Goal: Task Accomplishment & Management: Manage account settings

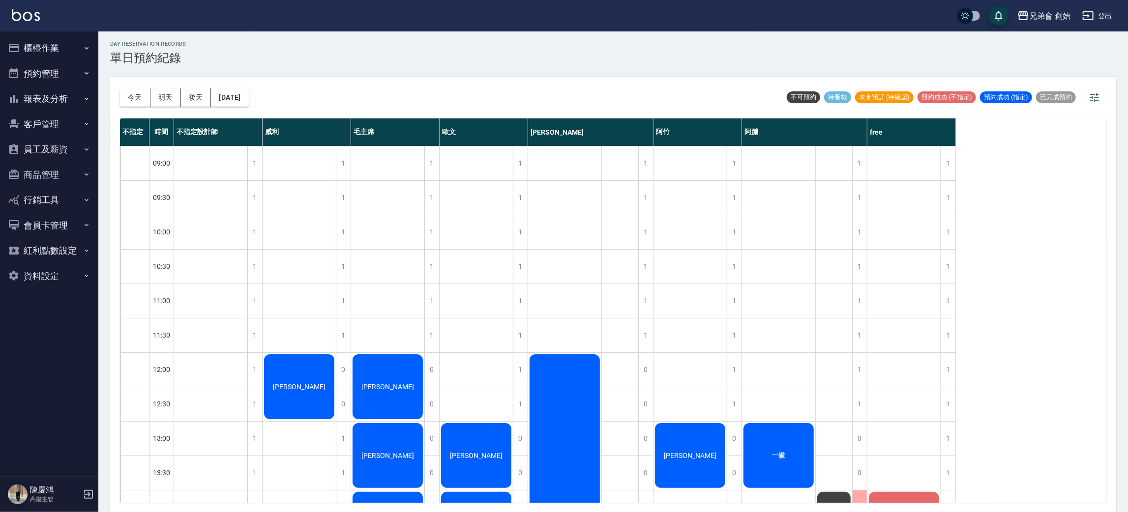
scroll to position [210, 0]
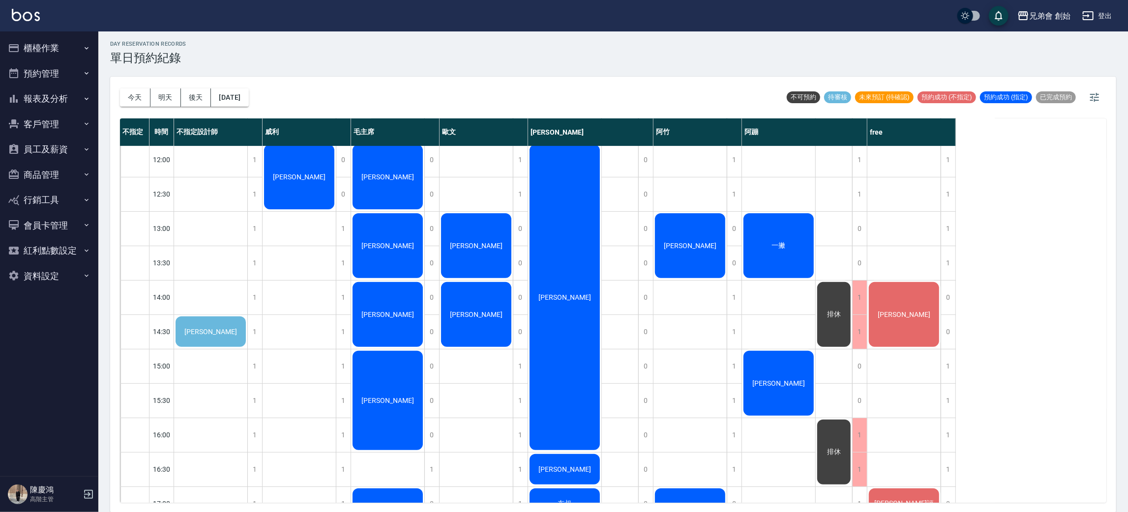
click at [210, 329] on span "黃勝豪" at bounding box center [210, 332] width 57 height 8
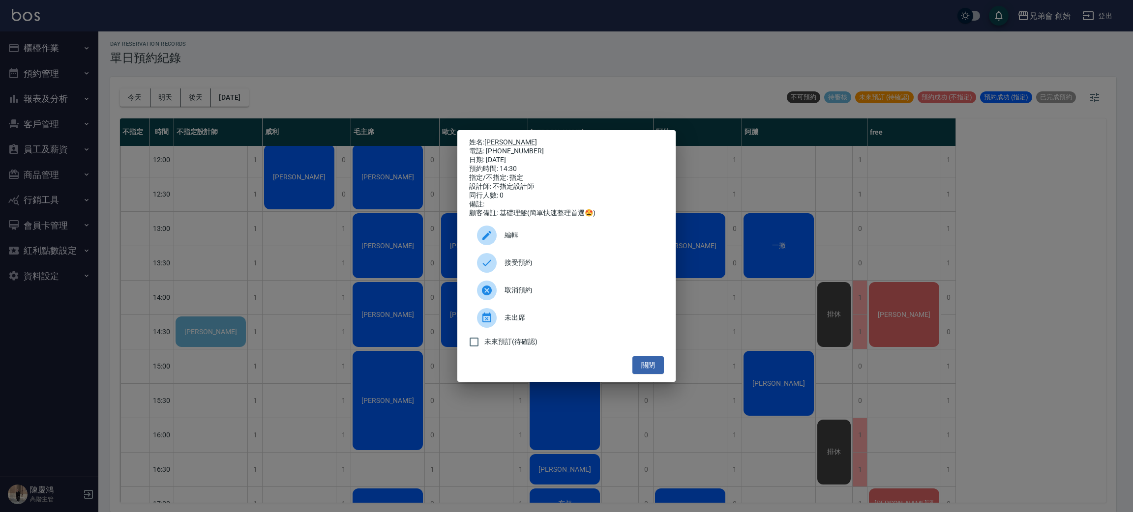
click at [529, 240] on span "編輯" at bounding box center [580, 235] width 151 height 10
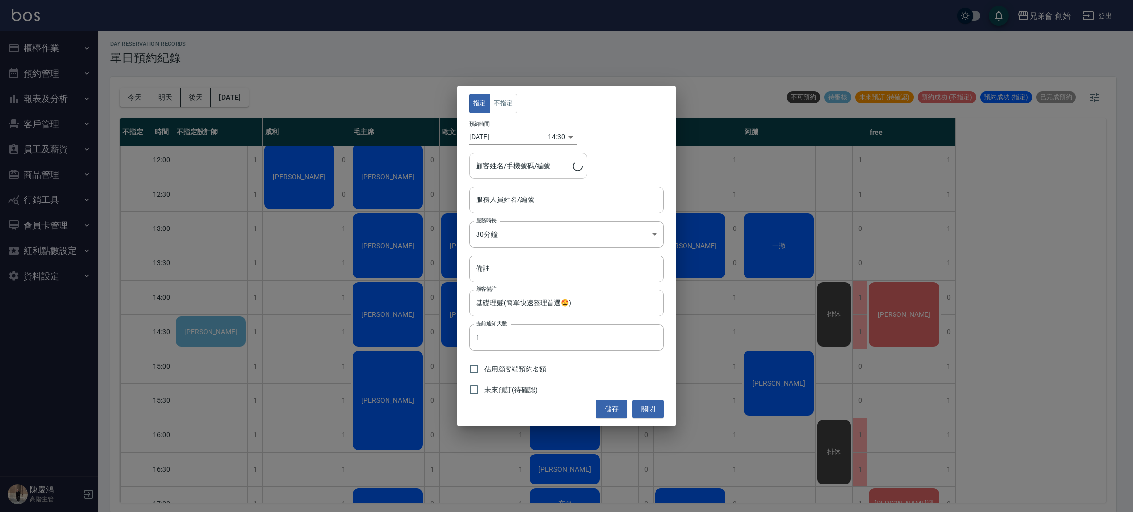
type input "黃勝豪/0912457364/"
click at [529, 205] on input "不指定設計師(無代號)" at bounding box center [559, 199] width 171 height 17
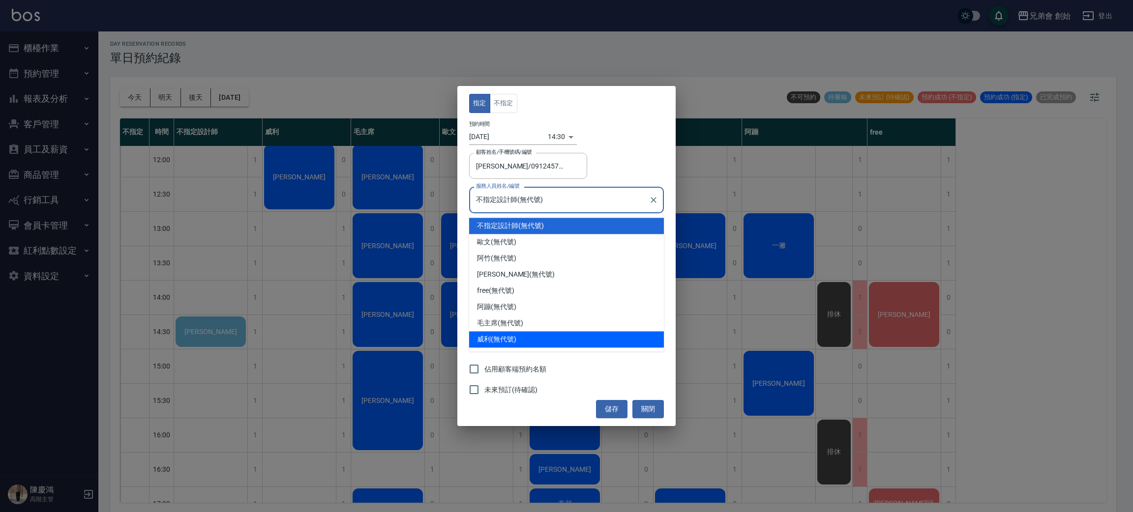
click at [532, 345] on div "威利 (無代號)" at bounding box center [566, 339] width 195 height 16
type input "威利(無代號)"
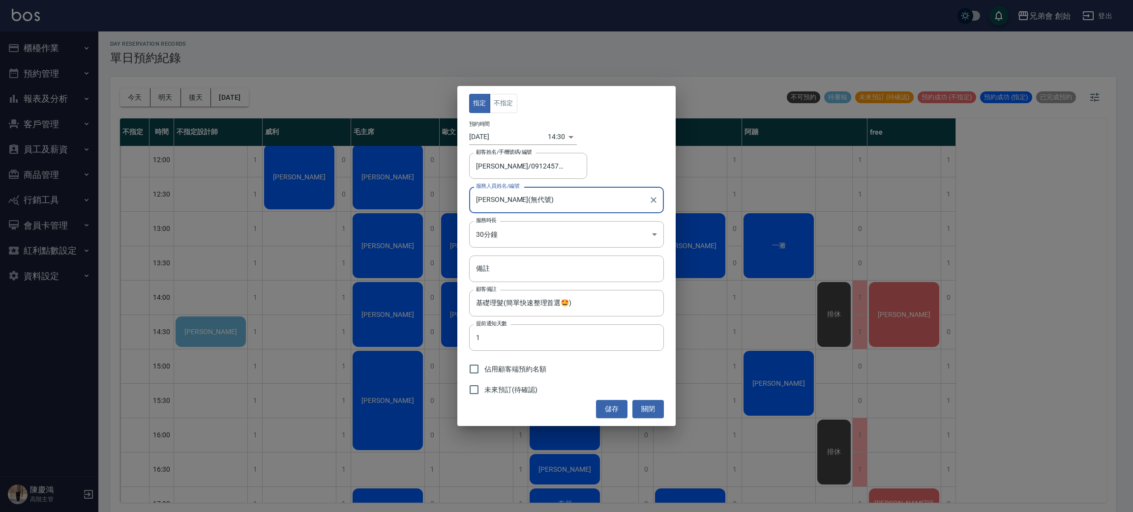
click at [522, 373] on span "佔用顧客端預約名額" at bounding box center [515, 369] width 62 height 10
click at [484, 373] on input "佔用顧客端預約名額" at bounding box center [474, 369] width 21 height 21
checkbox input "true"
click at [611, 410] on button "儲存" at bounding box center [611, 409] width 31 height 18
click at [508, 108] on button "不指定" at bounding box center [504, 103] width 28 height 19
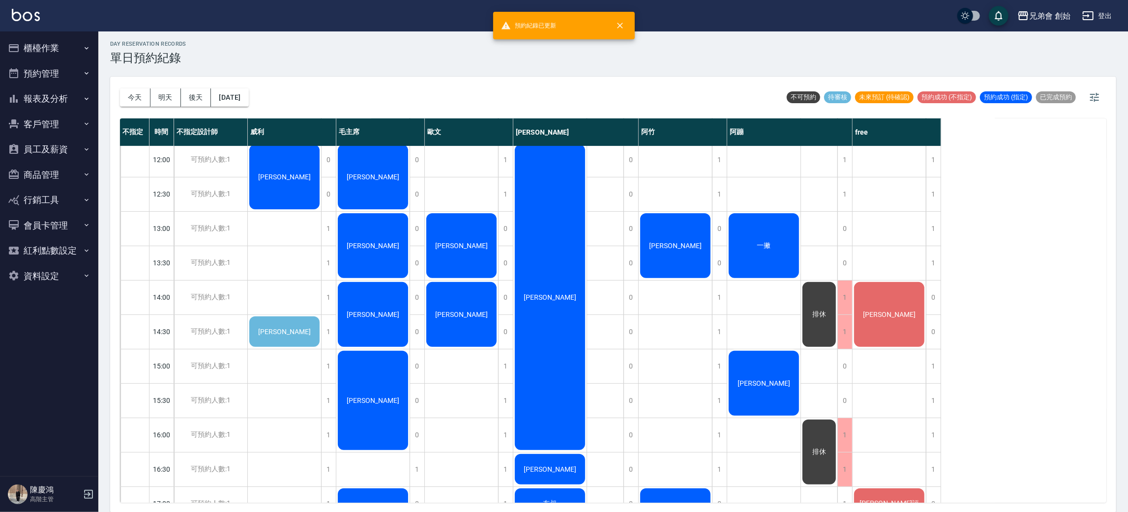
click at [291, 333] on span "[PERSON_NAME]" at bounding box center [284, 332] width 57 height 8
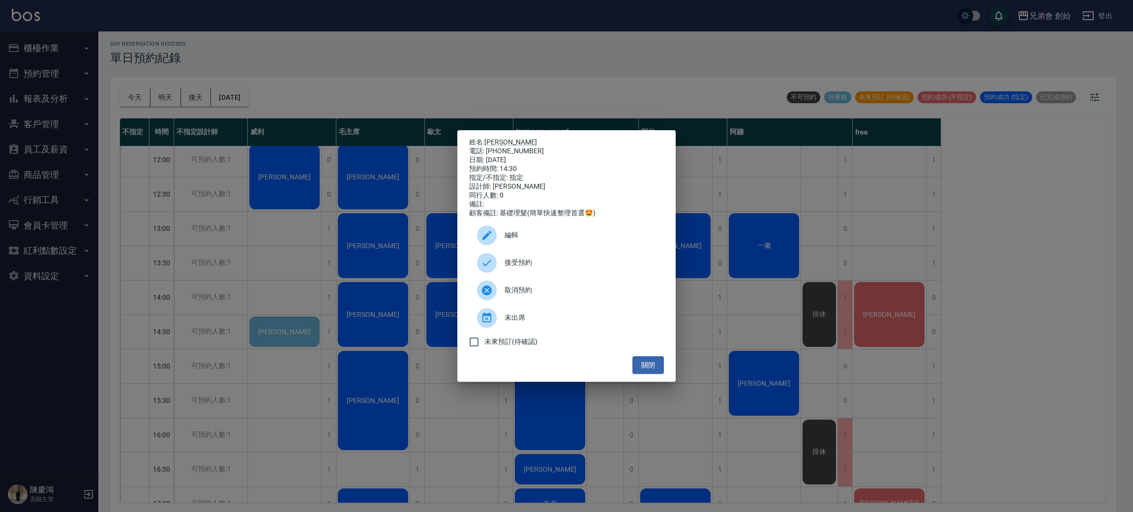
click at [514, 262] on div "接受預約" at bounding box center [566, 263] width 195 height 28
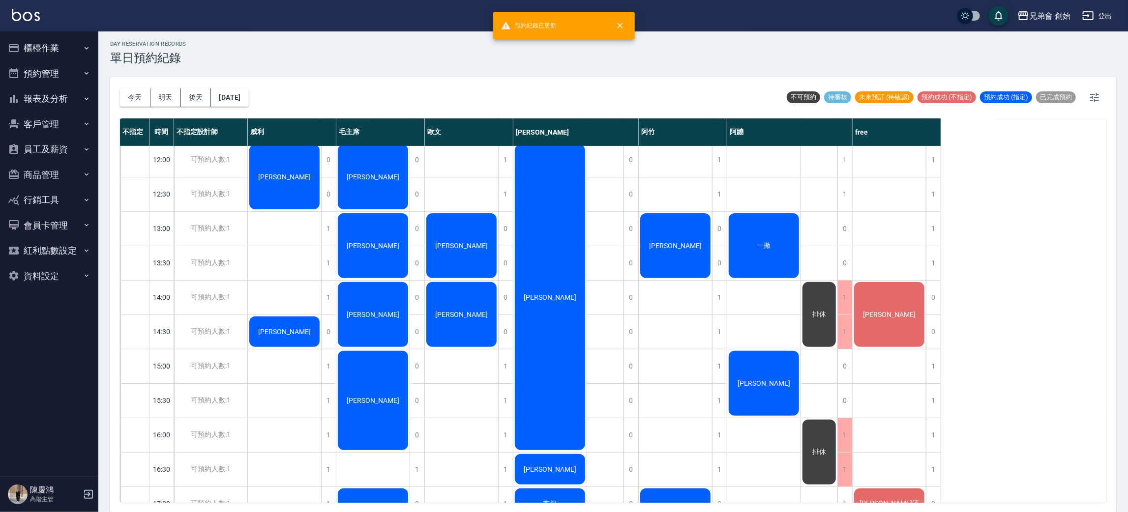
click at [310, 281] on div "陳威翰 黃勝豪 吳旭峰 鄭" at bounding box center [285, 435] width 74 height 998
click at [683, 244] on div "[PERSON_NAME]" at bounding box center [675, 246] width 73 height 68
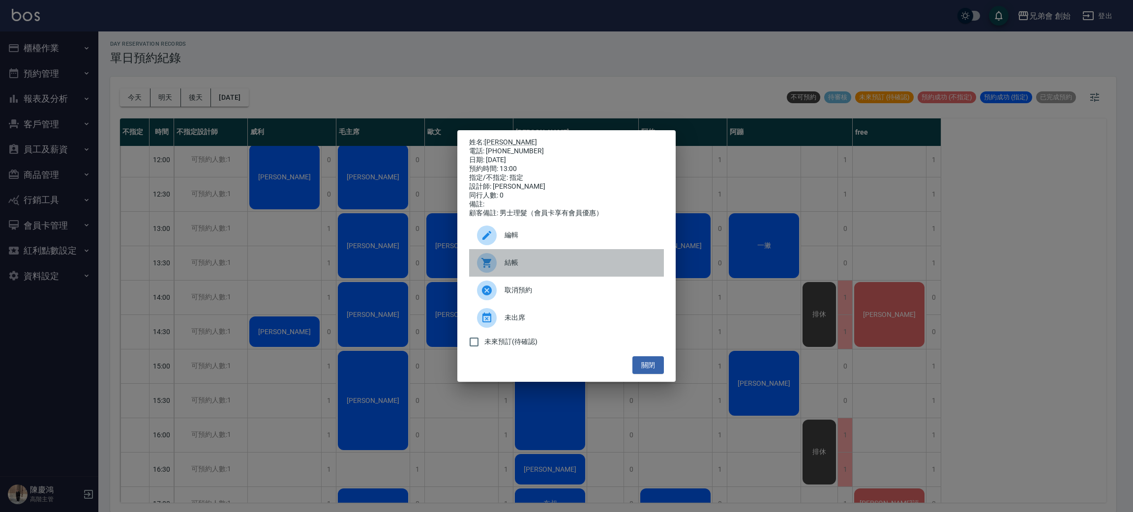
click at [592, 267] on span "結帳" at bounding box center [580, 263] width 151 height 10
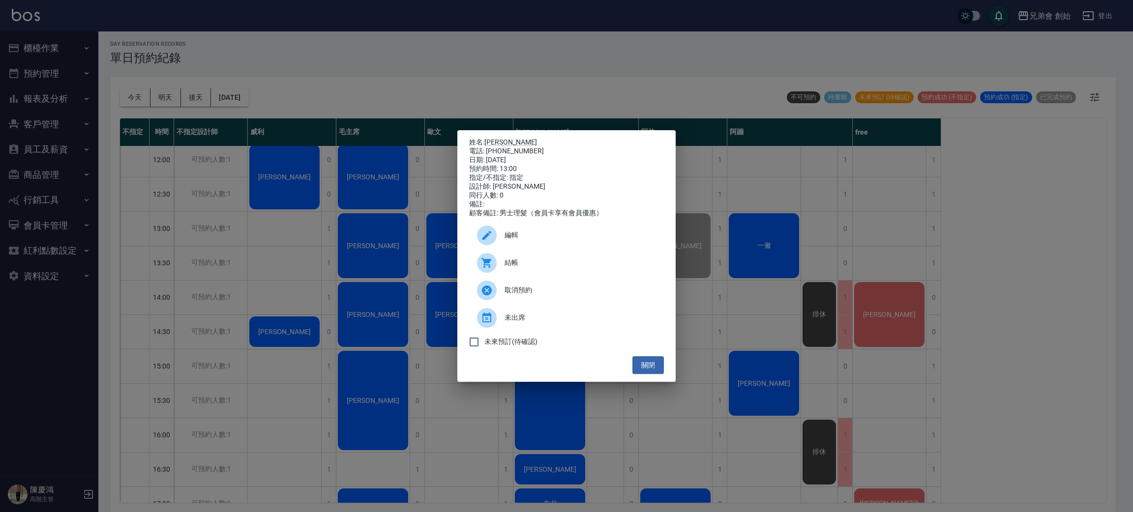
click at [671, 76] on div "姓名: 楊 電話: 0937103273 日期: 2025/10/11 預約時間: 13:00 指定/不指定: 指定 設計師: 阿竹 同行人數: 0 備註: …" at bounding box center [566, 256] width 1133 height 512
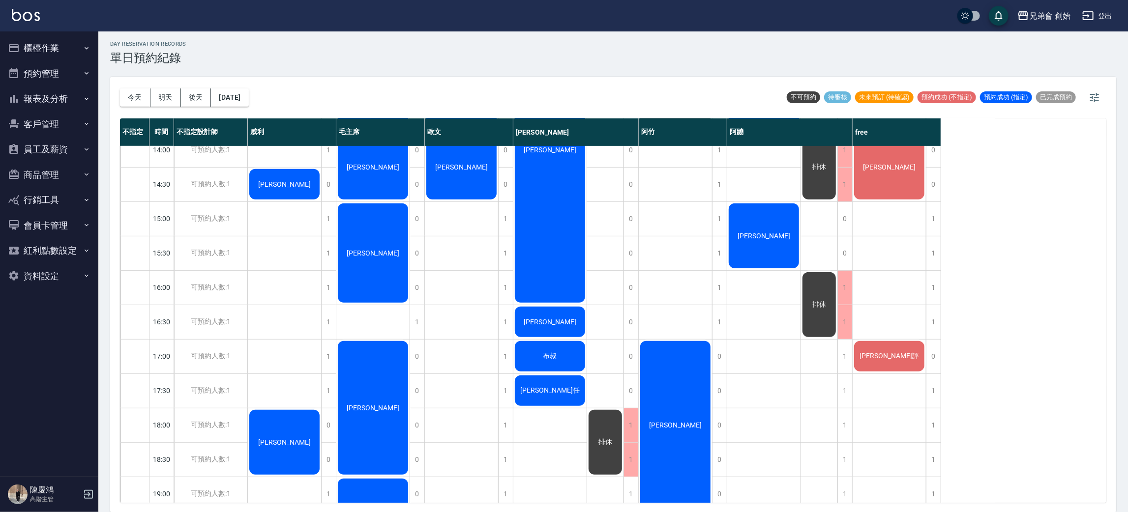
scroll to position [284, 0]
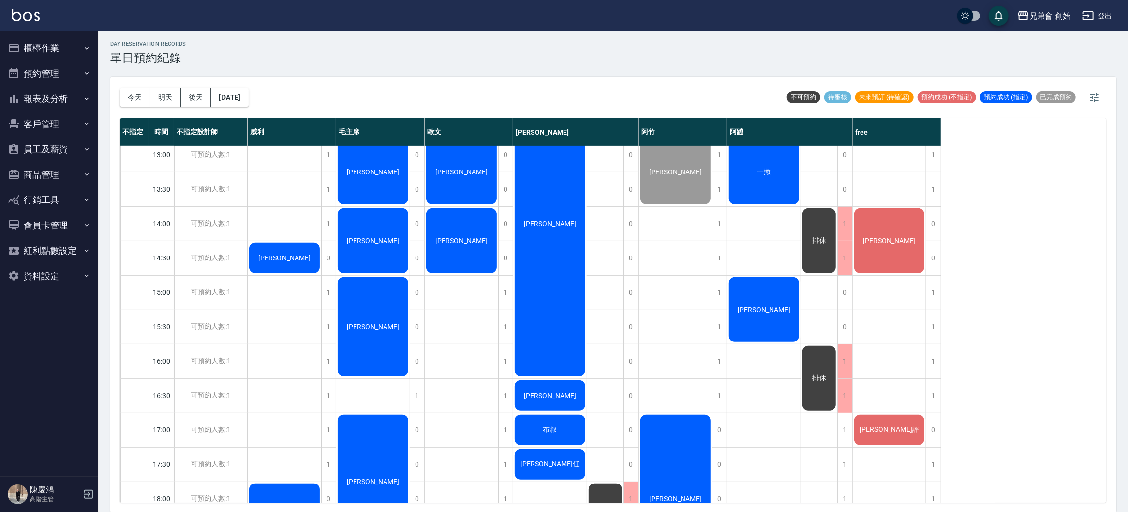
click at [774, 320] on div "王宇誠" at bounding box center [763, 310] width 73 height 68
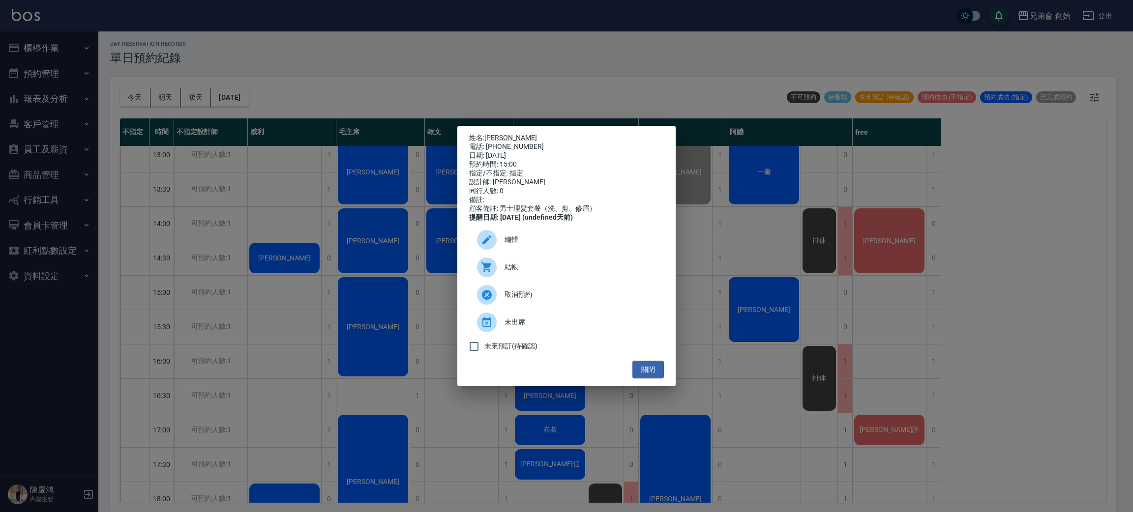
click at [598, 308] on div "取消預約" at bounding box center [566, 295] width 195 height 28
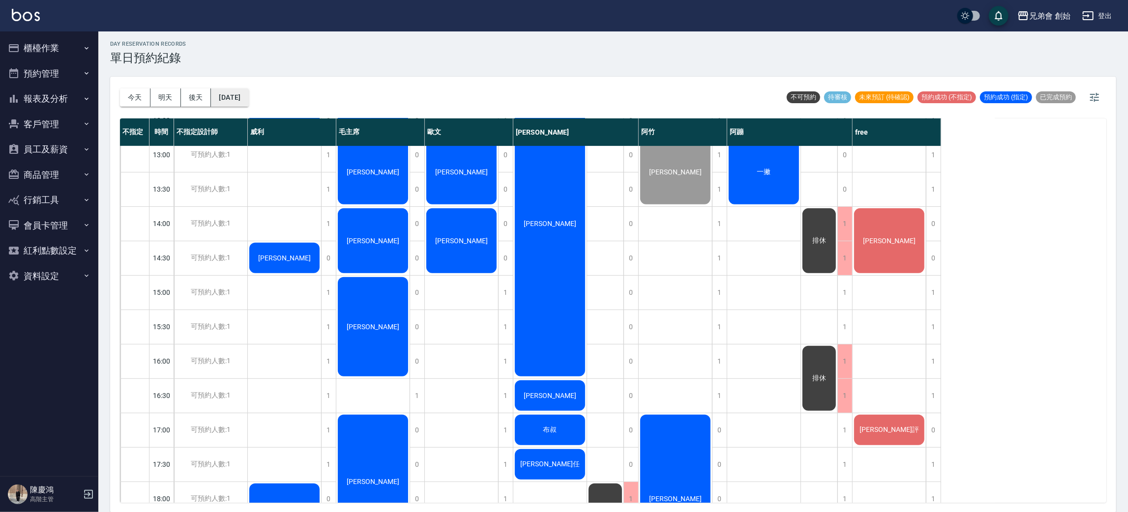
click at [248, 102] on button "[DATE]" at bounding box center [229, 98] width 37 height 18
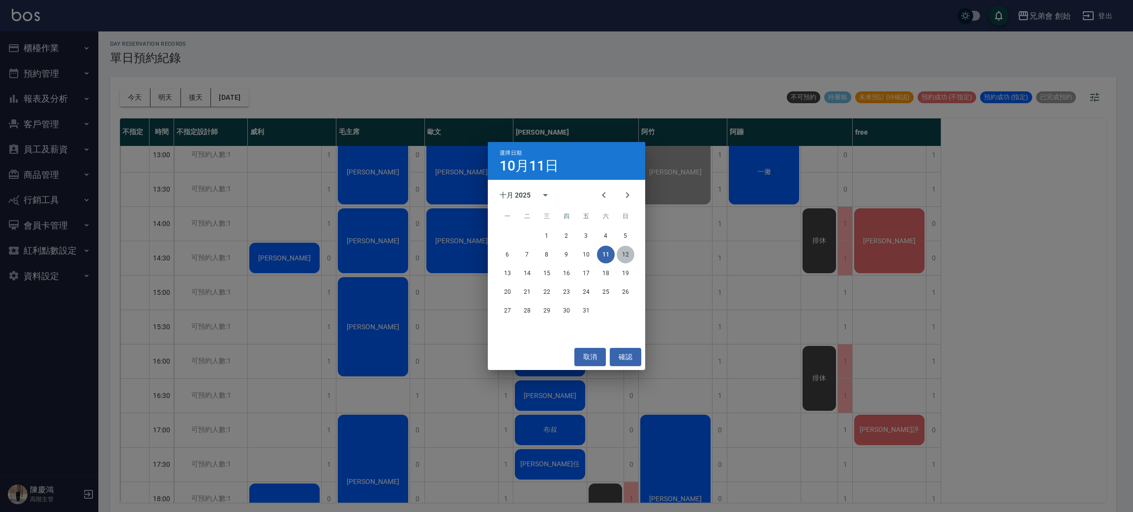
click at [629, 257] on button "12" at bounding box center [626, 255] width 18 height 18
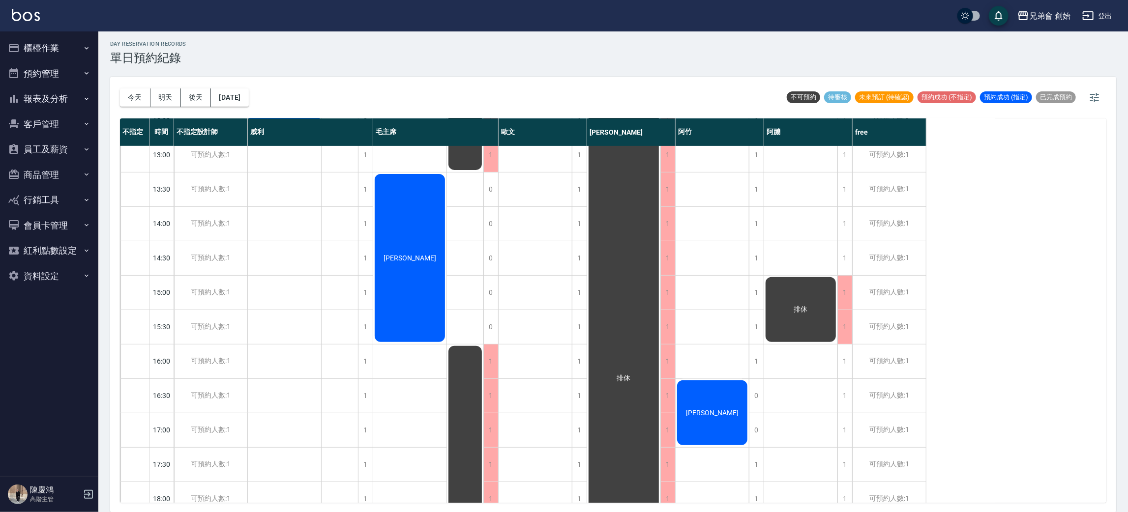
scroll to position [136, 0]
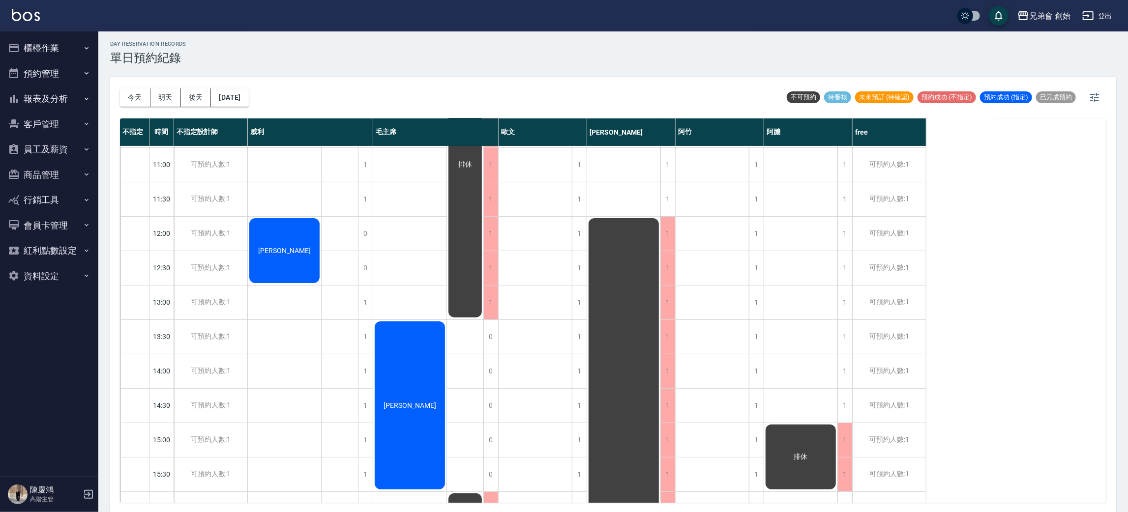
click at [65, 129] on button "客戶管理" at bounding box center [49, 125] width 90 height 26
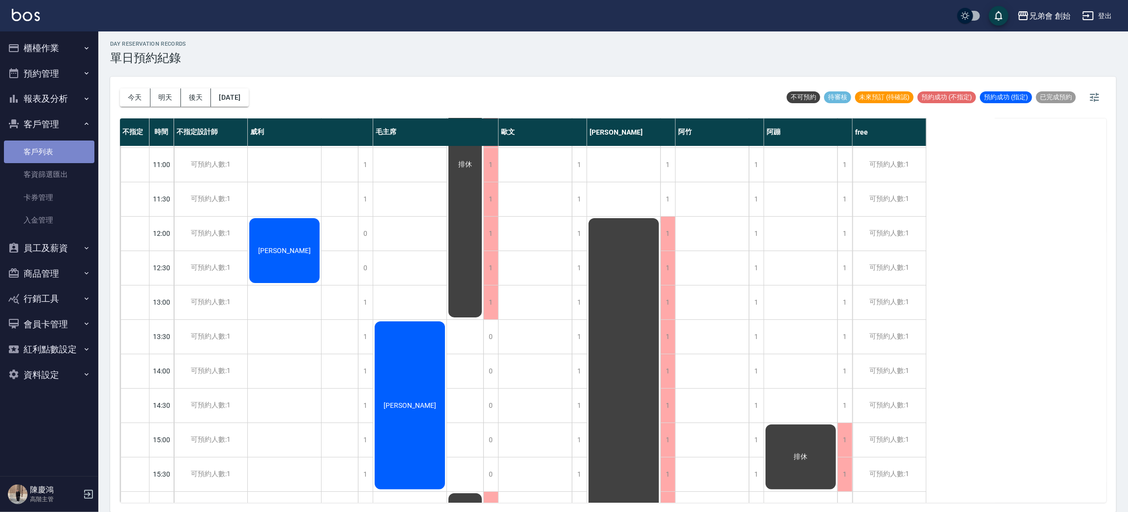
click at [74, 158] on link "客戶列表" at bounding box center [49, 152] width 90 height 23
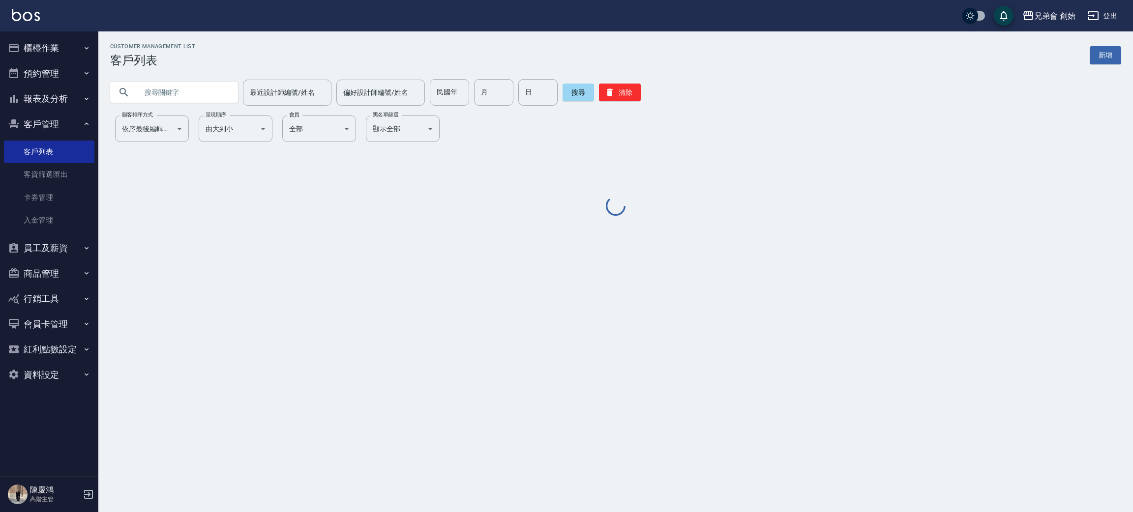
click at [63, 84] on button "預約管理" at bounding box center [49, 74] width 90 height 26
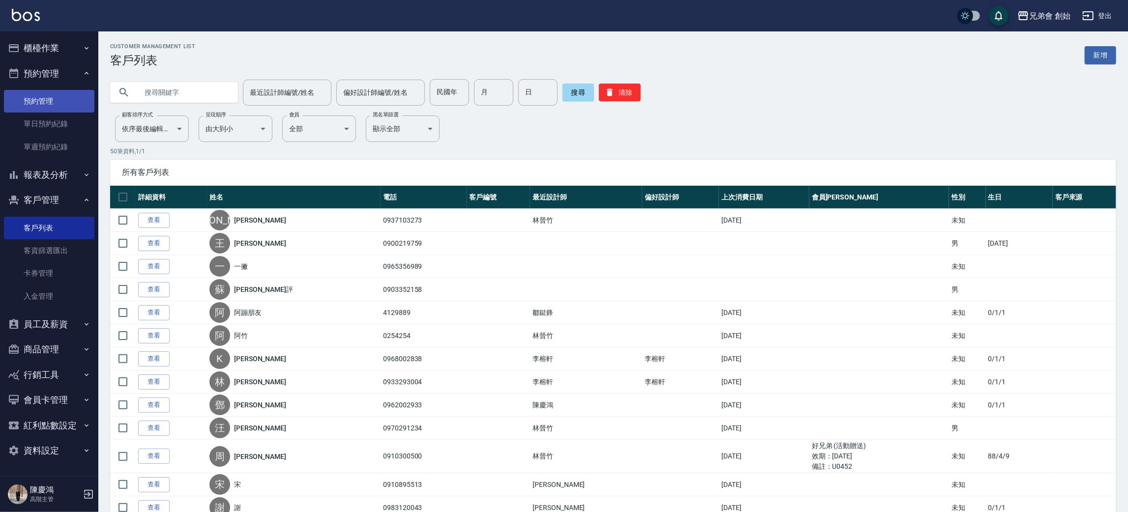
click at [63, 107] on link "預約管理" at bounding box center [49, 101] width 90 height 23
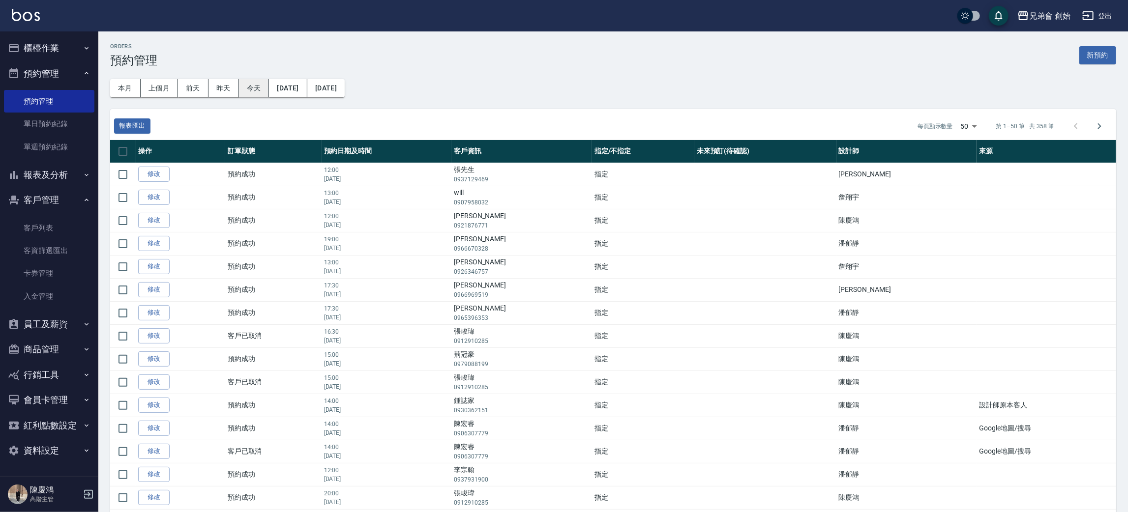
click at [253, 84] on button "今天" at bounding box center [254, 88] width 30 height 18
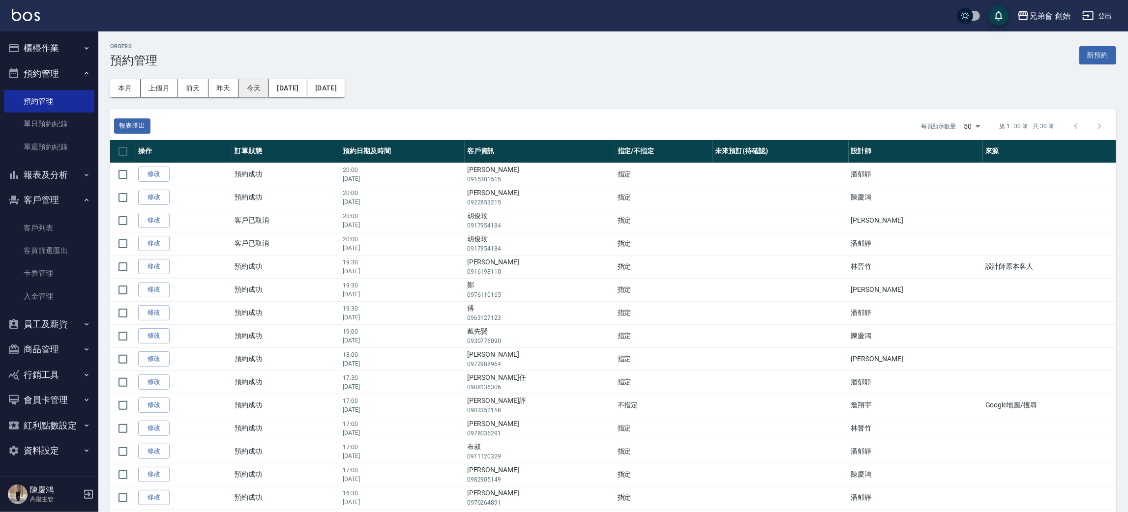
click at [253, 90] on button "今天" at bounding box center [254, 88] width 30 height 18
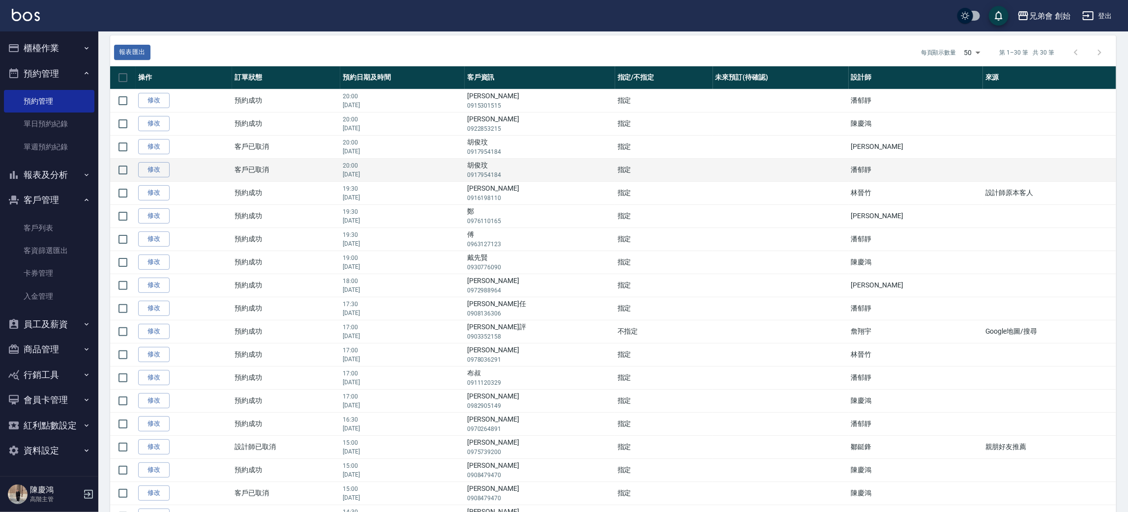
scroll to position [148, 0]
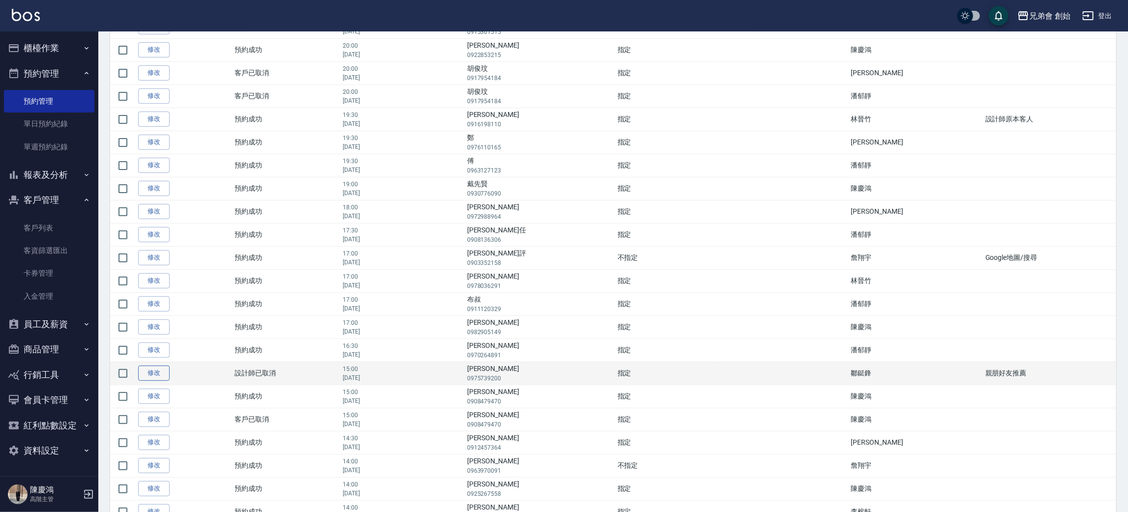
click at [161, 370] on link "修改" at bounding box center [153, 373] width 31 height 15
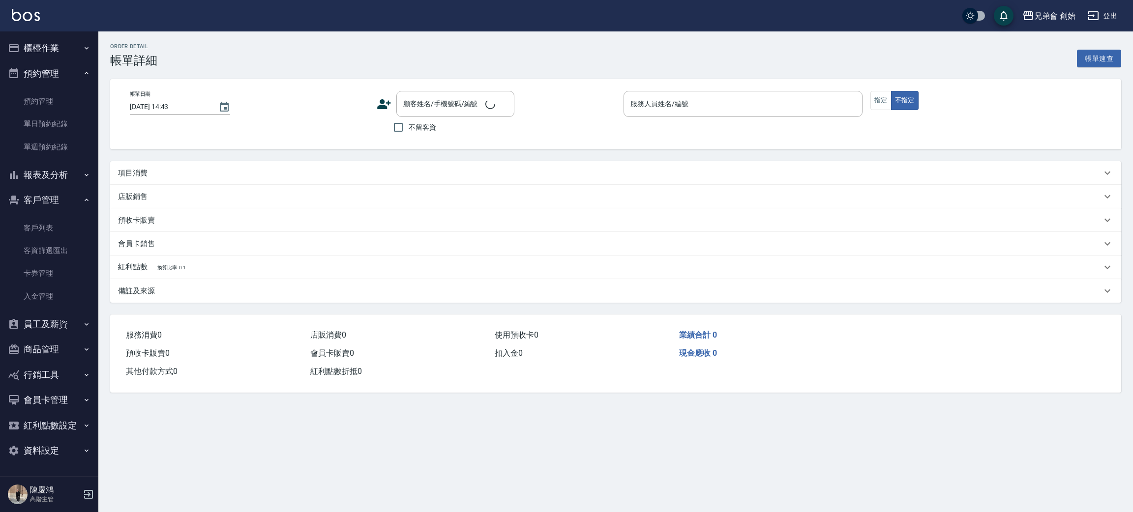
type input "2025/10/11 15:00"
type input "阿蹦(無代號)"
type input "親朋好友推薦"
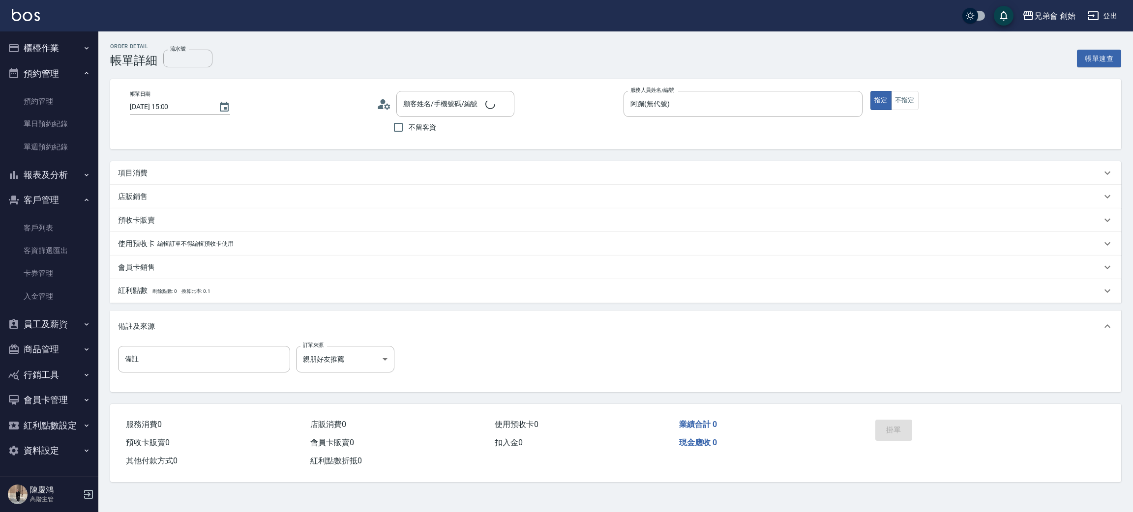
type input "王宇誠/0975739200/null"
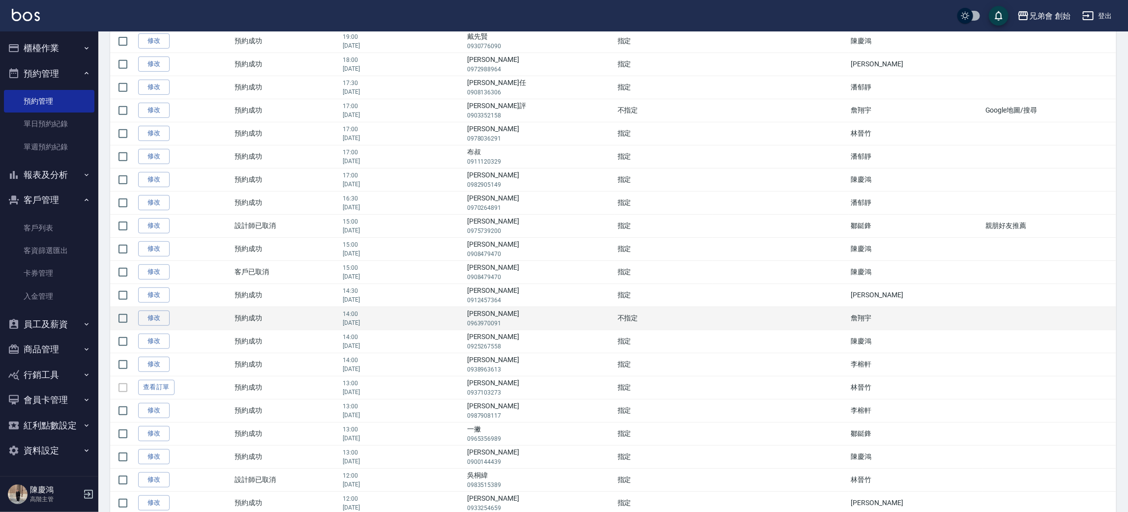
scroll to position [385, 0]
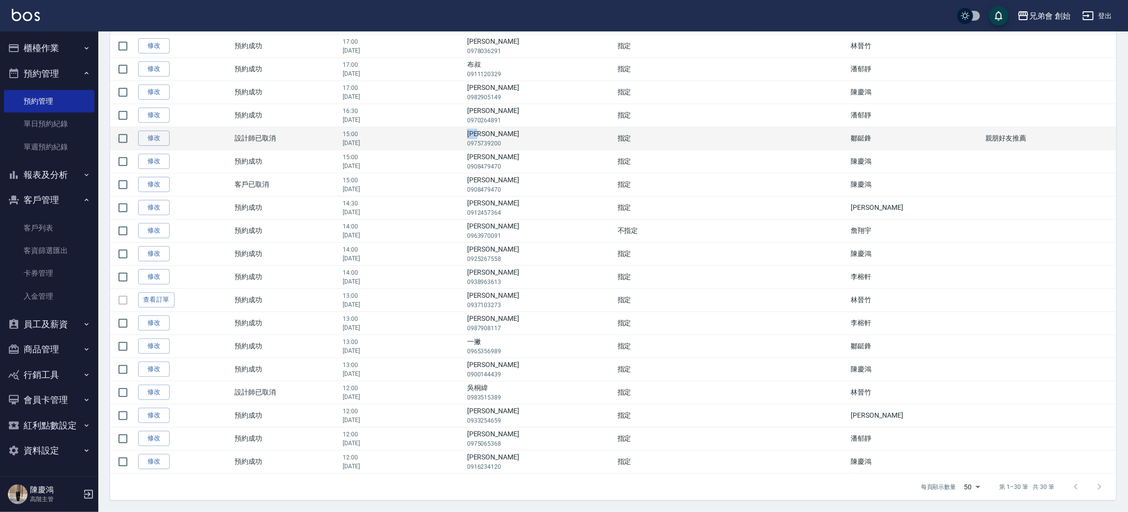
drag, startPoint x: 549, startPoint y: 135, endPoint x: 517, endPoint y: 133, distance: 32.6
click at [517, 133] on td "王宇誠 0975739200" at bounding box center [540, 138] width 150 height 23
copy td "王宇誠"
click at [566, 140] on p "0975739200" at bounding box center [540, 143] width 146 height 9
drag, startPoint x: 566, startPoint y: 144, endPoint x: 517, endPoint y: 147, distance: 48.8
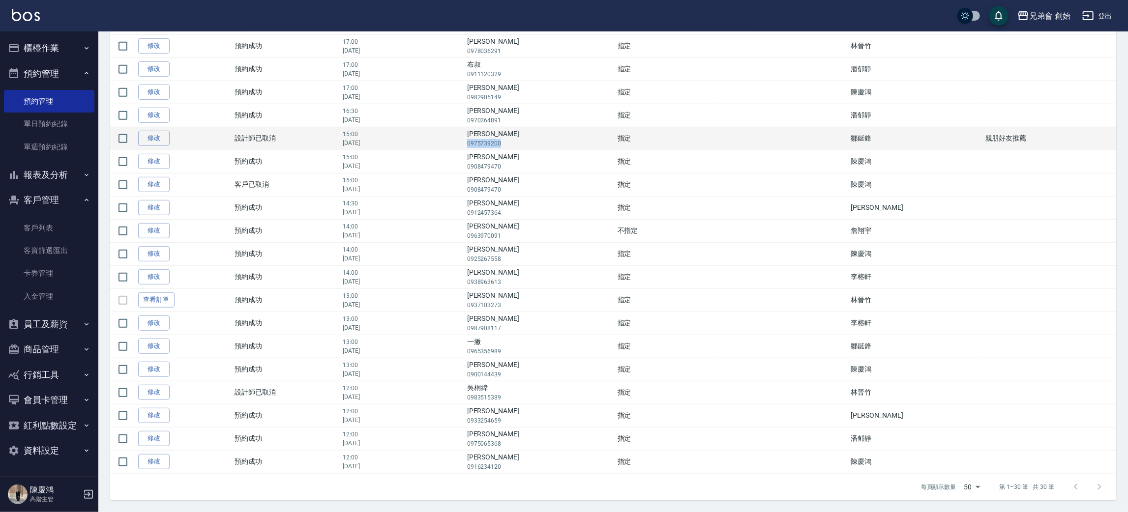
click at [517, 147] on td "王宇誠 0975739200" at bounding box center [540, 138] width 150 height 23
copy p "0975739200"
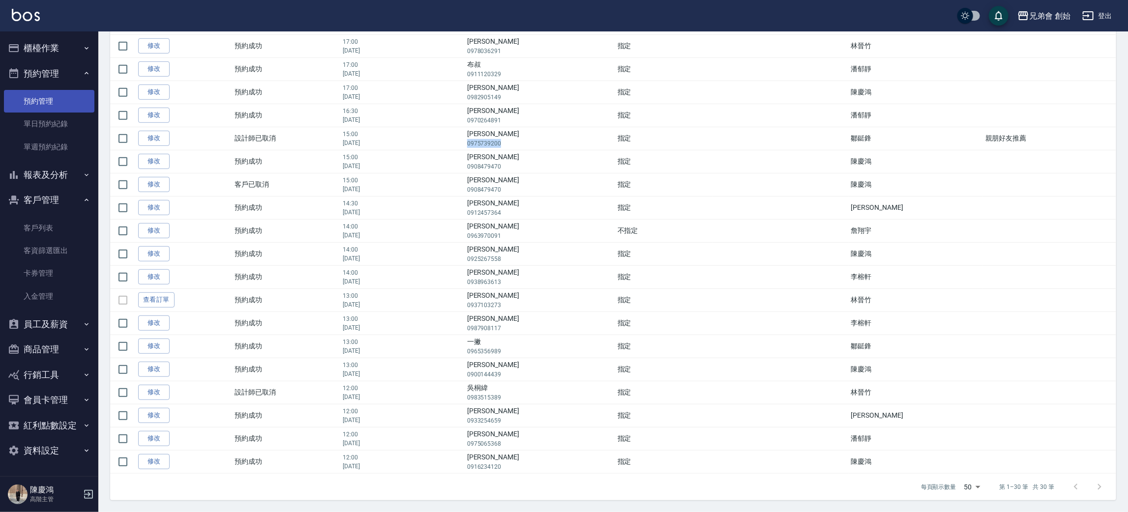
drag, startPoint x: 43, startPoint y: 120, endPoint x: 33, endPoint y: 105, distance: 17.5
click at [43, 120] on link "單日預約紀錄" at bounding box center [49, 124] width 90 height 23
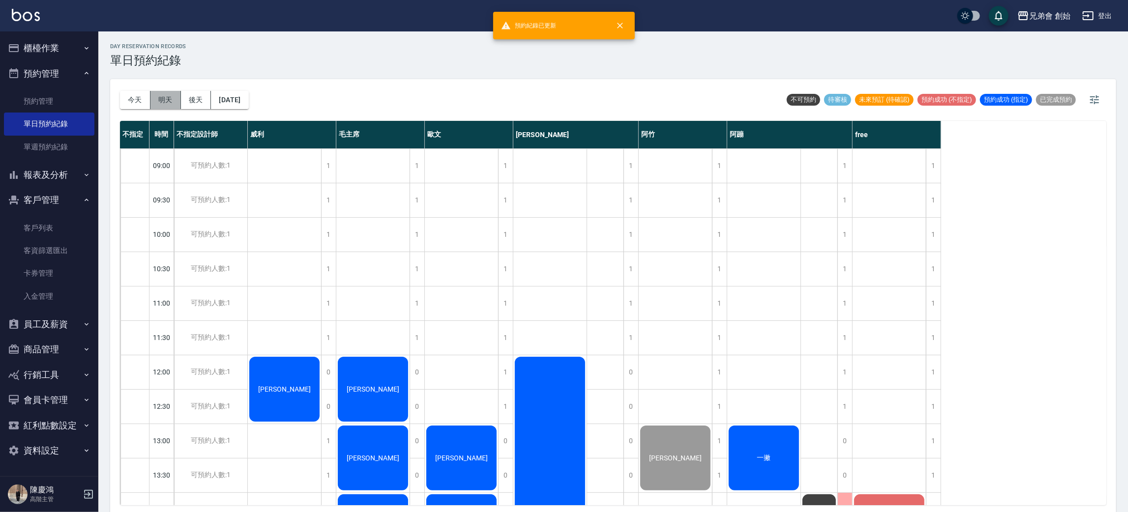
click at [173, 99] on button "明天" at bounding box center [165, 100] width 30 height 18
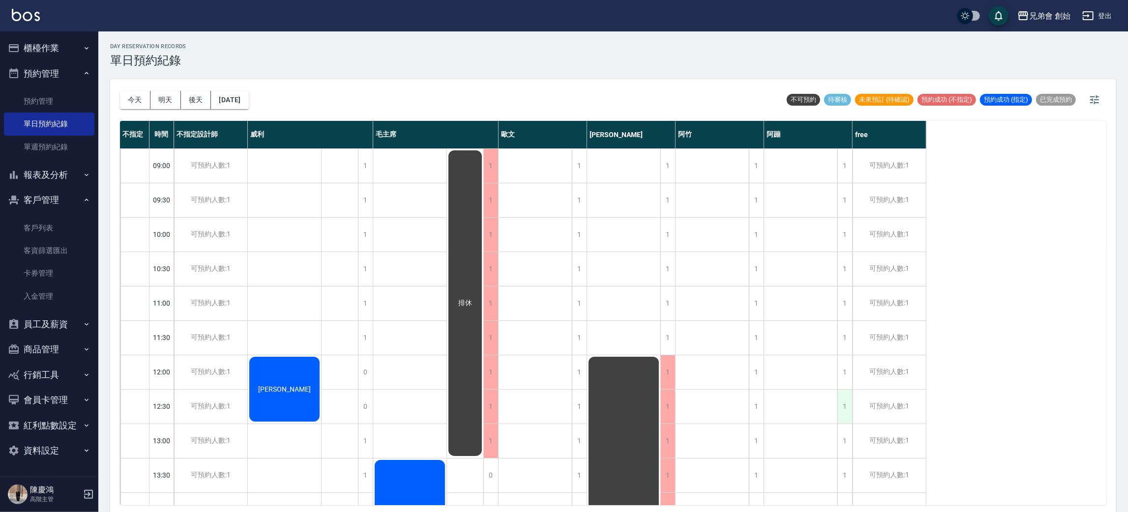
scroll to position [221, 0]
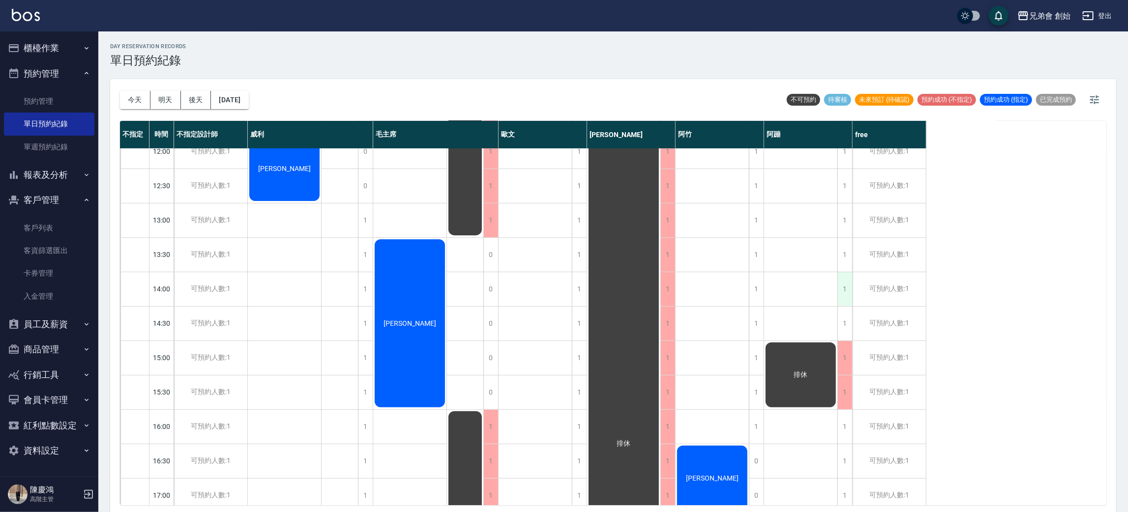
click at [846, 283] on div "1" at bounding box center [845, 289] width 15 height 34
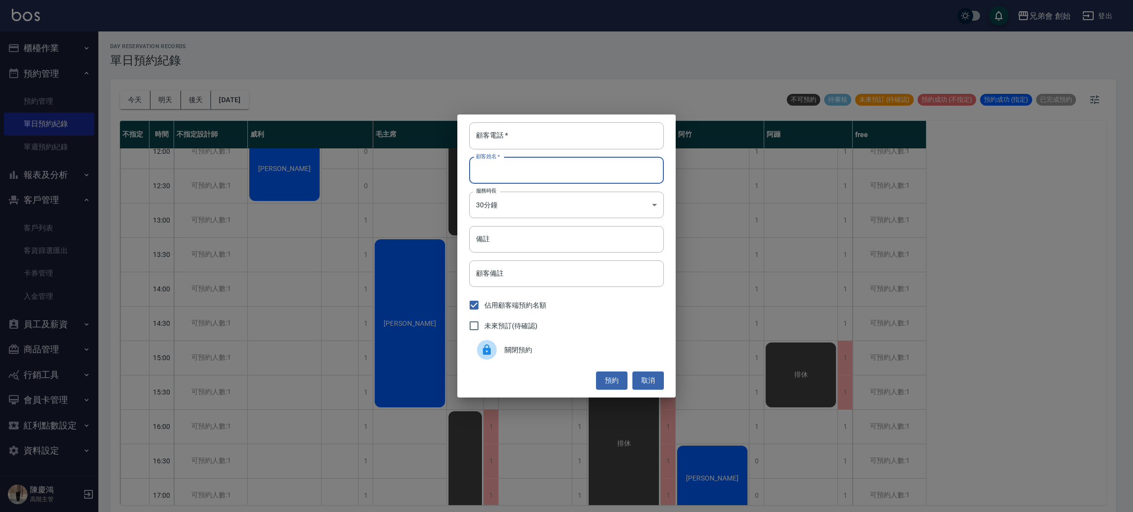
paste input "0975739200"
type input "0975739200"
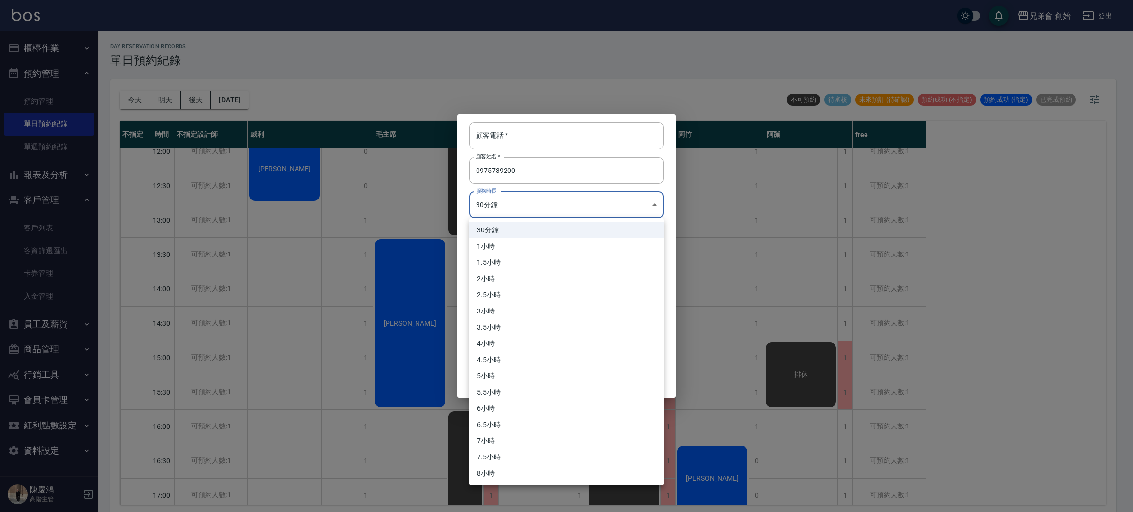
click at [528, 205] on body "兄弟會 創始 登出 櫃檯作業 打帳單 帳單列表 掛單列表 座位開單 營業儀表板 現金收支登錄 高階收支登錄 材料自購登錄 每日結帳 排班表 現場電腦打卡 掃碼…" at bounding box center [566, 257] width 1133 height 515
click at [526, 249] on li "1小時" at bounding box center [566, 247] width 195 height 16
type input "2"
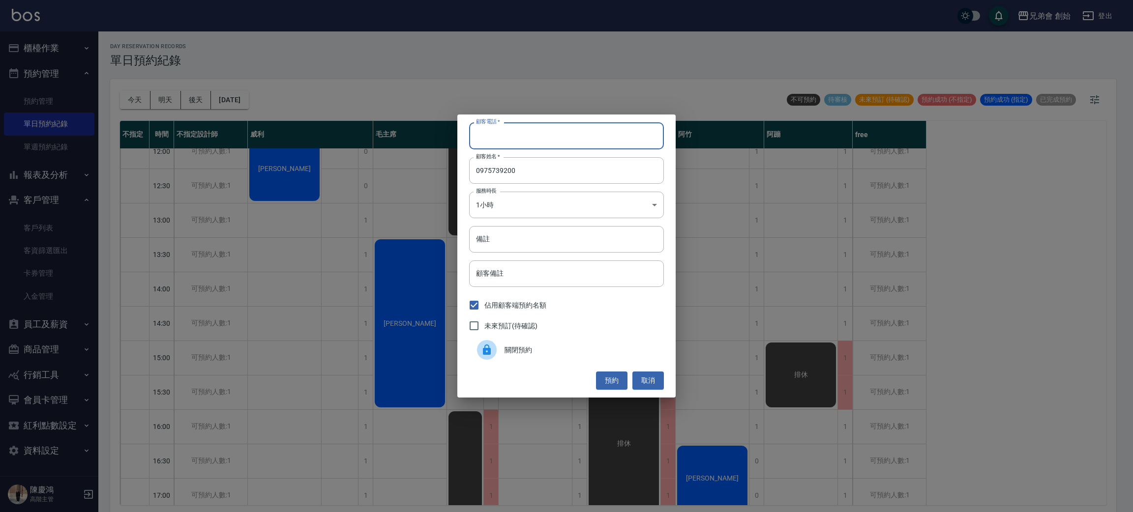
click at [542, 147] on input "顧客電話   *" at bounding box center [566, 135] width 195 height 27
type input "0"
click at [601, 377] on button "預約" at bounding box center [611, 381] width 31 height 18
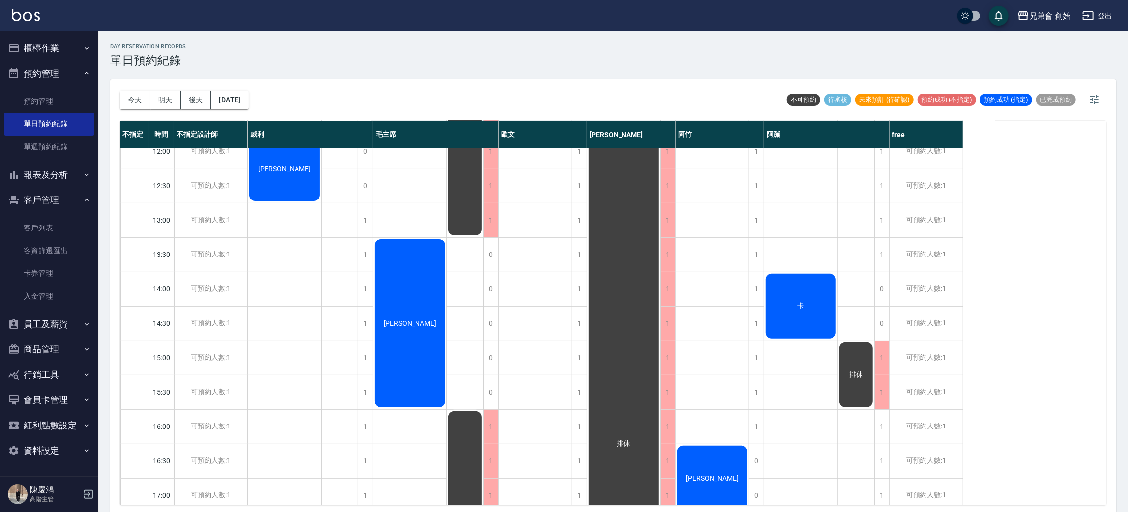
click at [814, 294] on div "卡" at bounding box center [800, 306] width 73 height 68
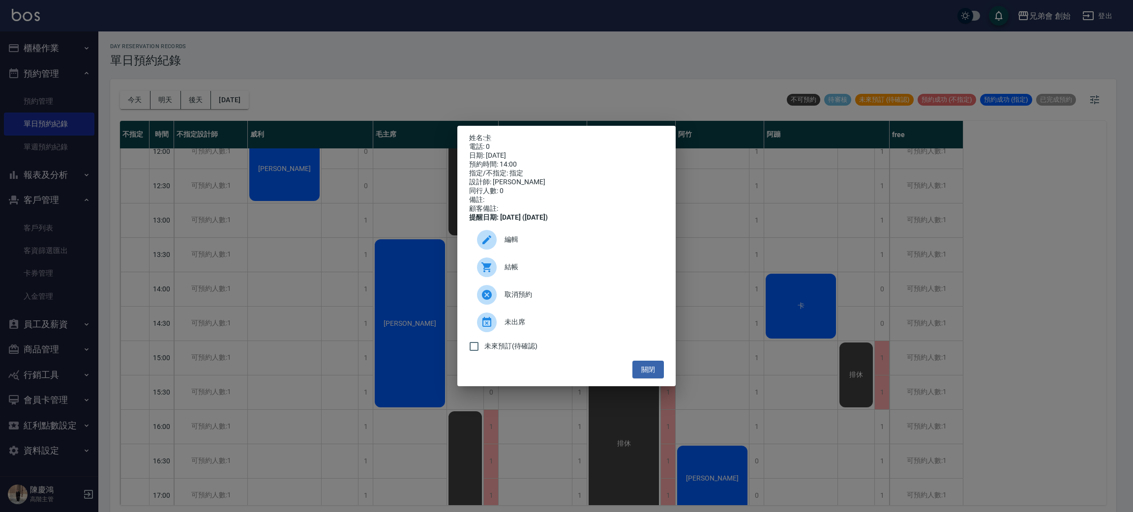
click at [560, 240] on span "編輯" at bounding box center [580, 240] width 151 height 10
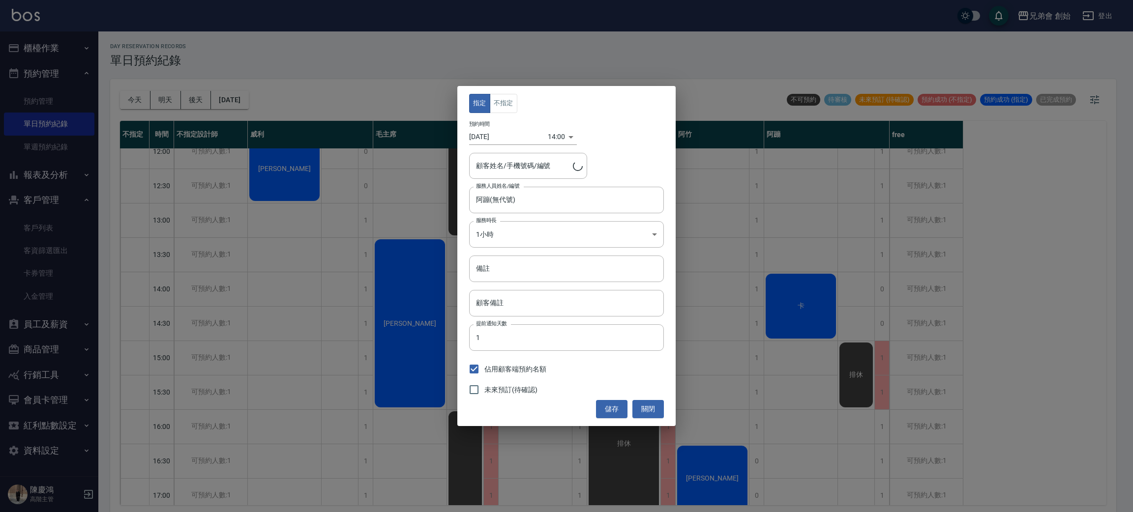
type input "卡/0"
click at [647, 415] on button "關閉" at bounding box center [647, 409] width 31 height 18
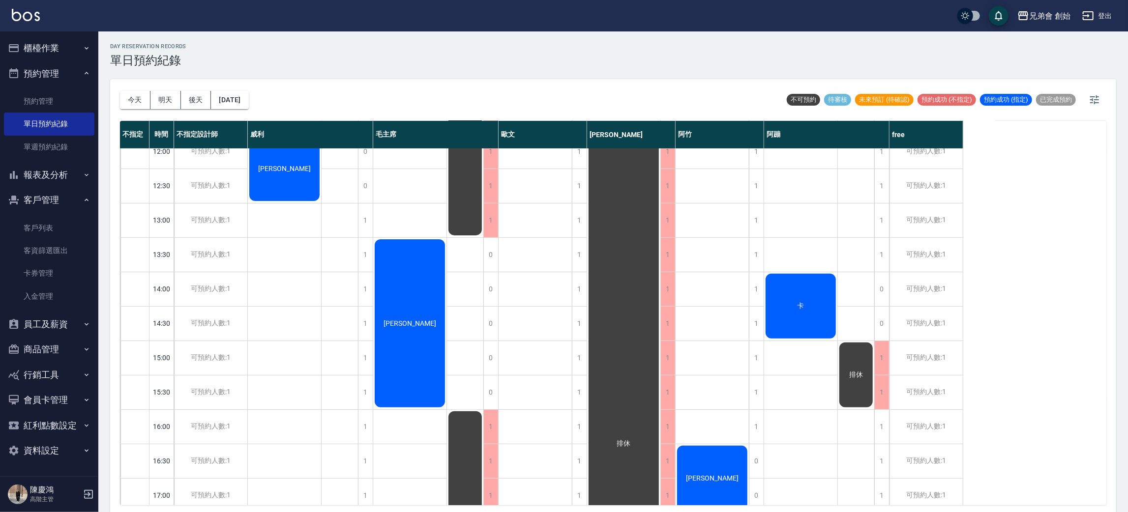
click at [799, 304] on span "卡" at bounding box center [801, 306] width 11 height 9
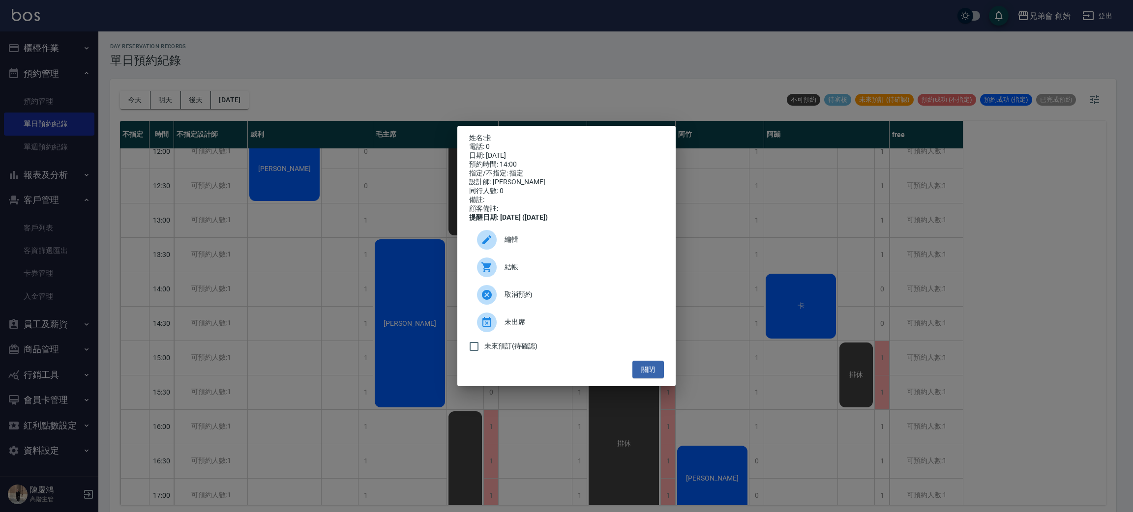
click at [547, 300] on span "取消預約" at bounding box center [580, 295] width 151 height 10
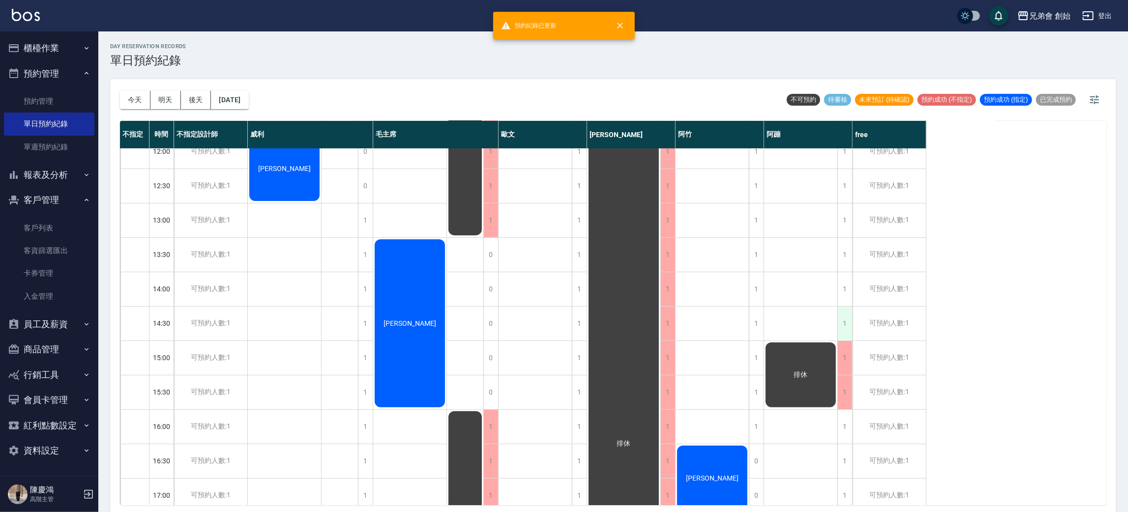
click at [843, 324] on div "1" at bounding box center [845, 324] width 15 height 34
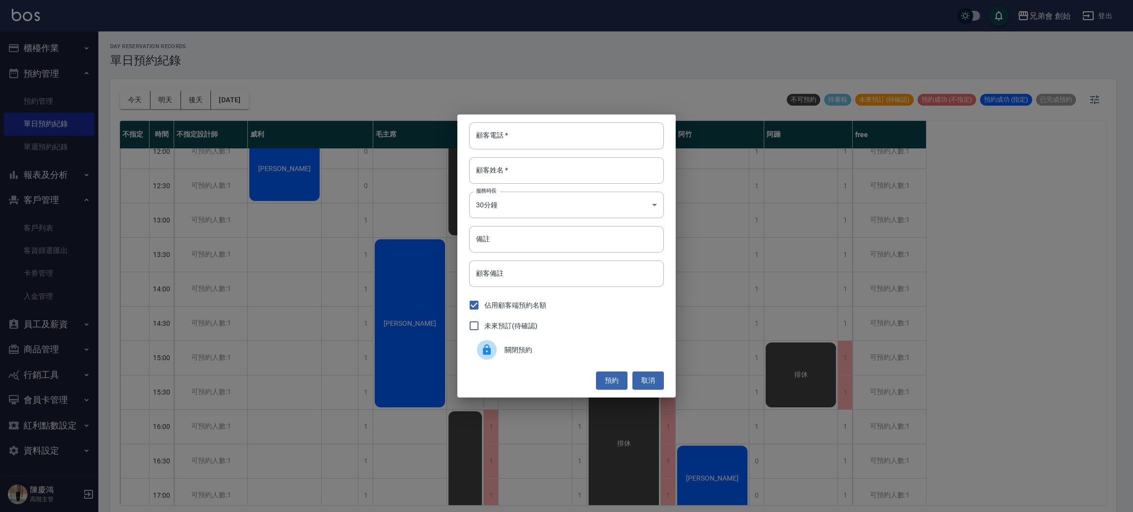
click at [840, 295] on div "顧客電話   * 顧客電話   * 顧客姓名   * 顧客姓名   * 服務時長 30分鐘 1 服務時長 備註 備註 顧客備註 顧客備註 佔用顧客端預約名額 …" at bounding box center [566, 256] width 1133 height 512
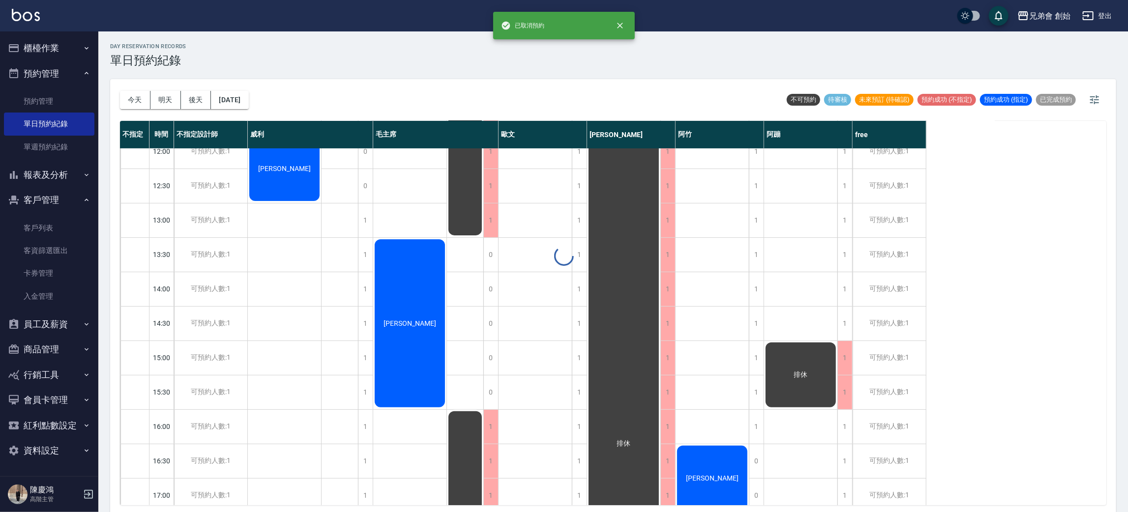
click at [840, 292] on div at bounding box center [564, 256] width 1128 height 512
click at [840, 289] on div "1" at bounding box center [845, 289] width 15 height 34
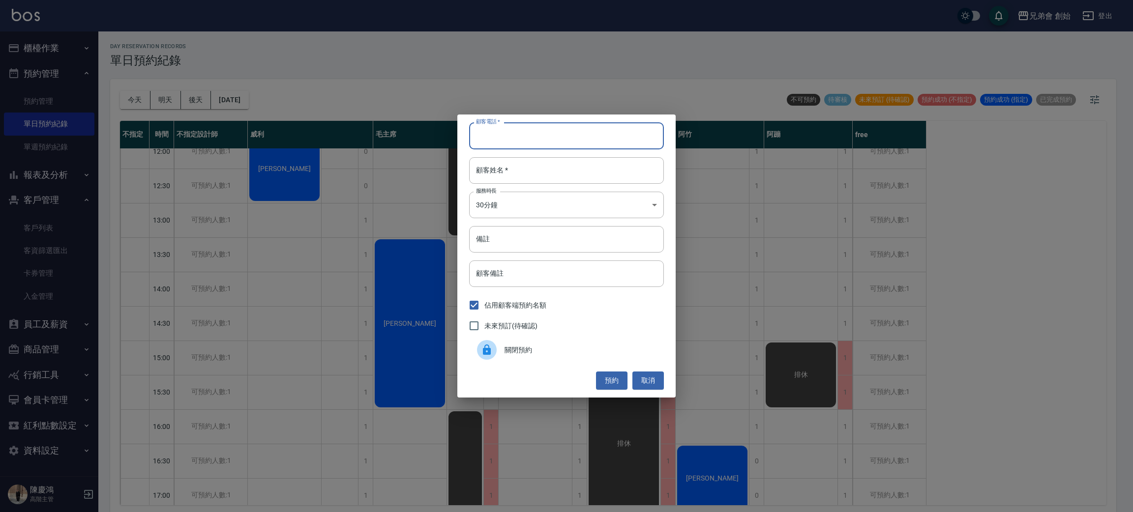
paste input "0975739200"
type input "0975739200"
click at [553, 172] on input "顧客姓名   *" at bounding box center [566, 170] width 195 height 27
type input "0"
click at [560, 202] on body "兄弟會 創始 登出 櫃檯作業 打帳單 帳單列表 掛單列表 座位開單 營業儀表板 現金收支登錄 高階收支登錄 材料自購登錄 每日結帳 排班表 現場電腦打卡 掃碼…" at bounding box center [566, 257] width 1133 height 515
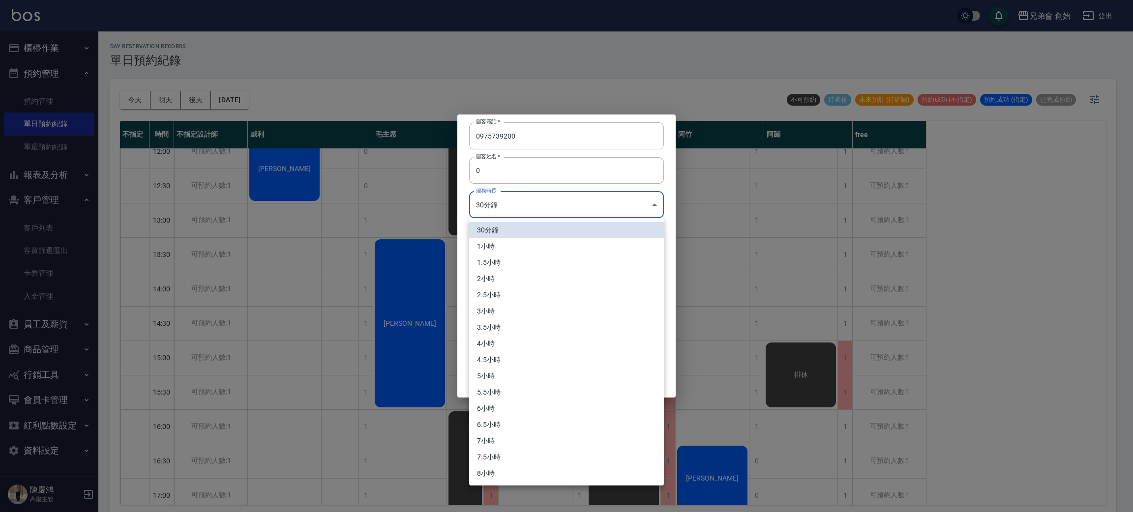
click at [526, 243] on li "1小時" at bounding box center [566, 247] width 195 height 16
type input "2"
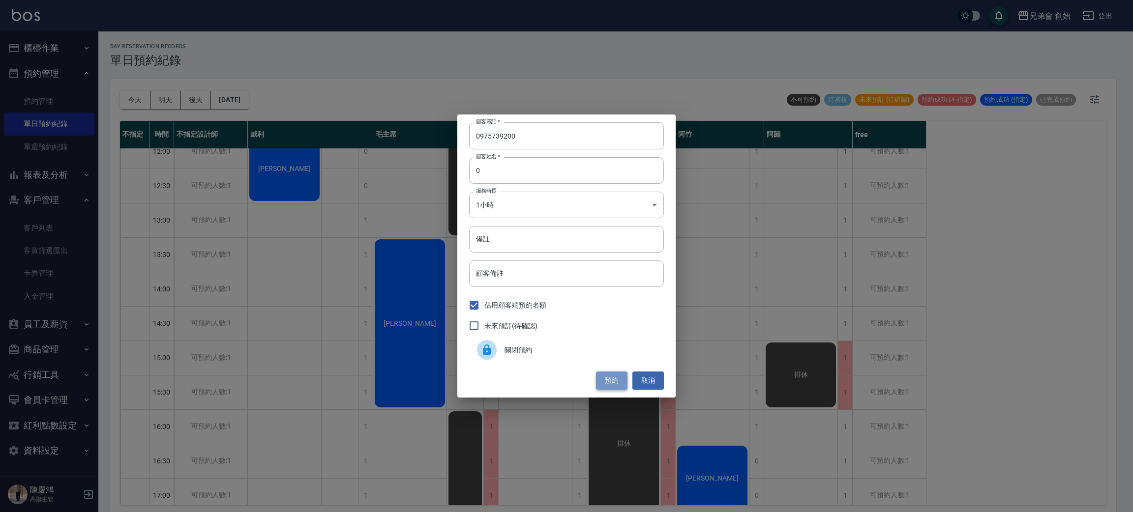
click at [612, 374] on button "預約" at bounding box center [611, 381] width 31 height 18
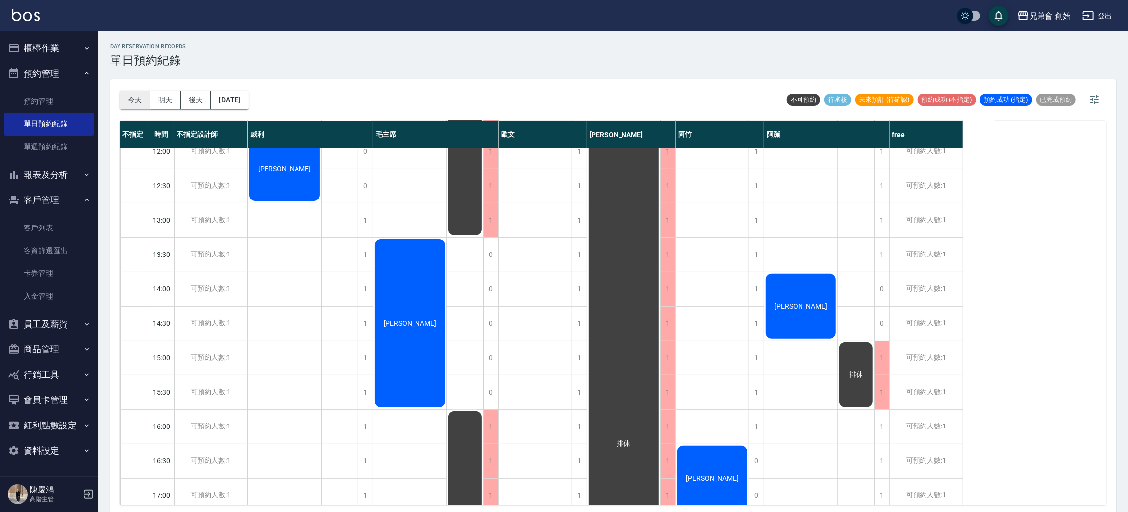
click at [141, 98] on button "今天" at bounding box center [135, 100] width 30 height 18
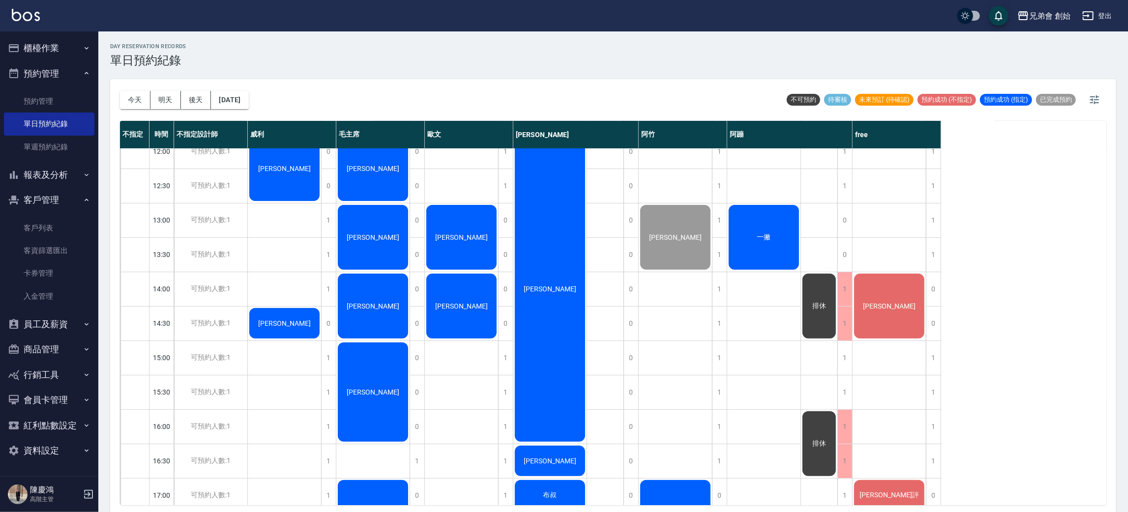
drag, startPoint x: 137, startPoint y: 101, endPoint x: 391, endPoint y: 210, distance: 276.7
click at [136, 100] on button "今天" at bounding box center [135, 100] width 30 height 18
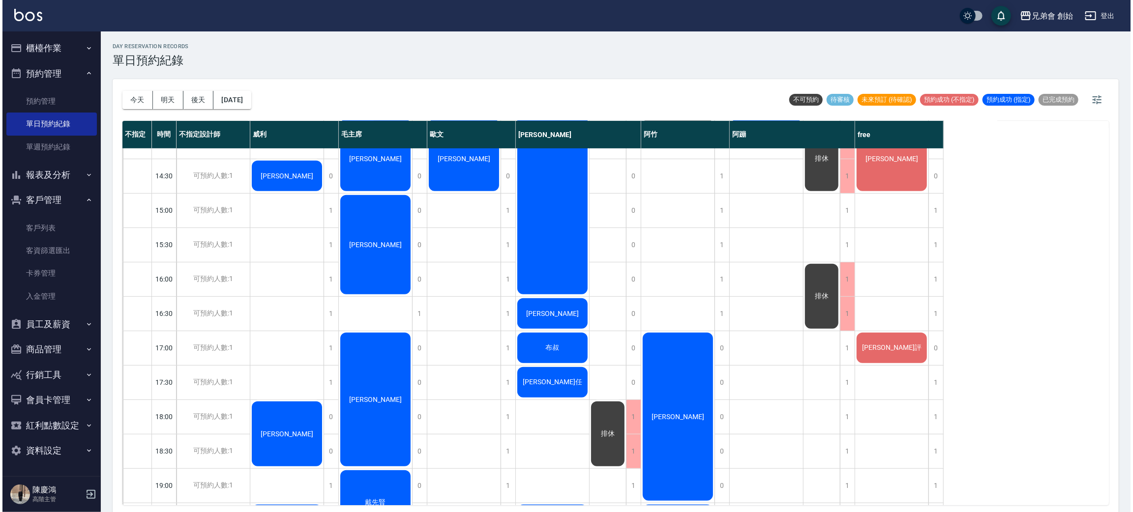
scroll to position [295, 0]
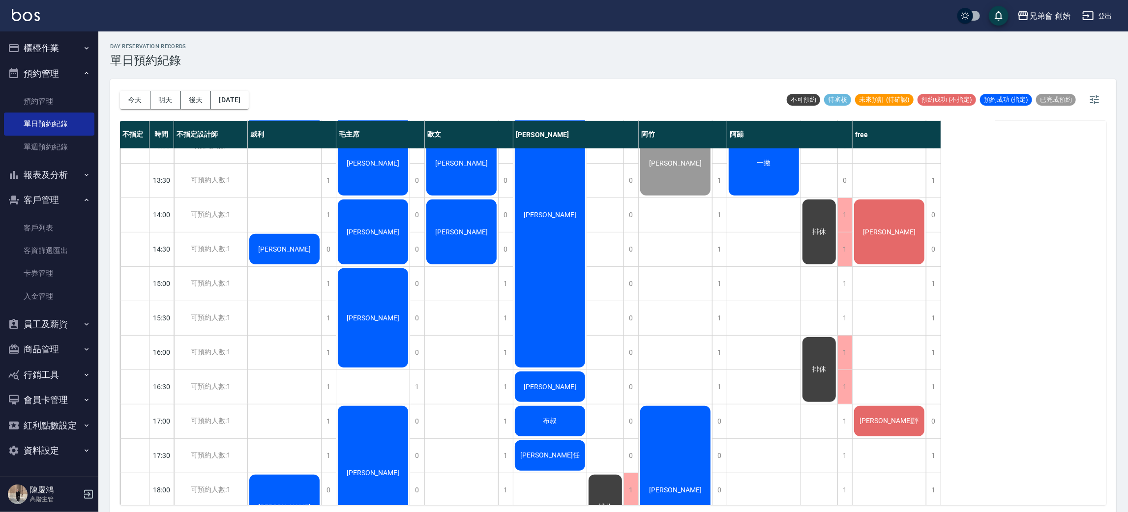
click at [893, 243] on div "[PERSON_NAME]" at bounding box center [889, 232] width 73 height 68
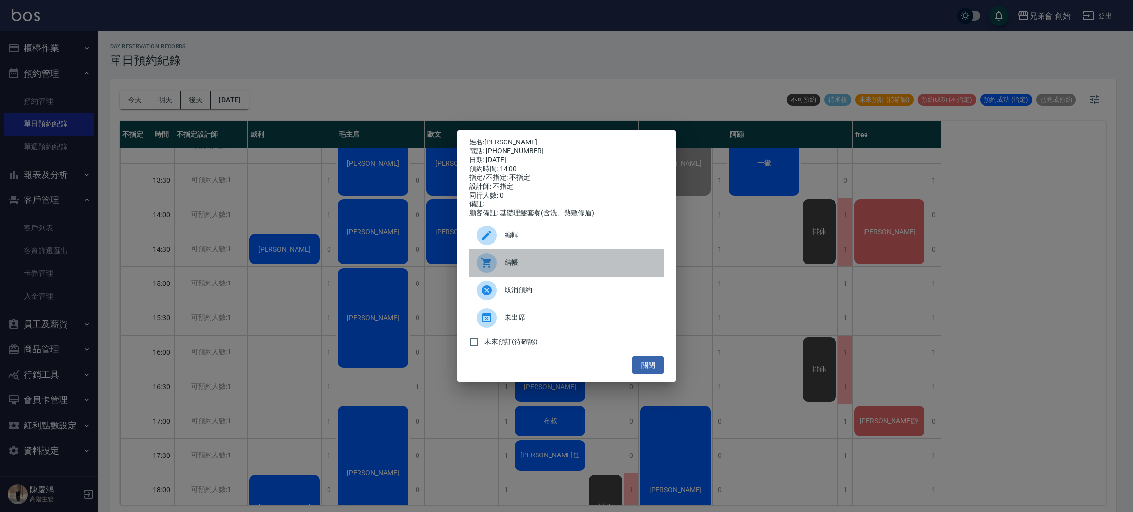
click at [569, 275] on div "結帳" at bounding box center [566, 263] width 195 height 28
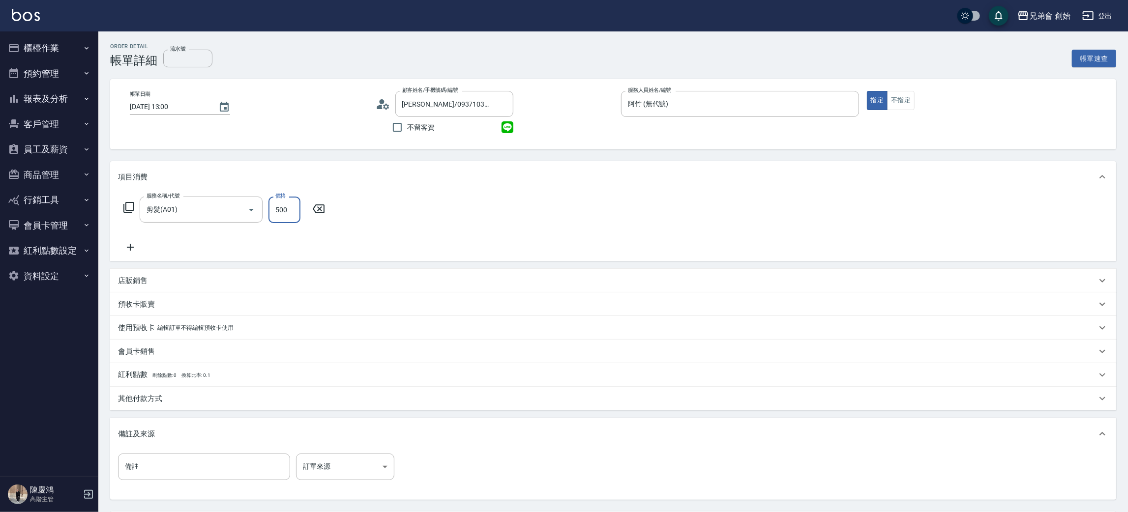
scroll to position [92, 0]
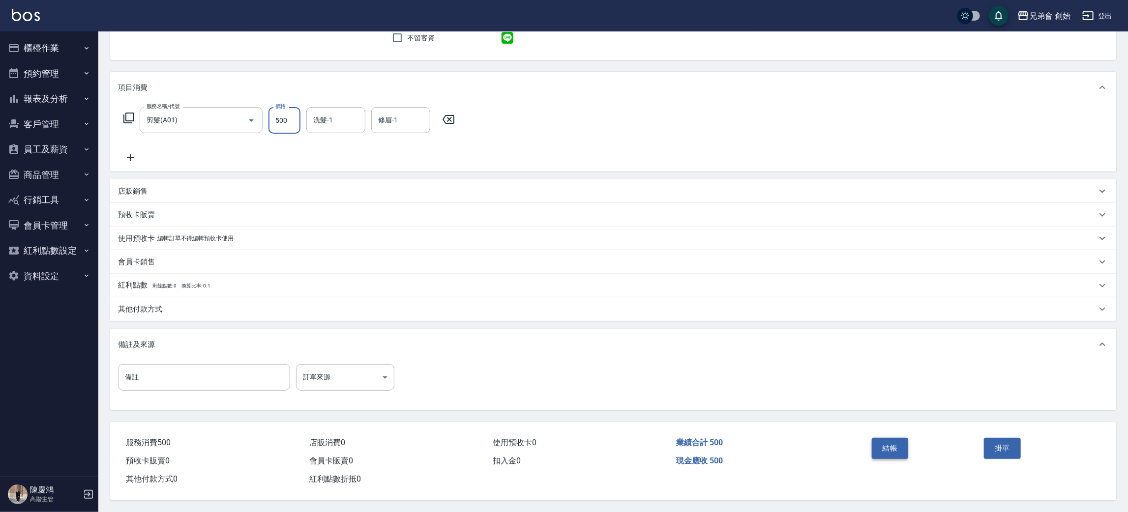
type input "500"
click at [890, 447] on button "結帳" at bounding box center [890, 448] width 37 height 21
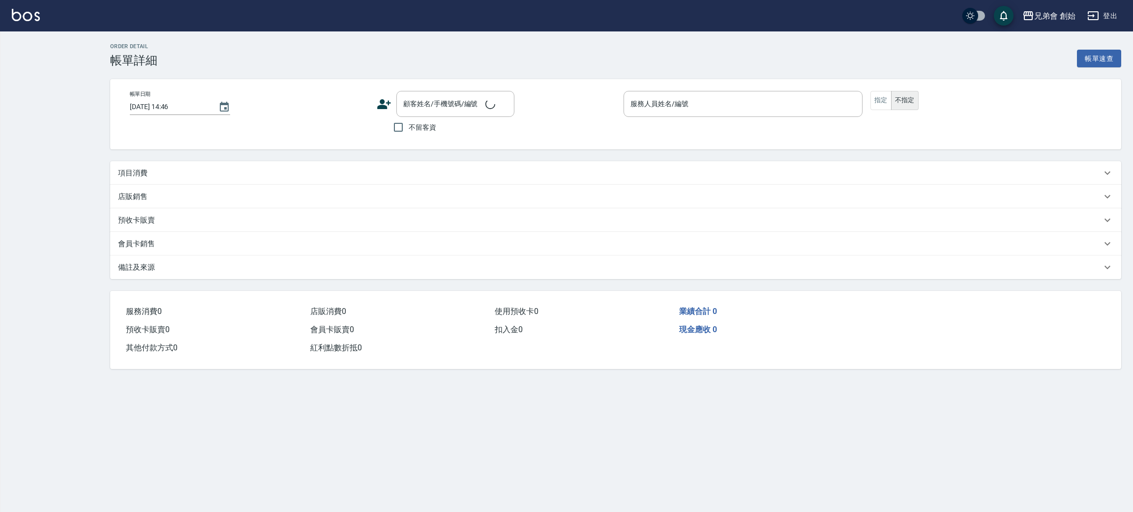
click at [225, 177] on div "項目消費" at bounding box center [610, 173] width 984 height 10
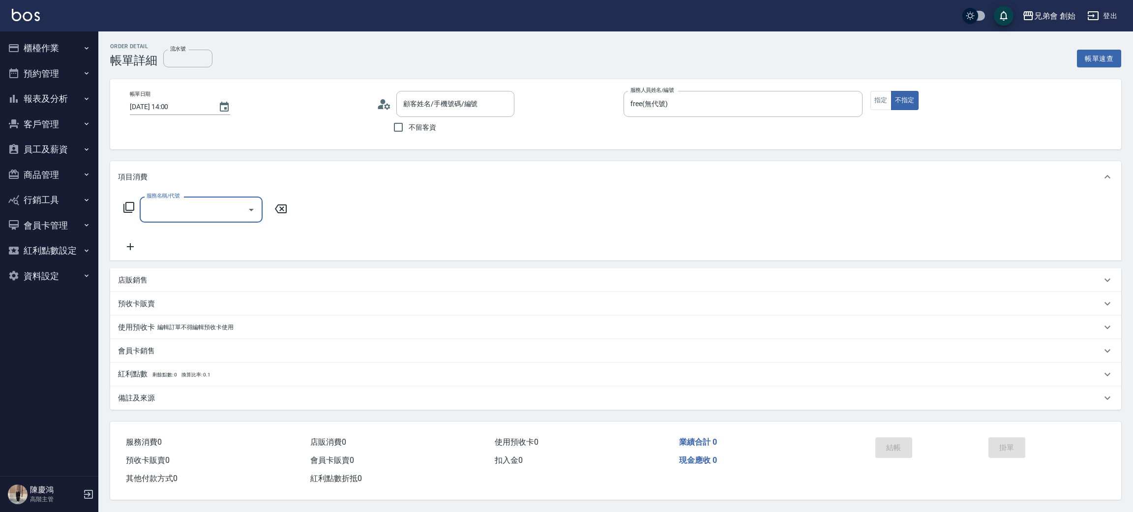
type input "2025/10/11 14:00"
type input "free(無代號)"
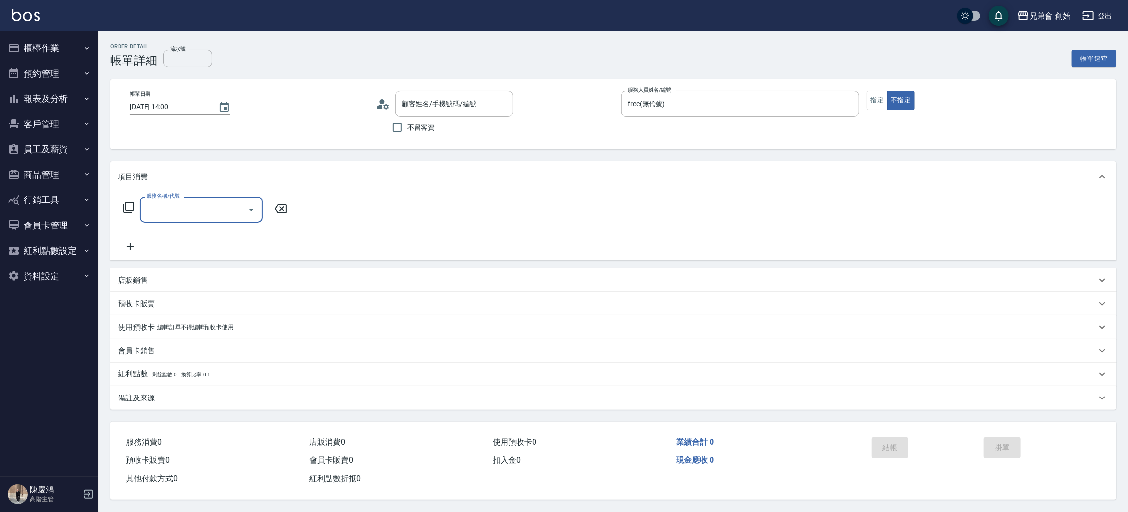
type input "林双喆/0963970091/"
click at [191, 212] on input "服務名稱/代號" at bounding box center [193, 209] width 99 height 17
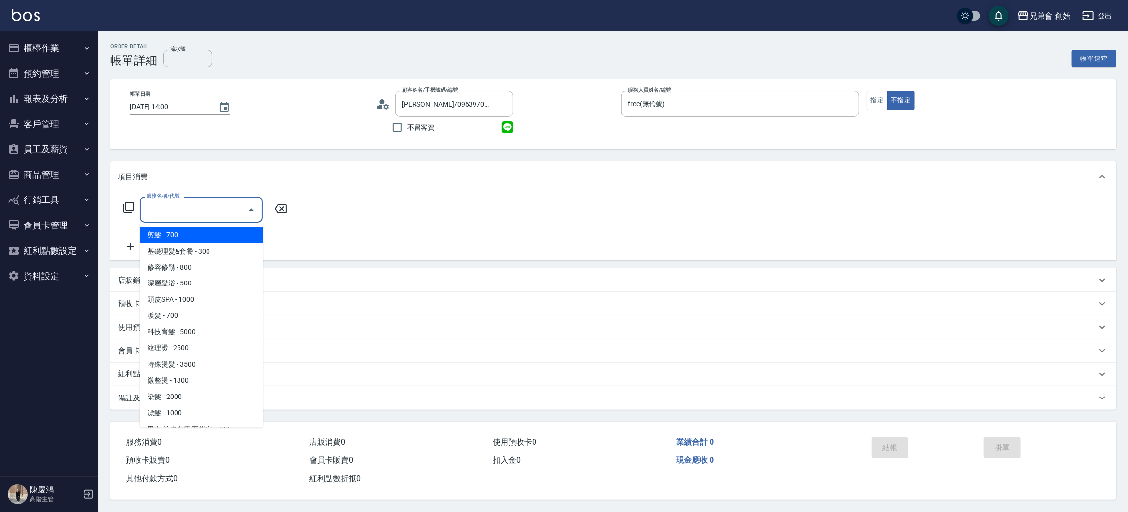
click at [197, 236] on span "剪髮 - 700" at bounding box center [201, 235] width 123 height 16
type input "剪髮(A01)"
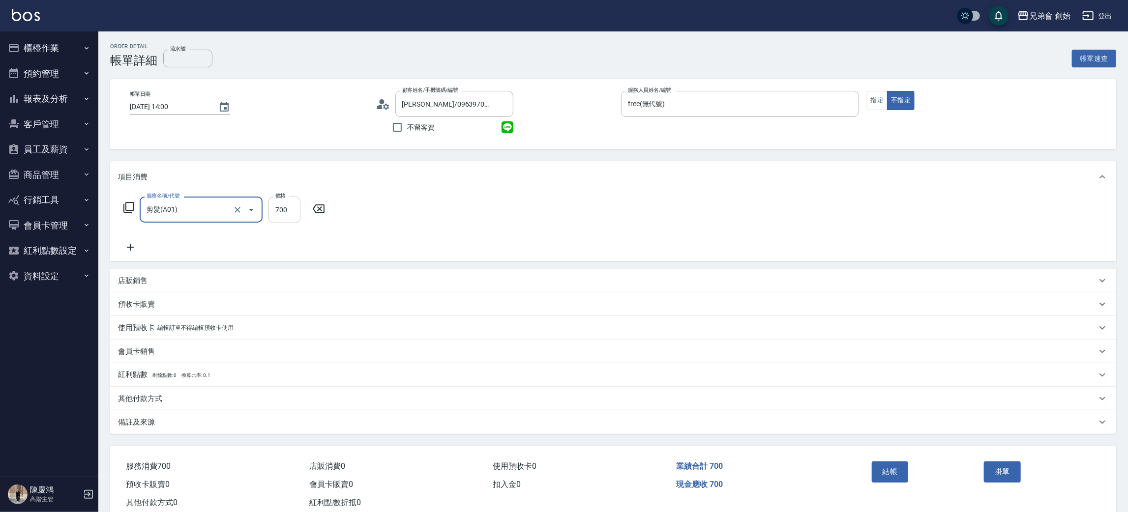
click at [290, 214] on input "700" at bounding box center [285, 210] width 32 height 27
type input "500"
click at [895, 472] on button "結帳" at bounding box center [890, 472] width 37 height 21
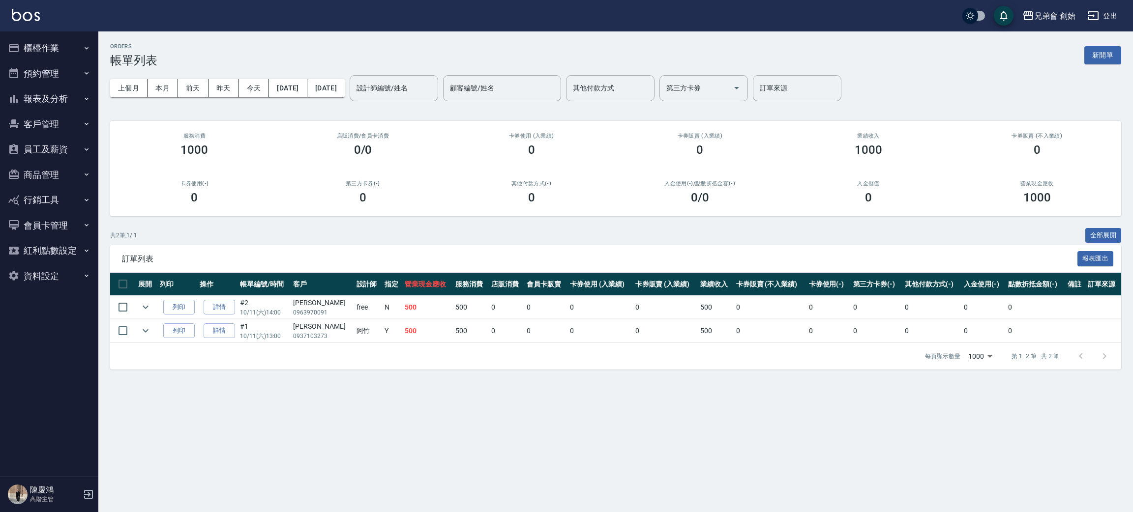
click at [61, 61] on button "預約管理" at bounding box center [49, 74] width 90 height 26
click at [74, 108] on link "預約管理" at bounding box center [49, 101] width 90 height 23
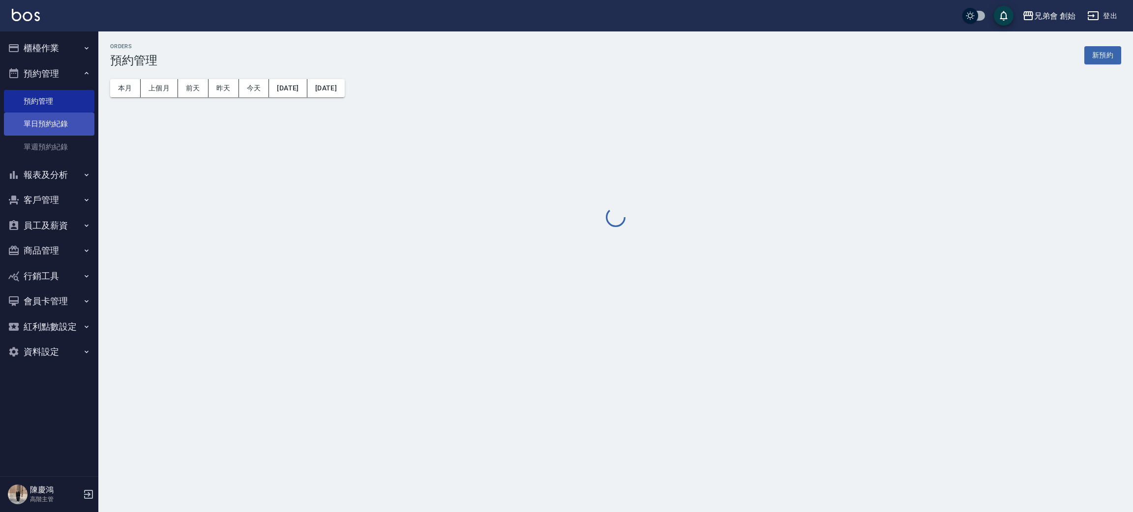
click at [76, 125] on link "單日預約紀錄" at bounding box center [49, 124] width 90 height 23
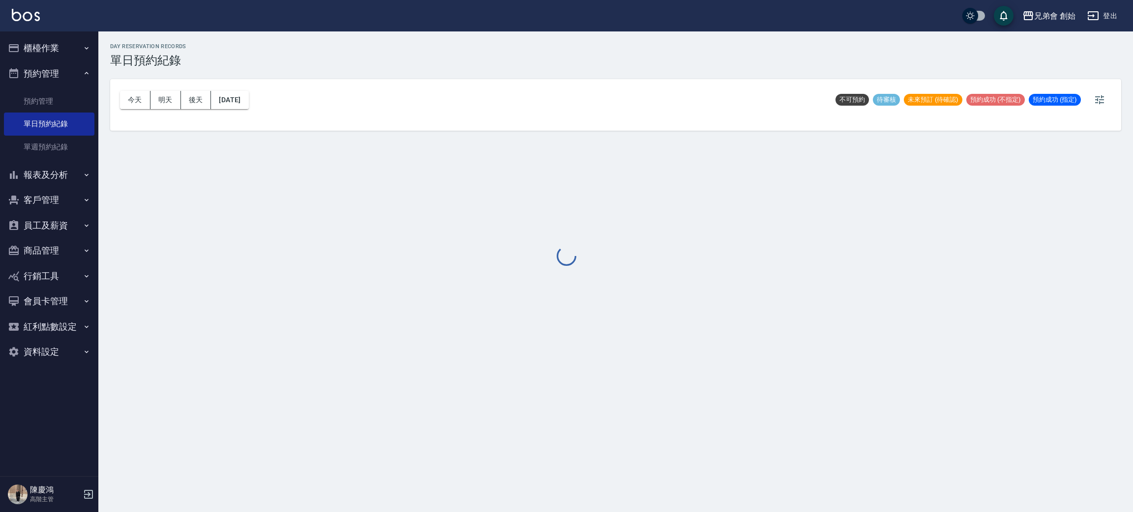
click at [135, 100] on div at bounding box center [566, 256] width 1133 height 512
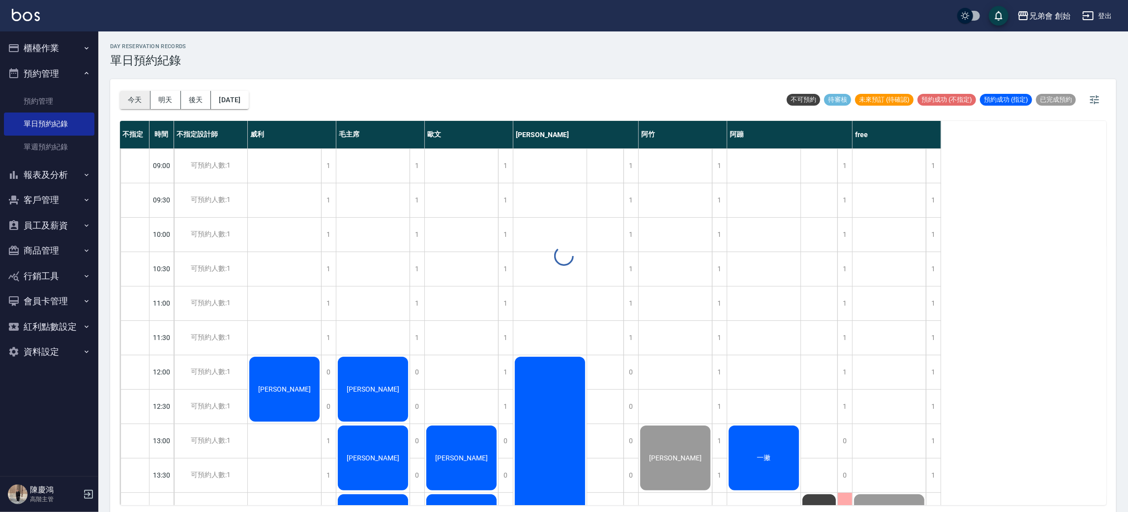
click at [139, 97] on div "day Reservation records 單日預約紀錄 今天 明天 後天 2025/10/11 不可預約 待審核 未來預訂 (待確認) 預約成功 (不指…" at bounding box center [613, 273] width 1030 height 484
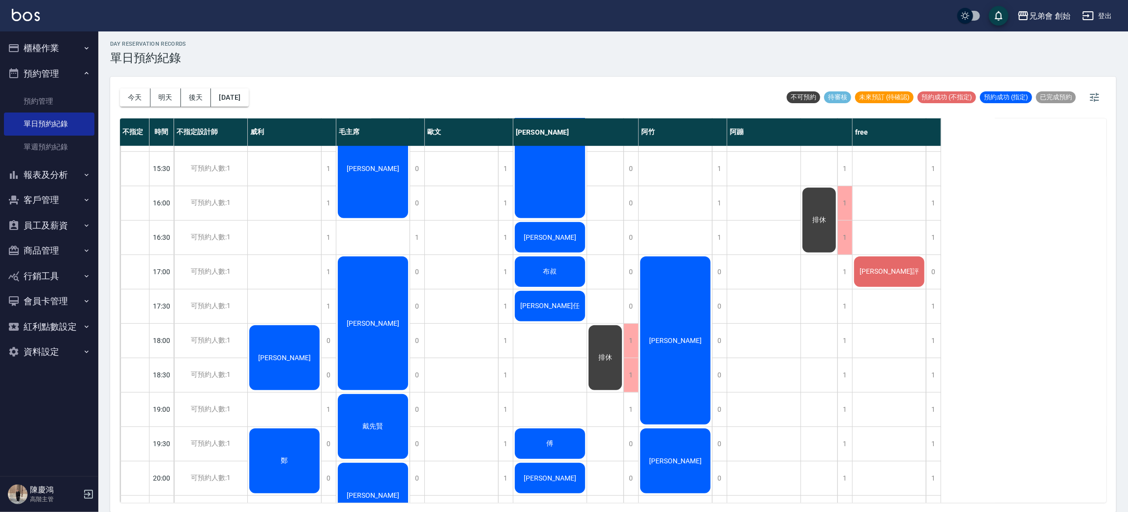
scroll to position [295, 0]
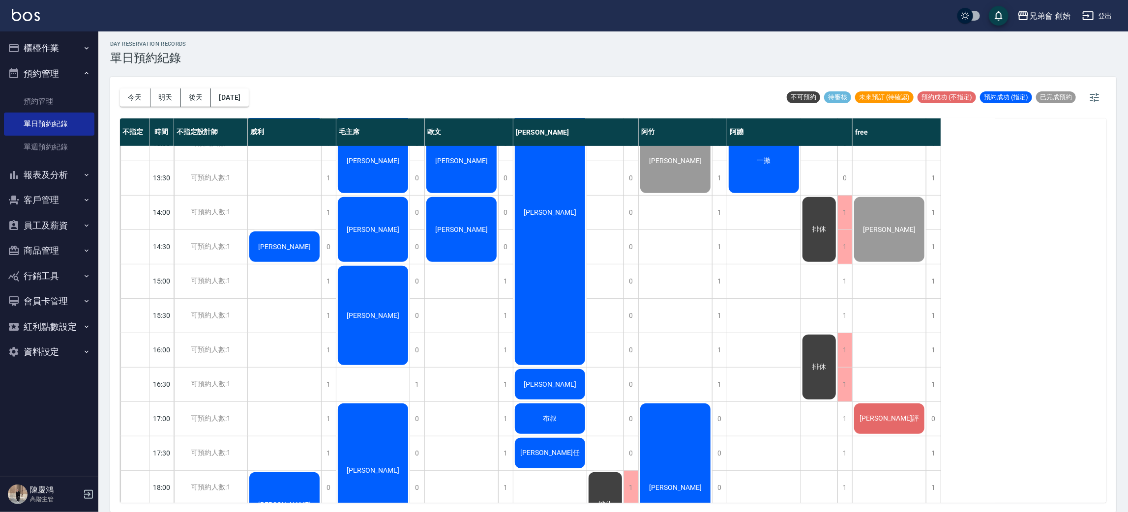
click at [887, 246] on div "林双喆" at bounding box center [889, 230] width 73 height 68
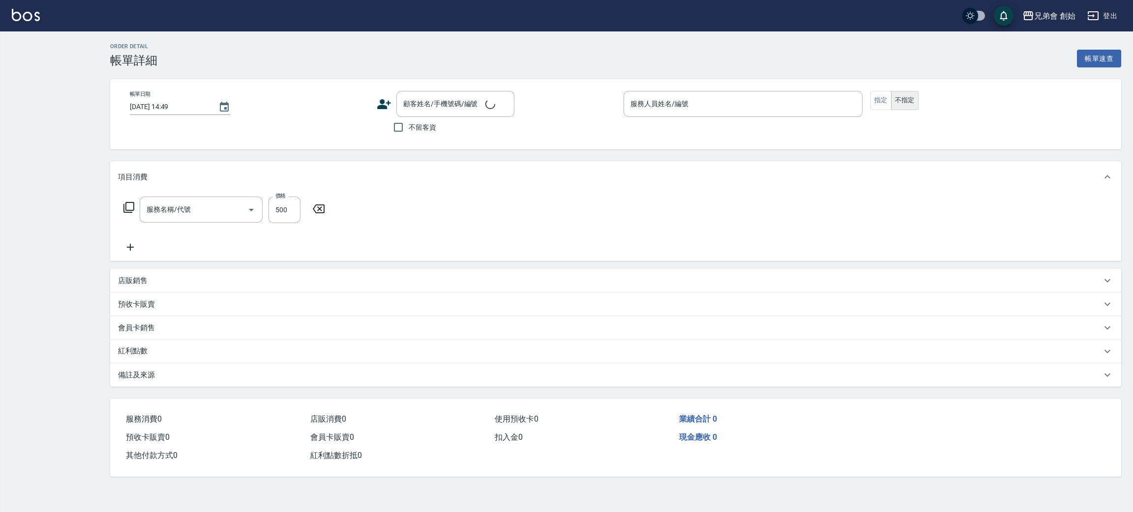
type input "2025/10/11 14:00"
type input "free(無代號)"
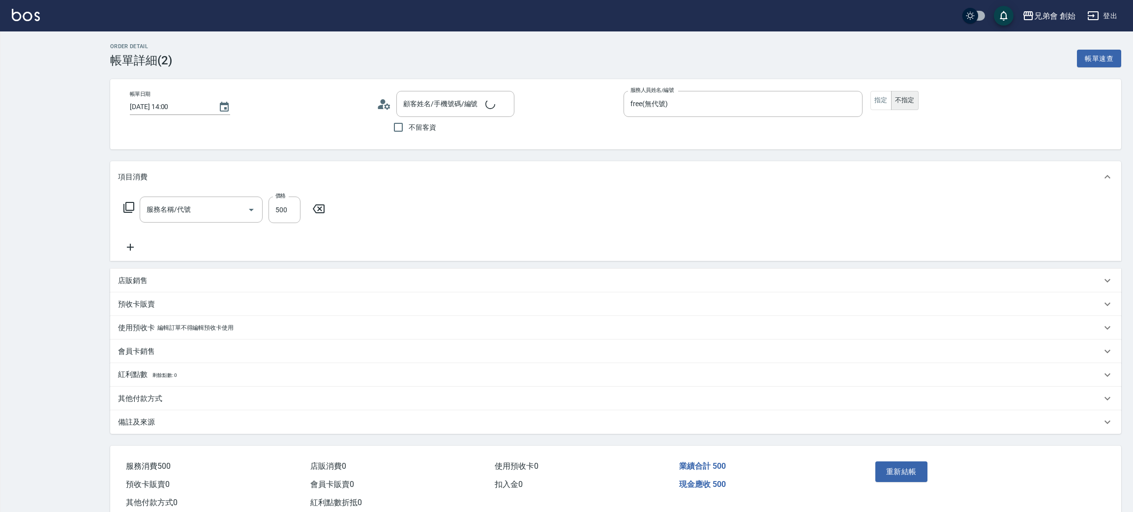
click at [158, 195] on div "服務名稱/代號 服務名稱/代號 價格 500 價格" at bounding box center [615, 227] width 1011 height 68
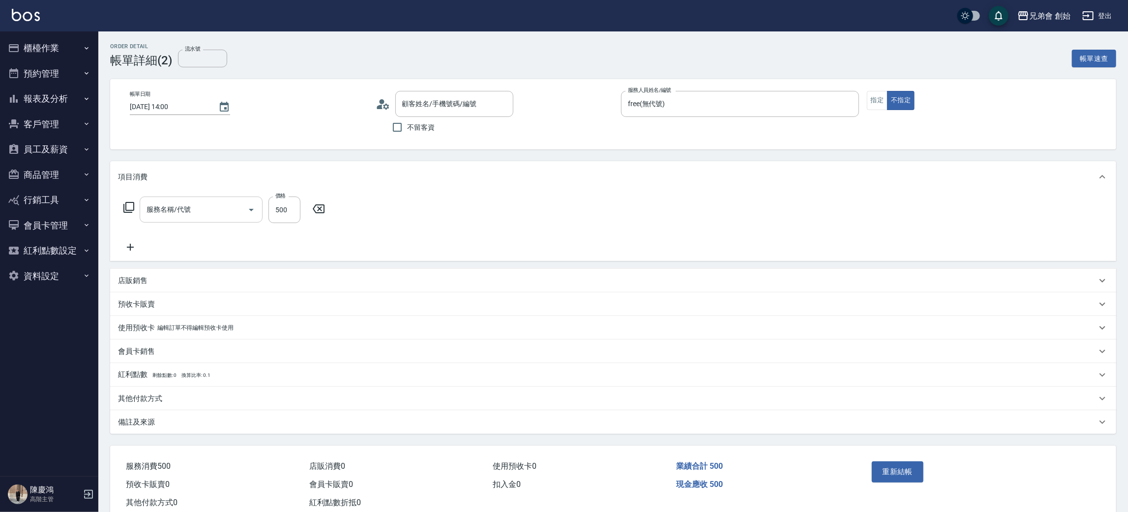
click at [179, 217] on input "服務名稱/代號" at bounding box center [193, 209] width 99 height 17
type input "林双喆/0963970091/"
type input "剪髮(A01)"
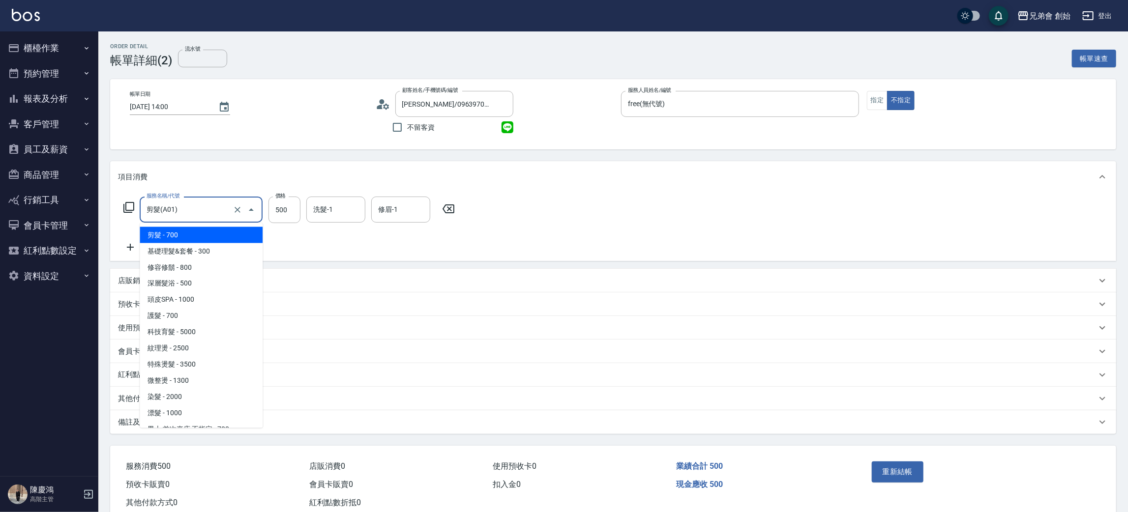
drag, startPoint x: 294, startPoint y: 245, endPoint x: 292, endPoint y: 238, distance: 7.2
click at [292, 239] on div "服務名稱/代號 剪髮(A01) 服務名稱/代號 價格 500 價格 洗髮-1 洗髮-1 修眉-1 修眉-1" at bounding box center [289, 225] width 343 height 57
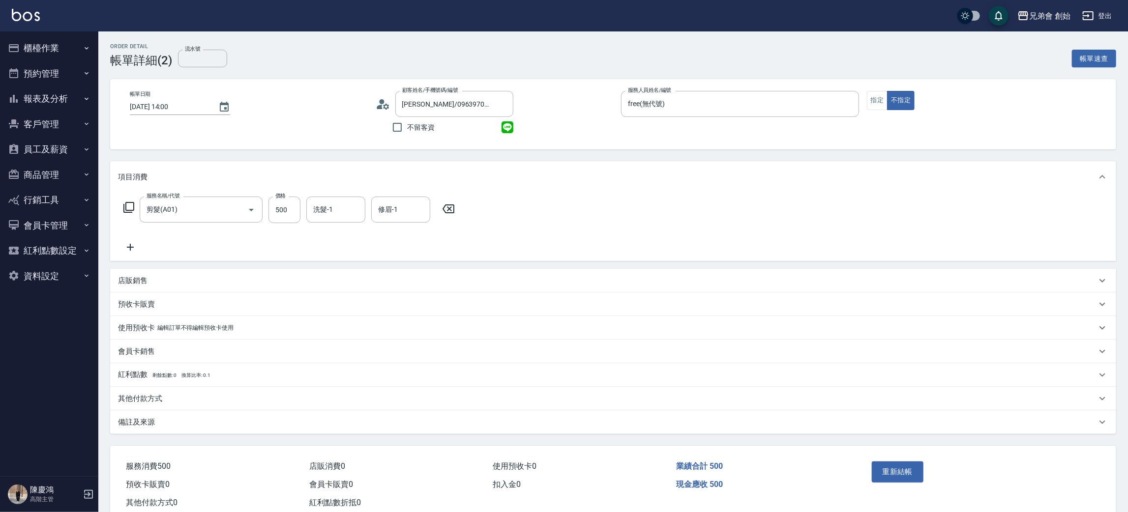
click at [182, 288] on div "店販銷售" at bounding box center [613, 281] width 1006 height 24
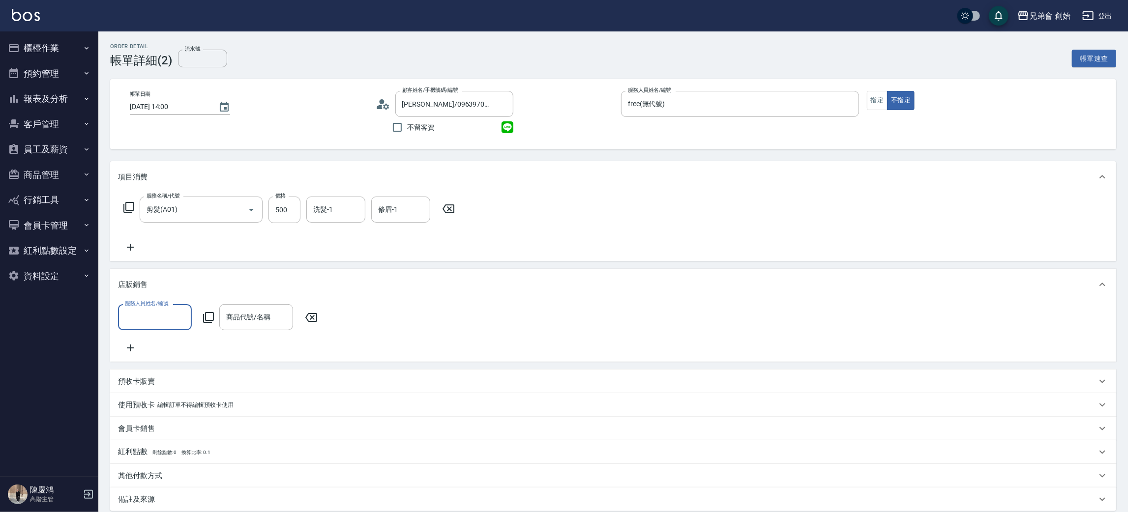
click at [178, 321] on input "服務人員姓名/編號" at bounding box center [154, 317] width 65 height 17
click at [245, 359] on div "服務人員姓名/編號 服務人員姓名/編號 商品代號/名稱 商品代號/名稱" at bounding box center [613, 330] width 1006 height 61
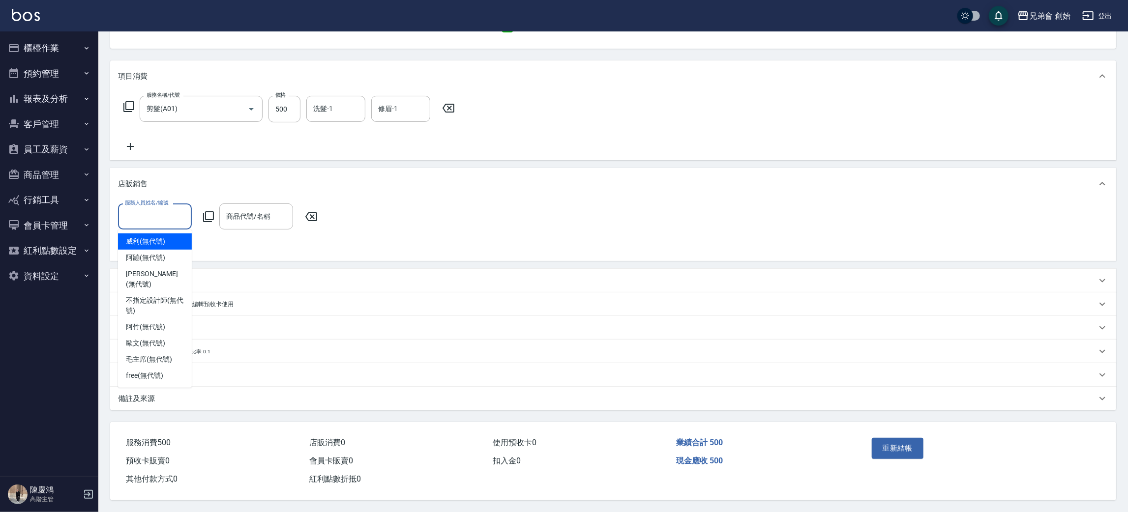
click at [159, 209] on input "服務人員姓名/編號" at bounding box center [154, 216] width 65 height 17
click at [155, 371] on span "free (無代號)" at bounding box center [144, 376] width 37 height 10
type input "free(無代號)"
click at [243, 209] on input "商品代號/名稱" at bounding box center [256, 216] width 65 height 17
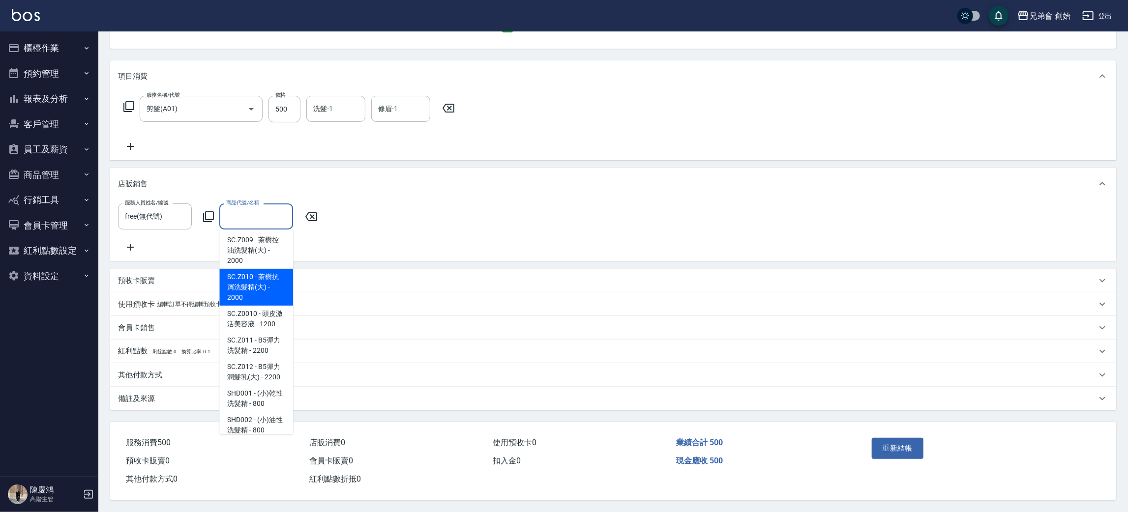
scroll to position [1327, 0]
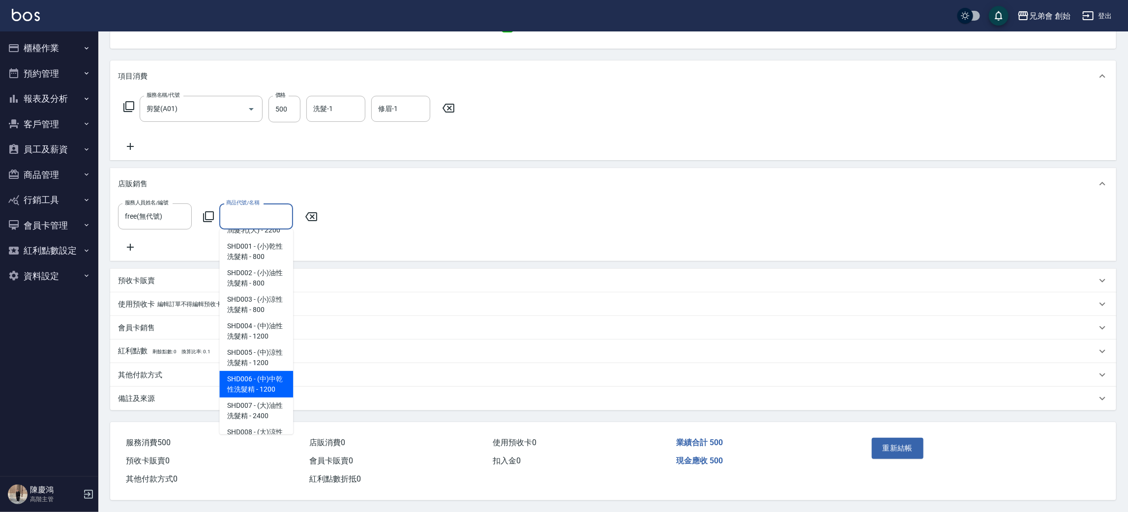
click at [261, 398] on span "SHD006 - (中)中乾性洗髮精 - 1200" at bounding box center [256, 384] width 74 height 27
type input "(中)中乾性洗髮精"
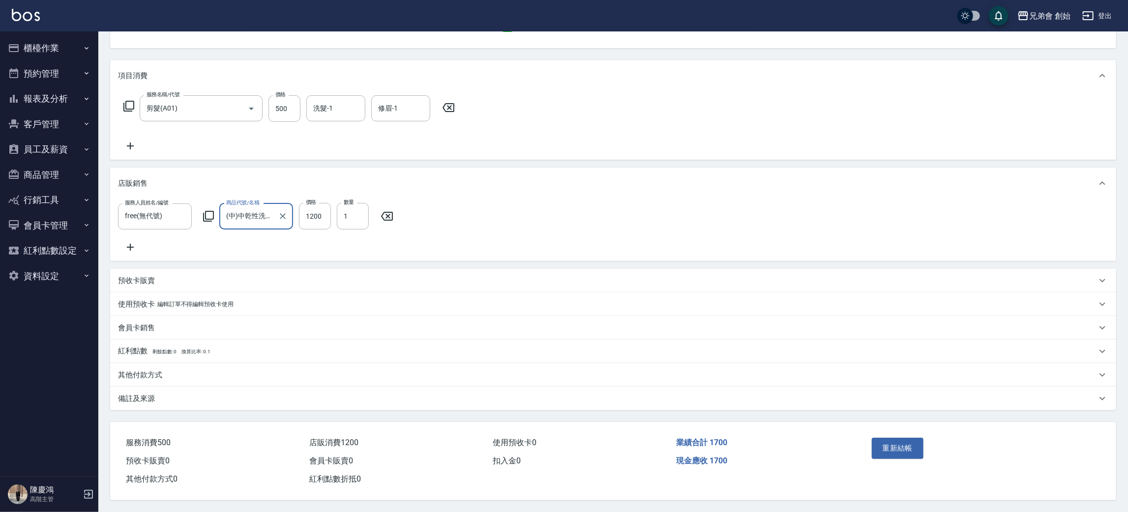
click at [252, 209] on input "(中)中乾性洗髮精" at bounding box center [249, 216] width 50 height 17
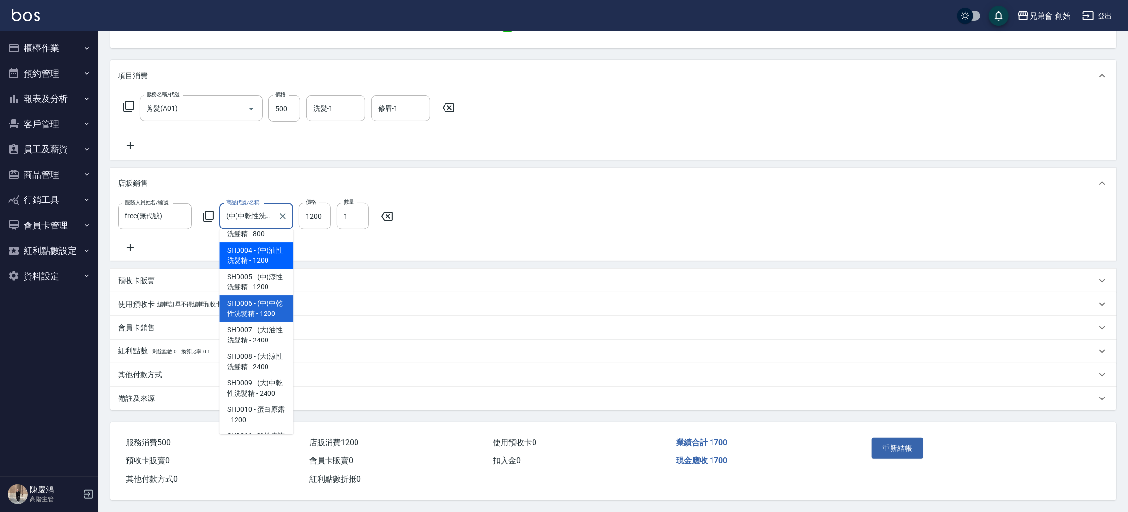
scroll to position [1329, 0]
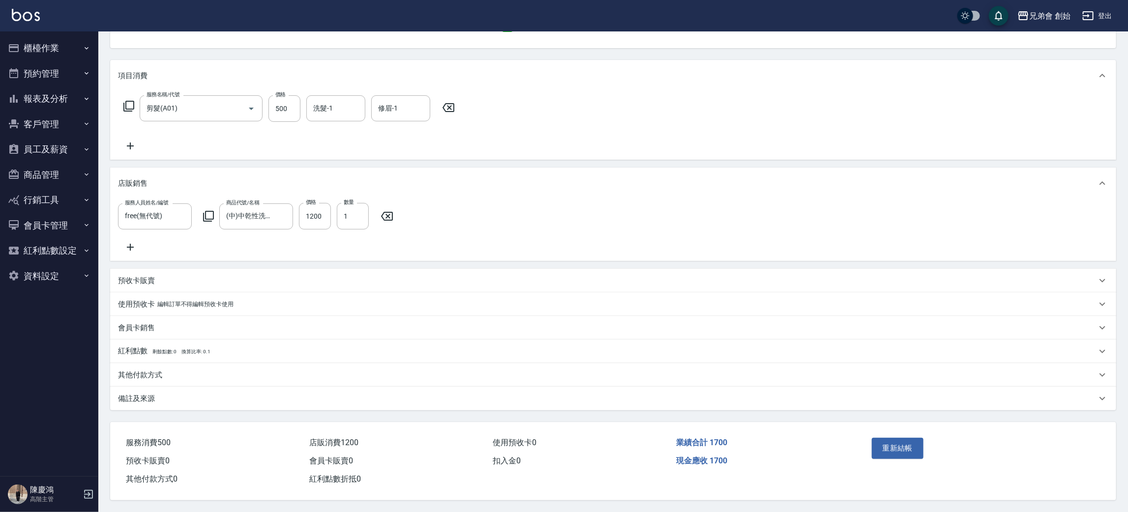
click at [448, 231] on div "服務人員姓名/編號 free(無代號) 服務人員姓名/編號 商品代號/名稱 (中)中乾性洗髮精 商品代號/名稱 價格 1200 價格 數量 1 數量" at bounding box center [613, 228] width 990 height 50
click at [171, 276] on div "預收卡販賣" at bounding box center [607, 281] width 979 height 10
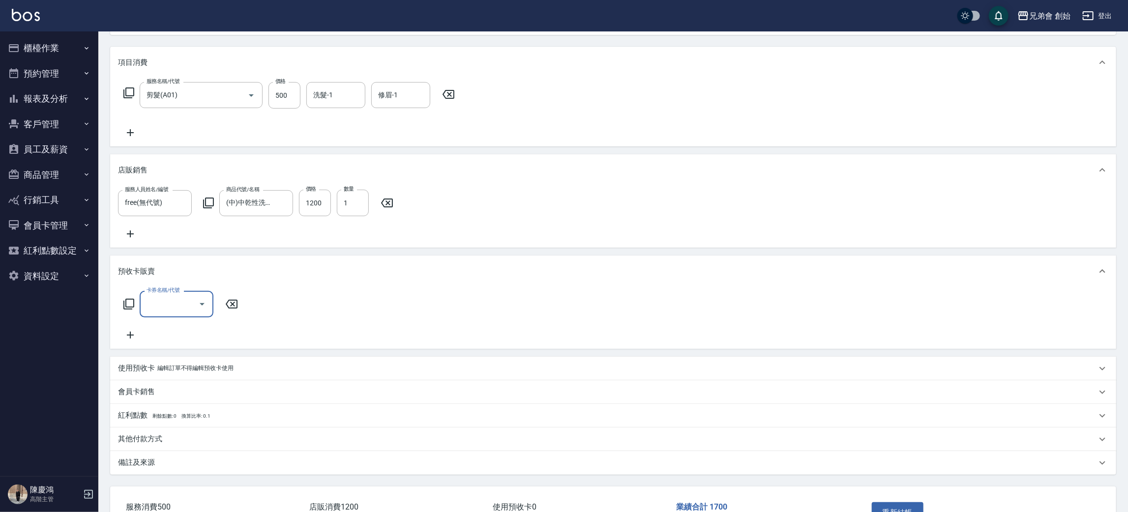
scroll to position [0, 0]
click at [255, 268] on div "預收卡販賣" at bounding box center [613, 271] width 1006 height 31
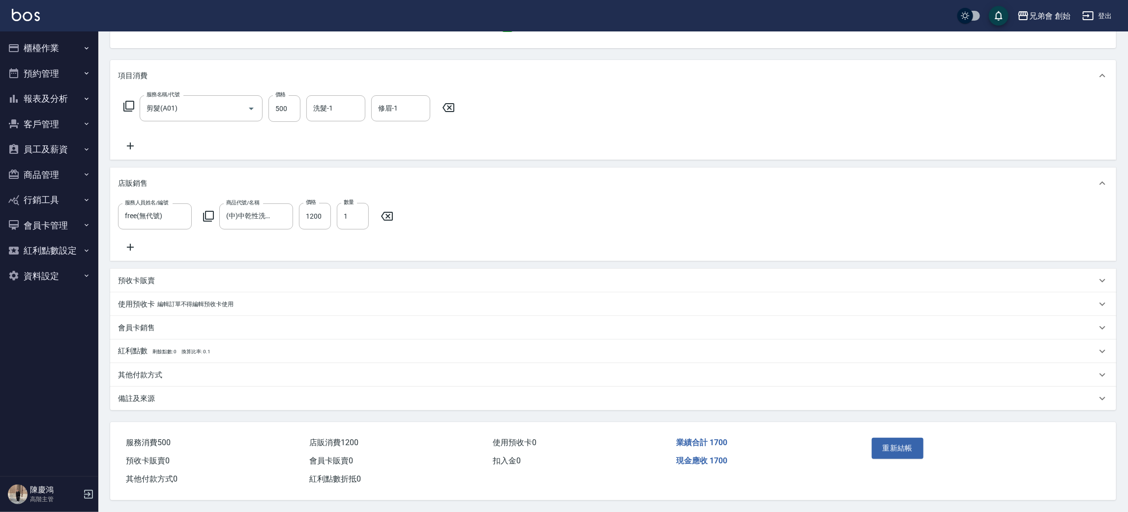
click at [227, 280] on div "預收卡販賣" at bounding box center [607, 281] width 979 height 10
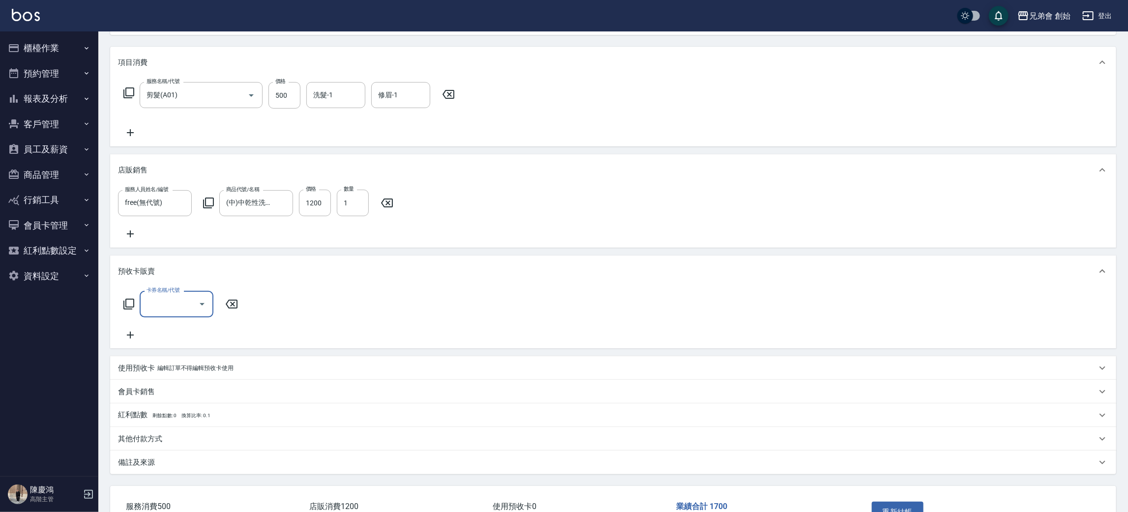
click at [227, 277] on div "預收卡販賣" at bounding box center [607, 272] width 979 height 10
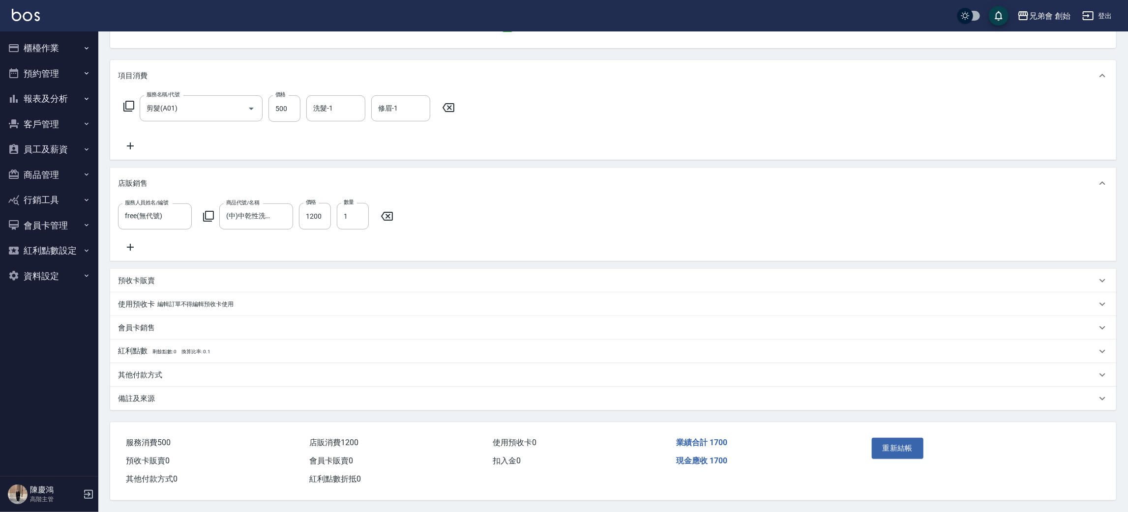
click at [184, 270] on div "預收卡販賣" at bounding box center [613, 281] width 1006 height 24
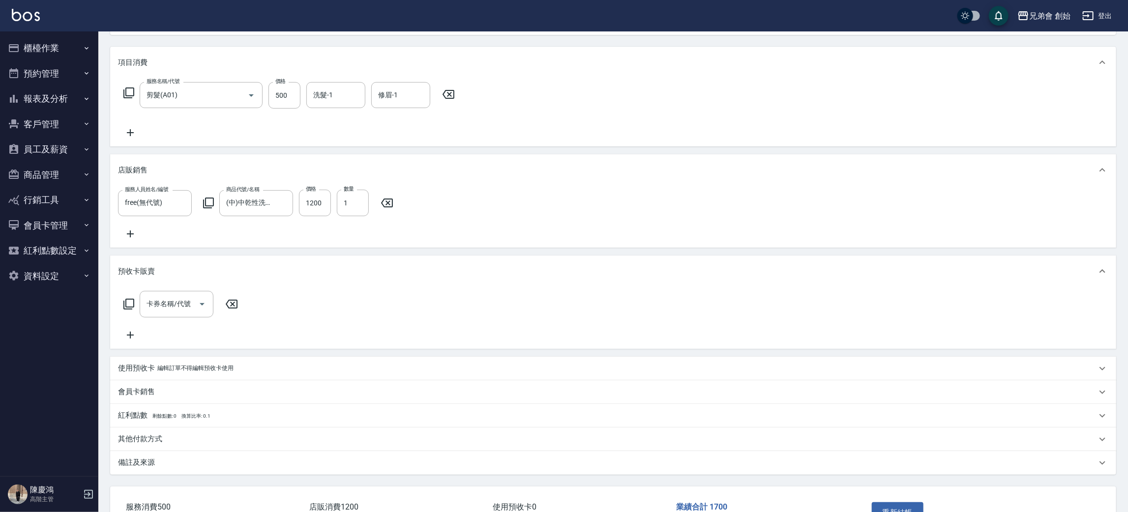
click at [184, 277] on div "預收卡販賣" at bounding box center [607, 272] width 979 height 10
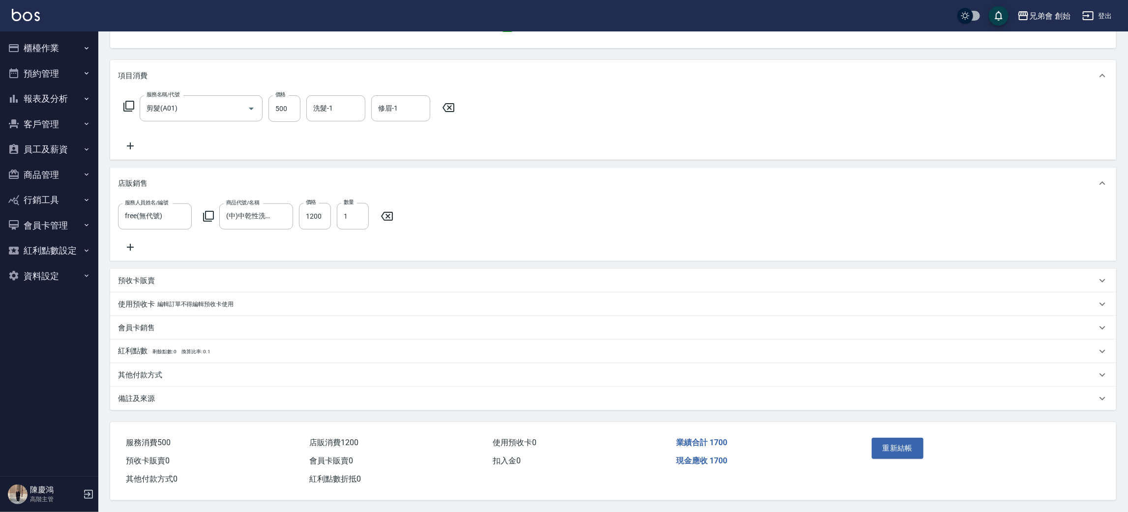
click at [185, 370] on div "其他付款方式" at bounding box center [607, 375] width 979 height 10
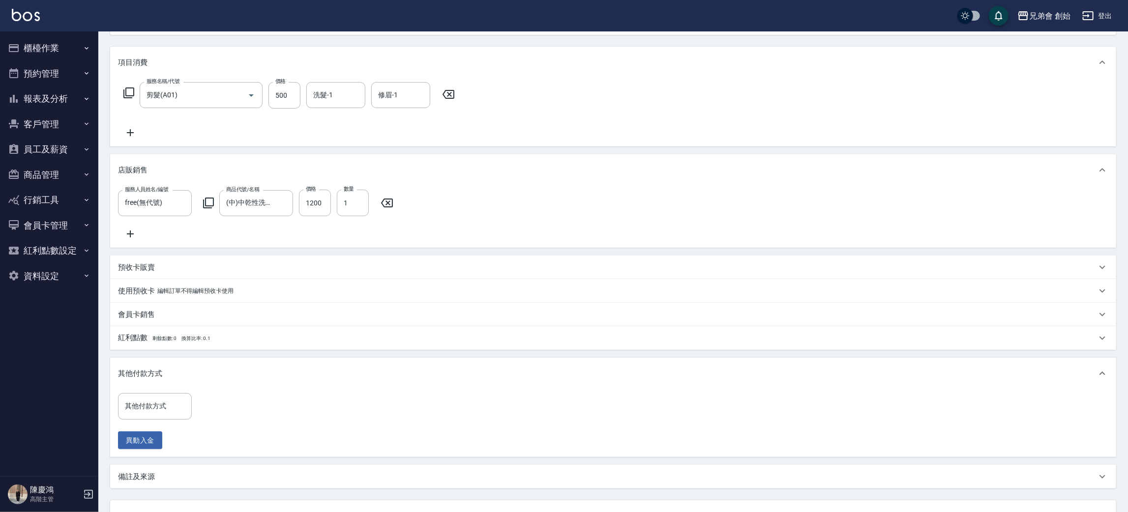
click at [182, 371] on div "其他付款方式" at bounding box center [613, 373] width 1006 height 31
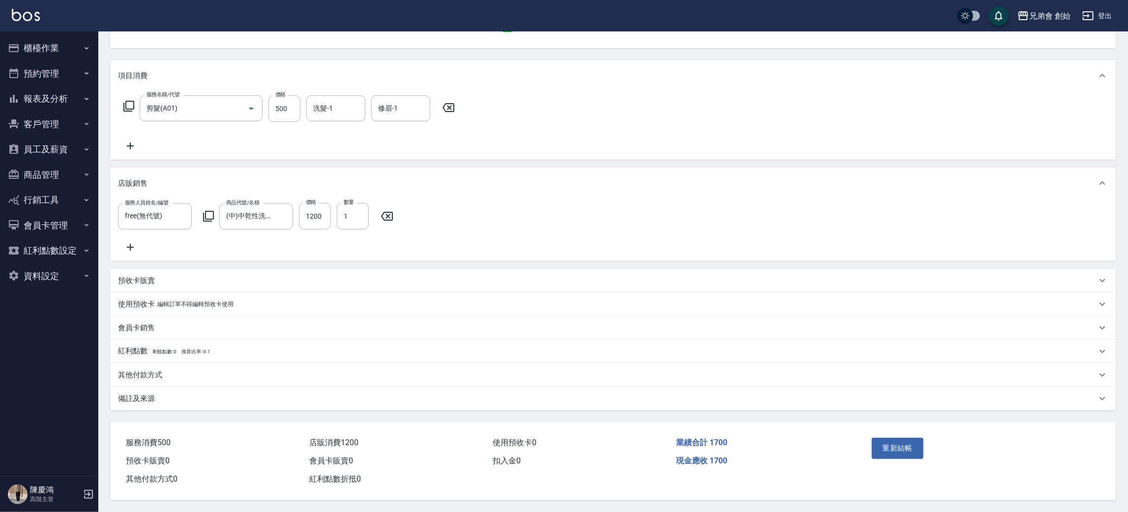
click at [200, 323] on div "會員卡銷售" at bounding box center [607, 328] width 979 height 10
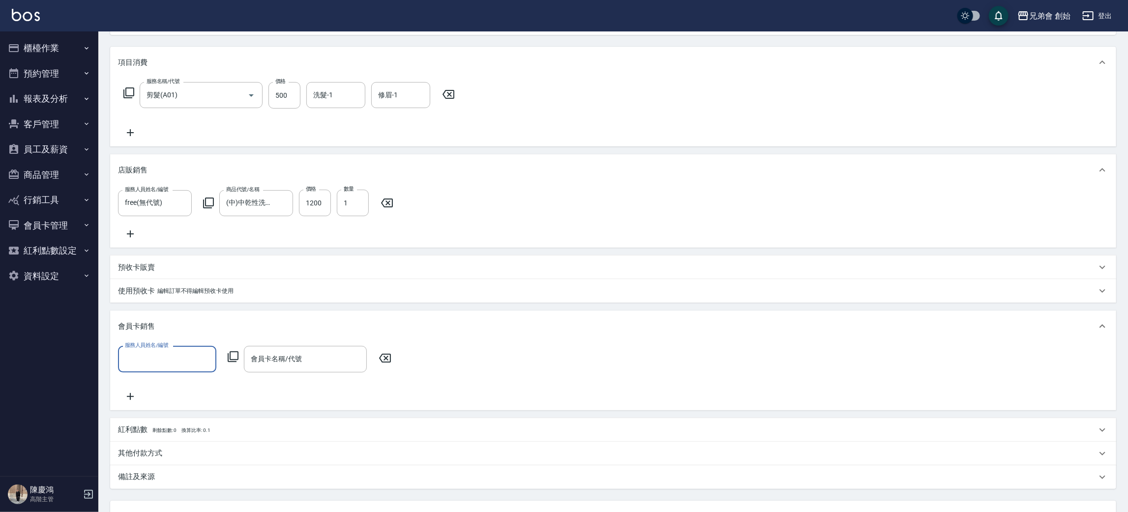
click at [200, 323] on div "會員卡銷售" at bounding box center [613, 326] width 1006 height 31
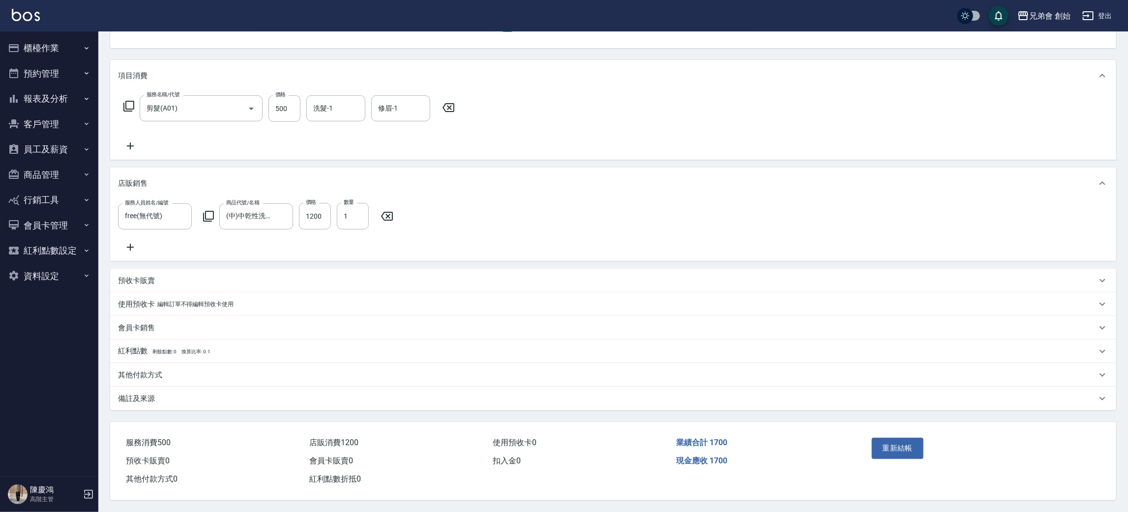
click at [222, 299] on p "編輯訂單不得編輯預收卡使用" at bounding box center [195, 304] width 76 height 10
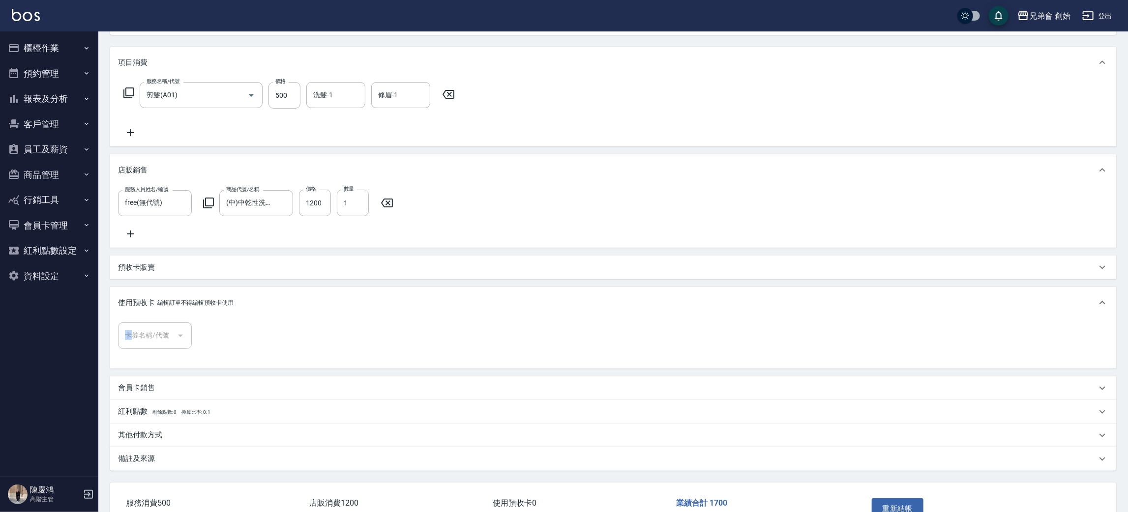
click at [222, 297] on div "使用預收卡 編輯訂單不得編輯預收卡使用 卡券名稱/代號 卡券名稱/代號" at bounding box center [613, 327] width 1006 height 81
click at [236, 273] on div "預收卡販賣" at bounding box center [607, 268] width 979 height 10
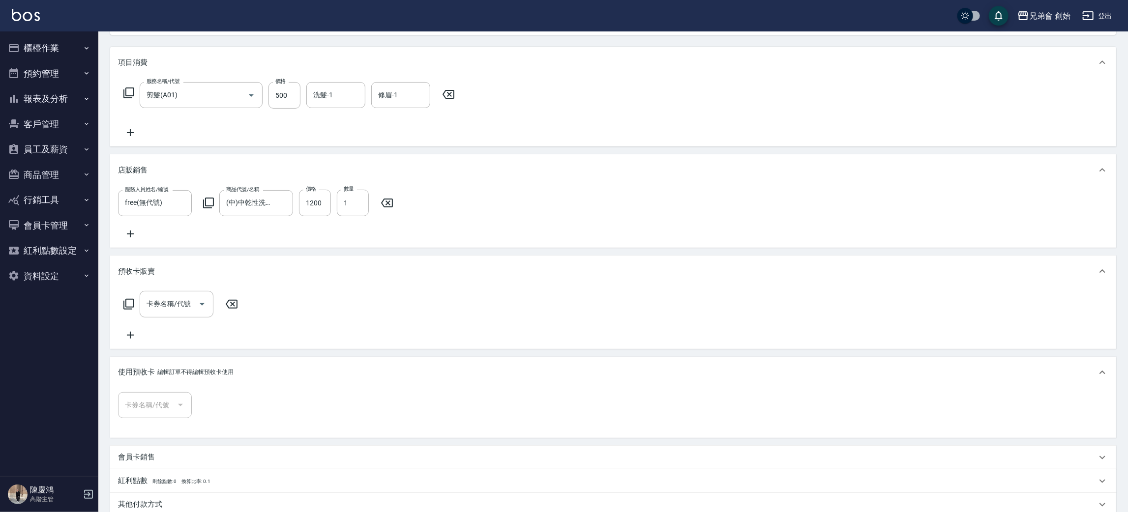
click at [236, 274] on div "預收卡販賣" at bounding box center [613, 271] width 1006 height 31
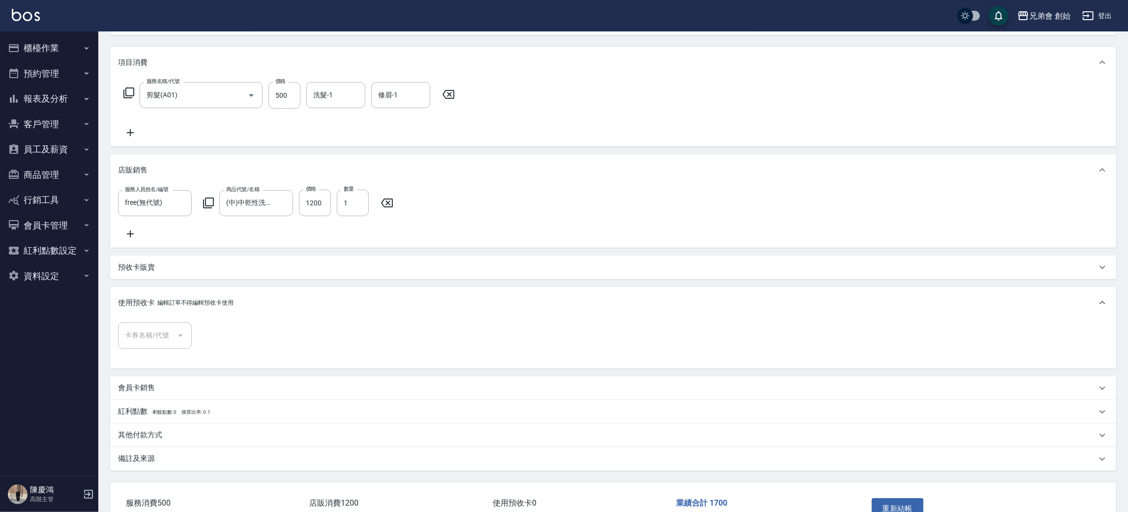
click at [238, 308] on div "使用預收卡 編輯訂單不得編輯預收卡使用" at bounding box center [607, 303] width 979 height 10
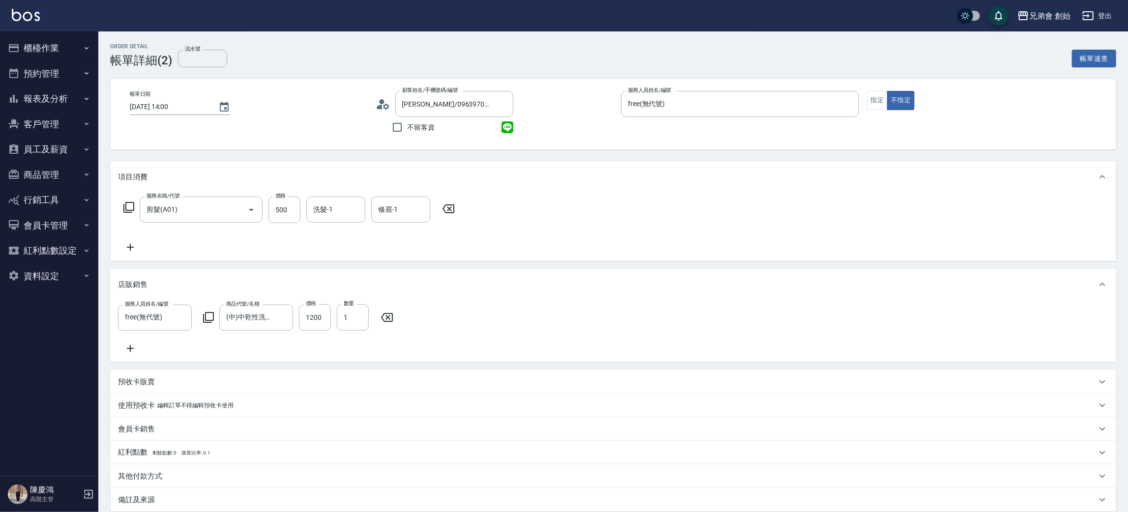
scroll to position [115, 0]
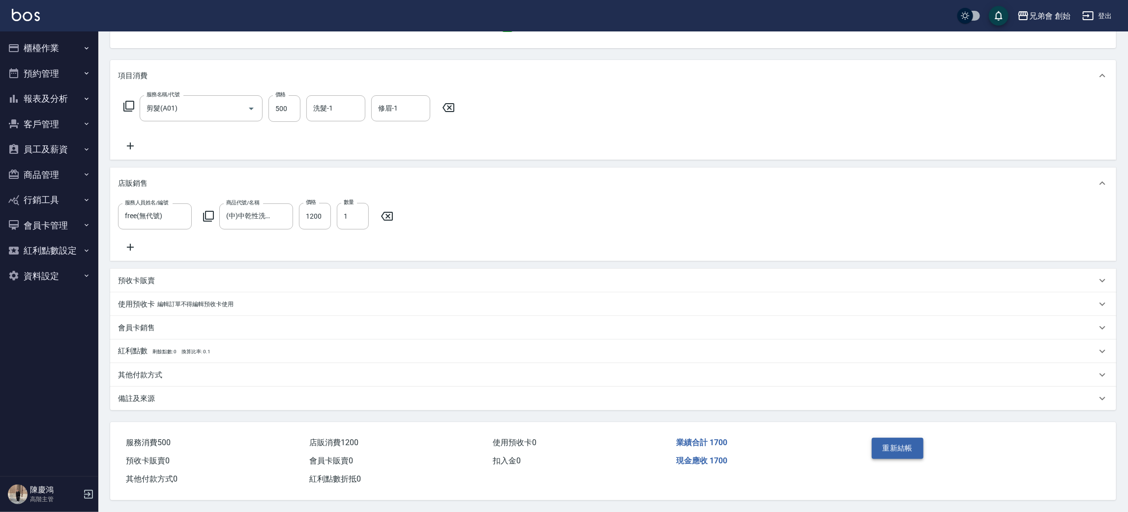
click at [904, 447] on button "重新結帳" at bounding box center [898, 448] width 52 height 21
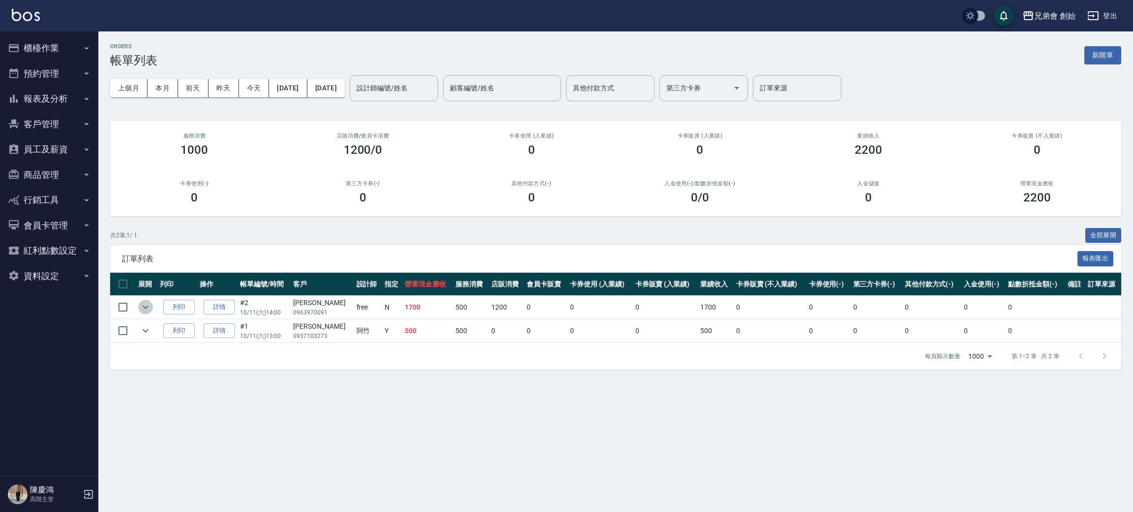
click at [145, 308] on icon "expand row" at bounding box center [146, 307] width 6 height 3
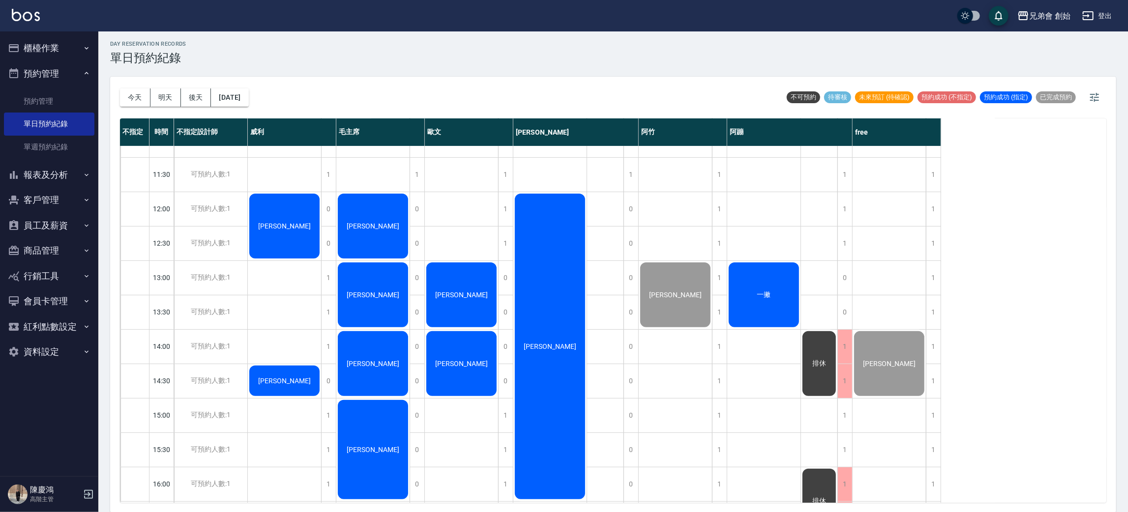
scroll to position [156, 0]
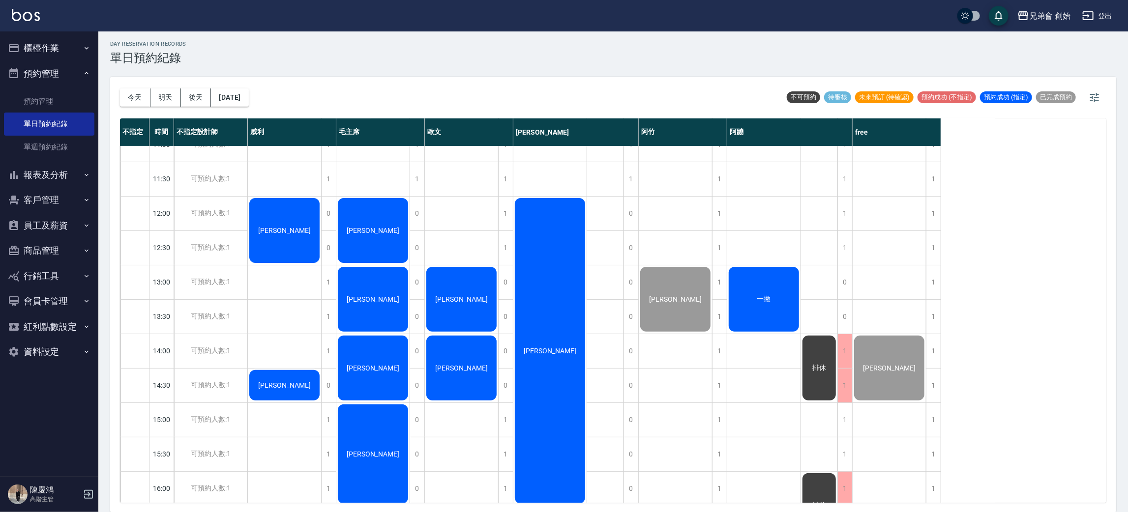
click at [291, 243] on div "[PERSON_NAME]" at bounding box center [284, 231] width 73 height 68
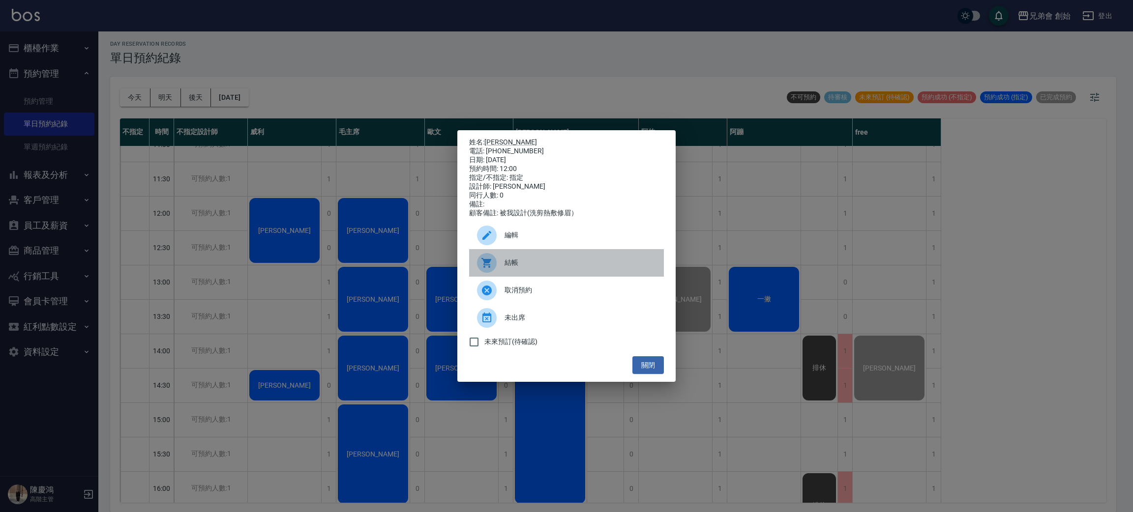
click at [491, 265] on icon at bounding box center [486, 263] width 10 height 10
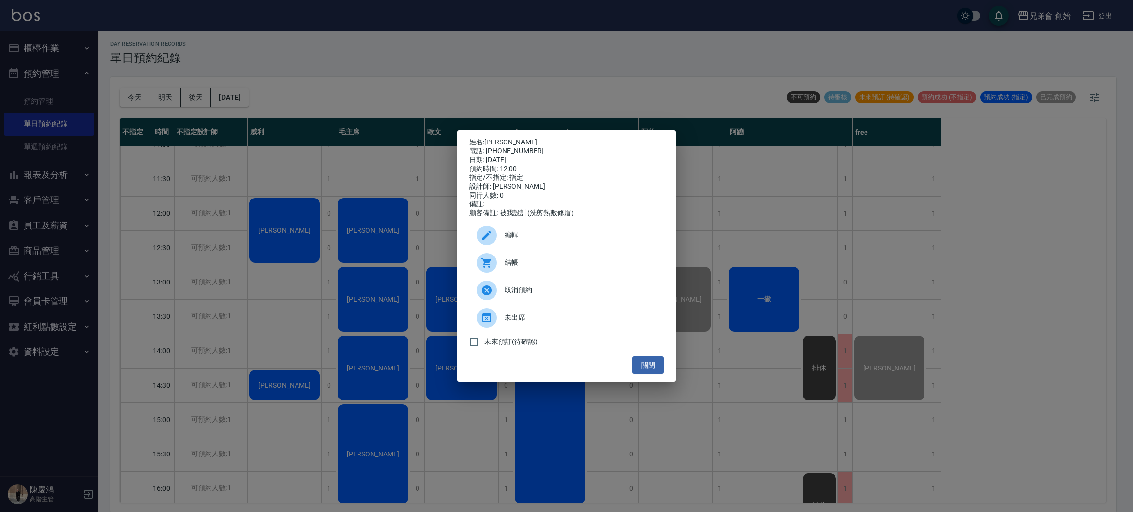
click at [271, 385] on div "姓名: [PERSON_NAME] 電話: [PHONE_NUMBER] 日期: [DATE] 預約時間: 12:00 指定/不指定: 指定 設計師: [PE…" at bounding box center [566, 256] width 1133 height 512
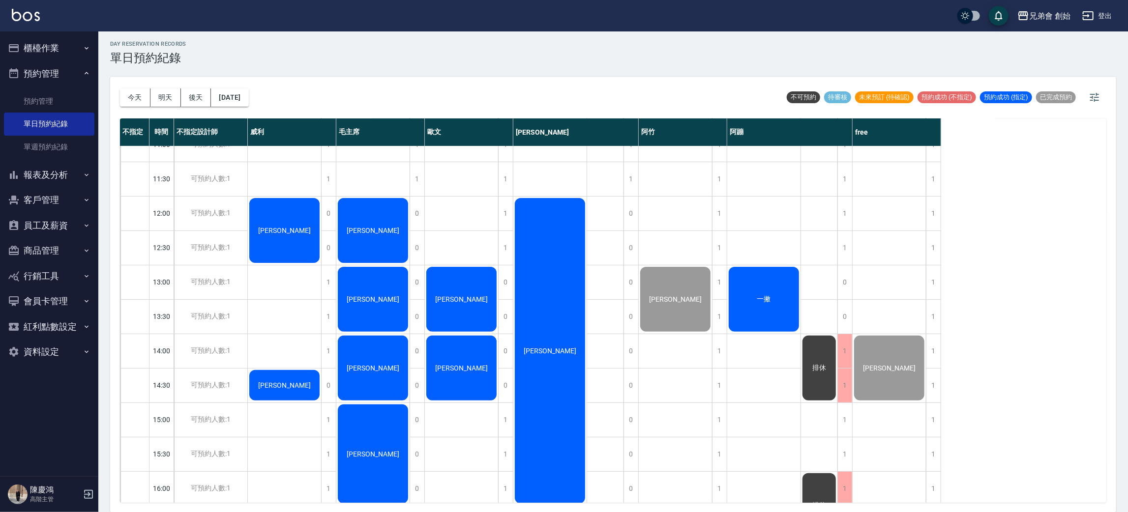
click at [271, 385] on span "[PERSON_NAME]" at bounding box center [284, 386] width 57 height 8
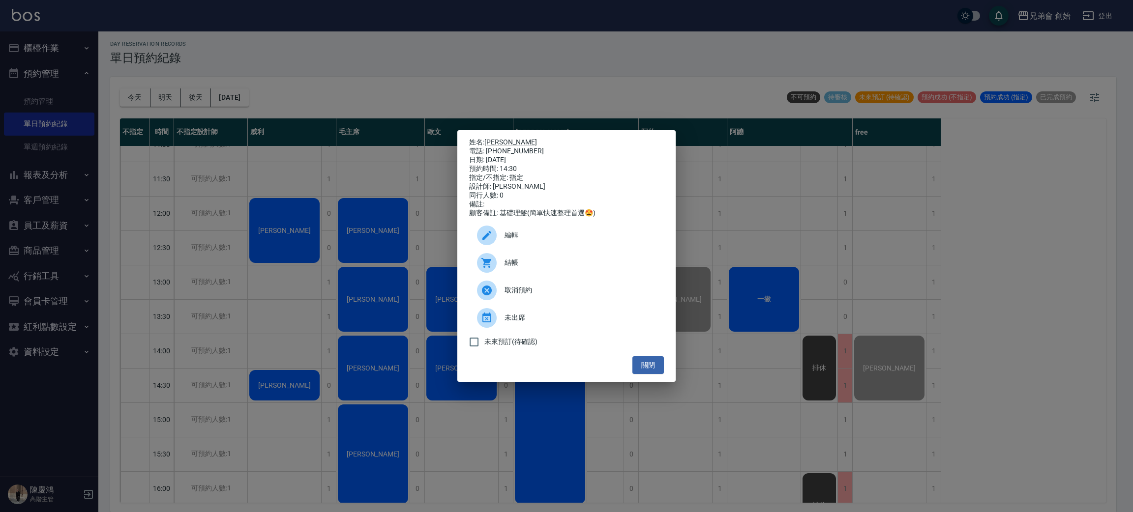
click at [521, 232] on div "編輯" at bounding box center [566, 236] width 195 height 28
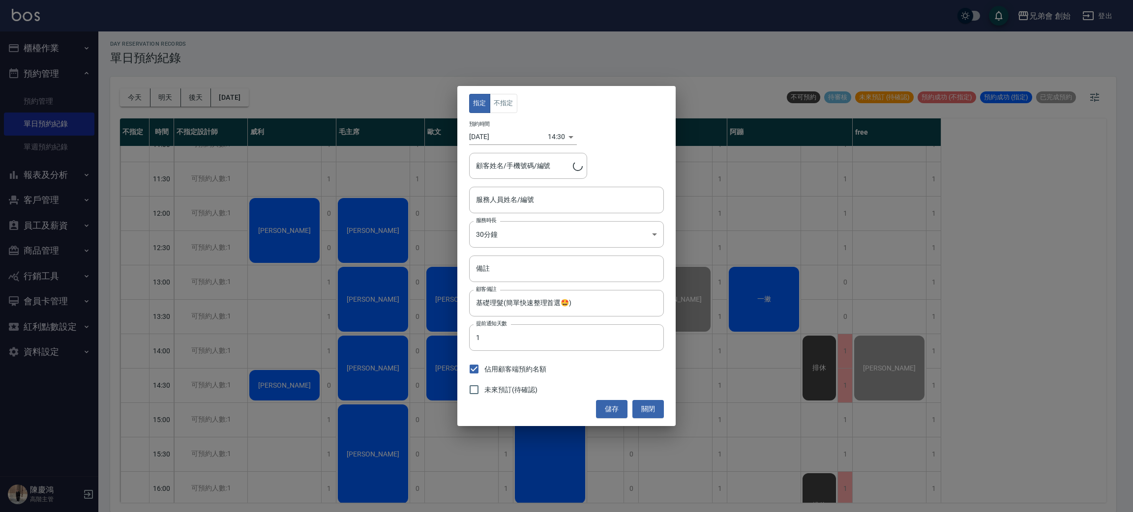
type input "[PERSON_NAME](無代號)"
type input "[PERSON_NAME]/0912457364/"
click at [508, 106] on button "不指定" at bounding box center [504, 103] width 28 height 19
click at [604, 411] on button "儲存" at bounding box center [611, 409] width 31 height 18
click at [281, 321] on div "指定 不指定 預約時間 2025/10/11 14:30 1760164200000 顧客姓名/手機號碼/編號 黃勝豪/0912457364/ 顧客姓名/手機…" at bounding box center [566, 256] width 1133 height 512
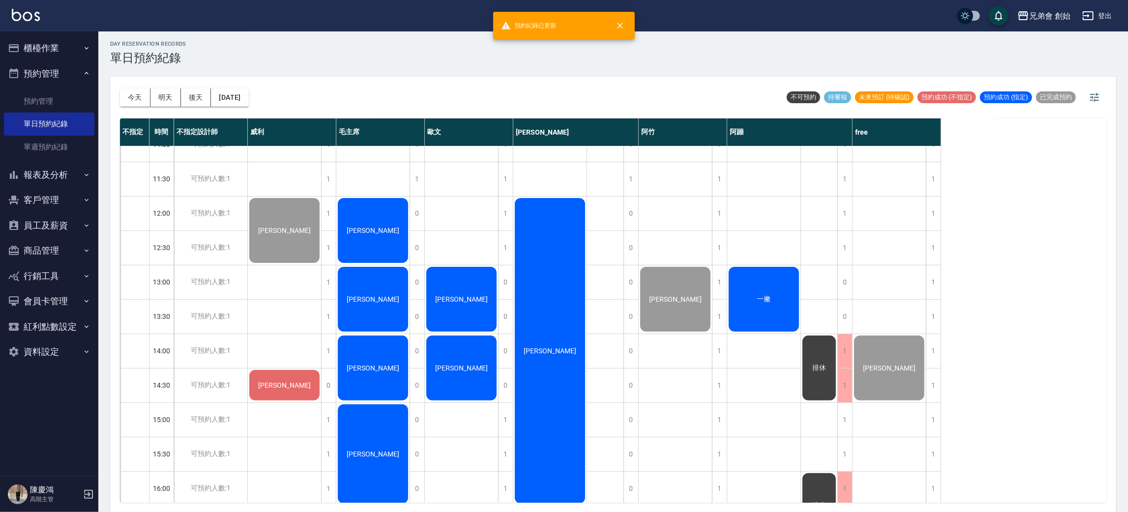
click at [286, 385] on span "黃勝豪" at bounding box center [284, 386] width 57 height 8
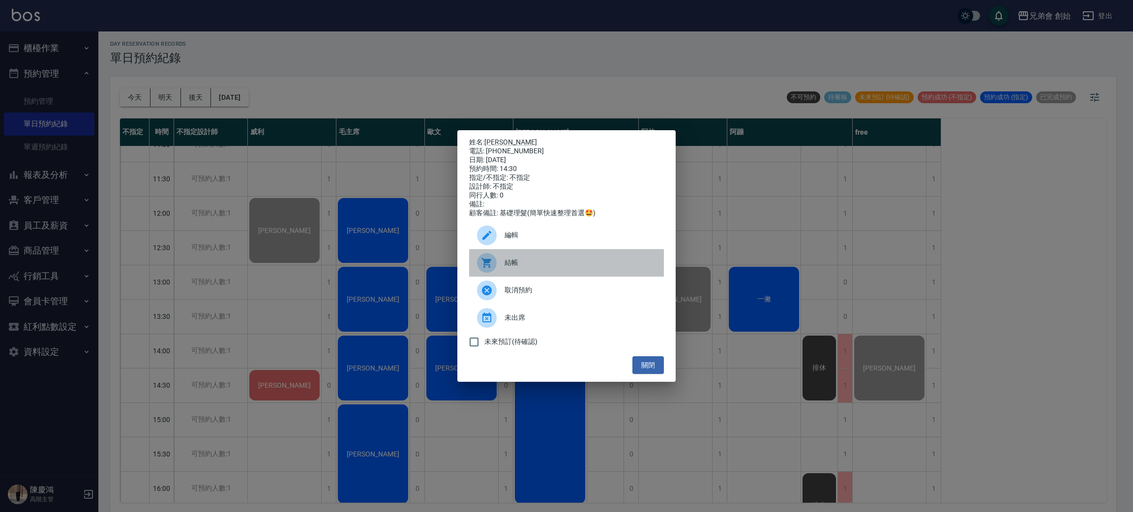
click at [550, 266] on span "結帳" at bounding box center [580, 263] width 151 height 10
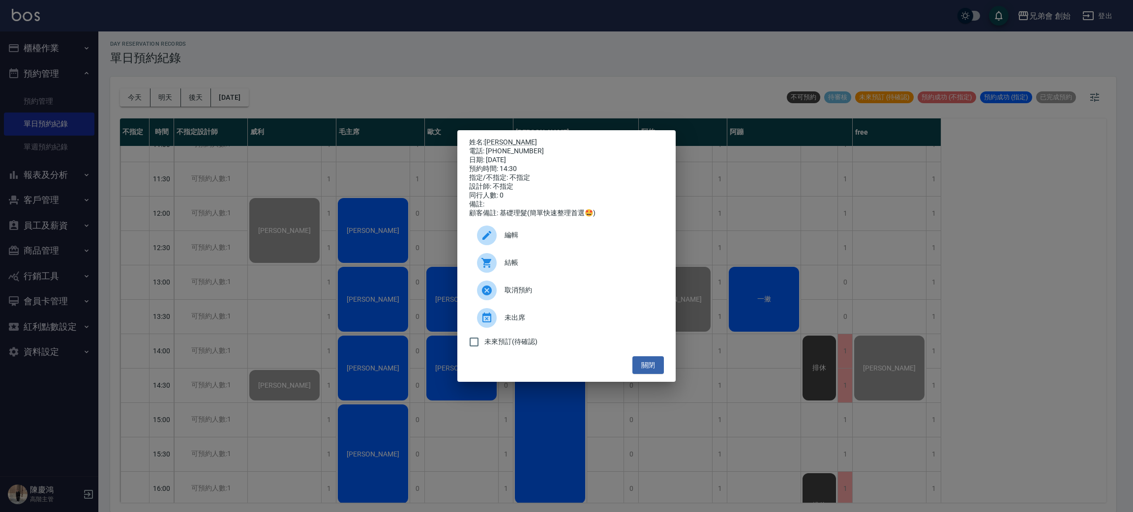
click at [367, 39] on div "姓名: 黃勝豪 電話: 0912457364 日期: 2025/10/11 預約時間: 14:30 指定/不指定: 不指定 設計師: 不指定 同行人數: 0 …" at bounding box center [566, 256] width 1133 height 512
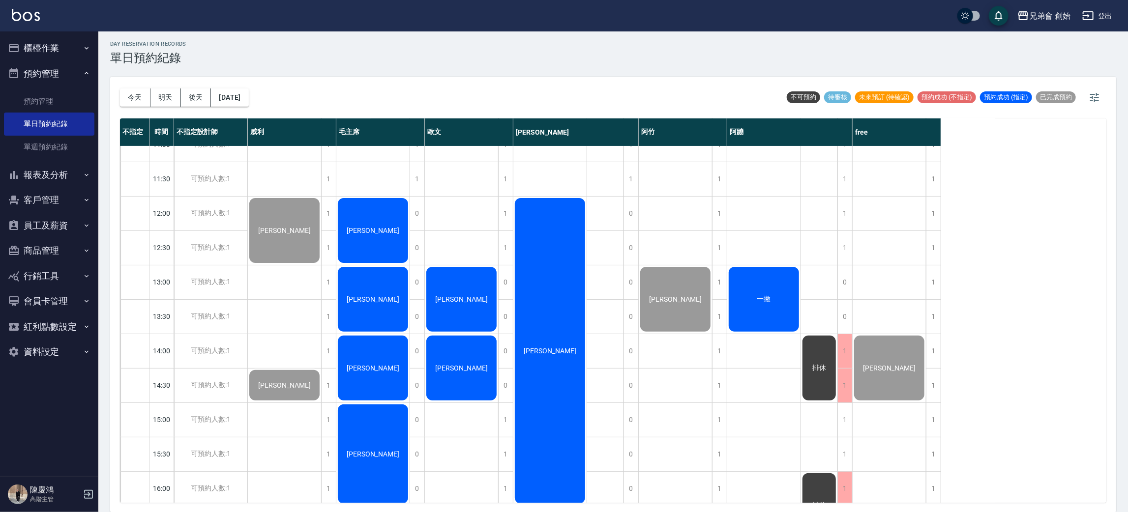
drag, startPoint x: 347, startPoint y: 73, endPoint x: 760, endPoint y: 509, distance: 600.4
click at [760, 509] on div "今天 明天 後天 2025/10/11 不可預約 待審核 未來預訂 (待確認) 預約成功 (不指定) 預約成功 (指定) 已完成預約 不指定 時間 不指定設計…" at bounding box center [613, 295] width 1006 height 436
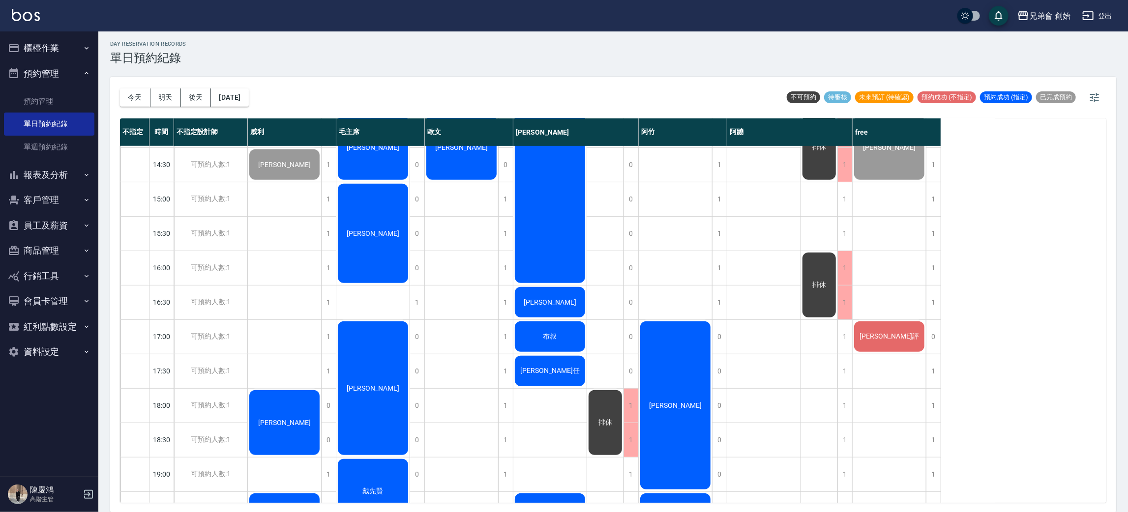
scroll to position [230, 0]
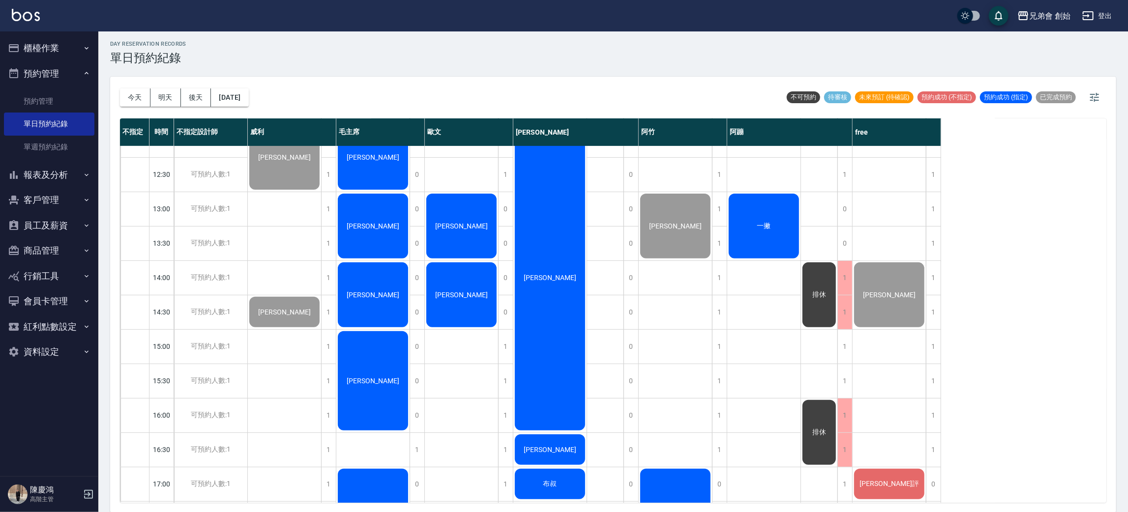
click at [678, 230] on div "[PERSON_NAME]" at bounding box center [675, 226] width 73 height 68
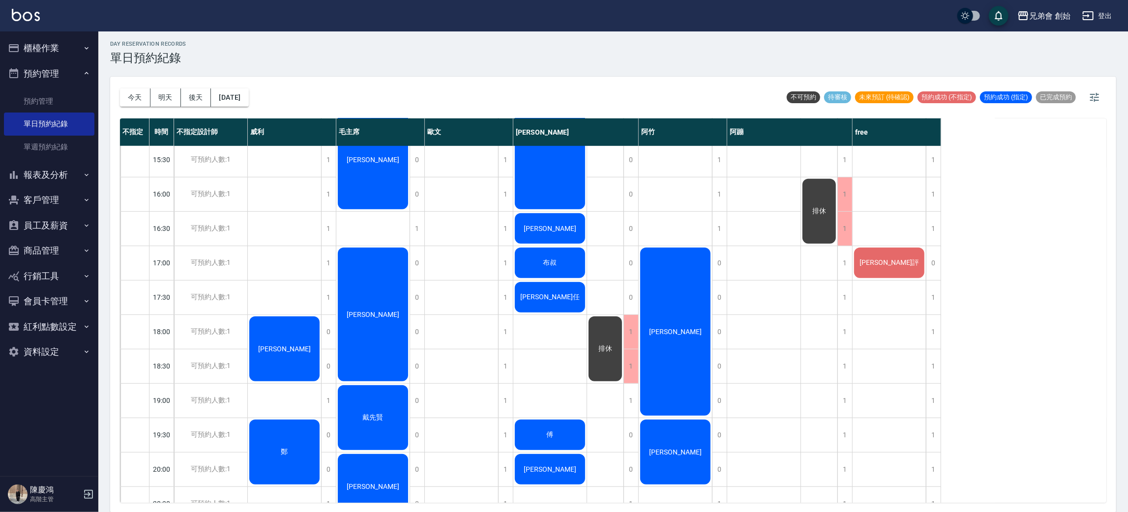
scroll to position [304, 0]
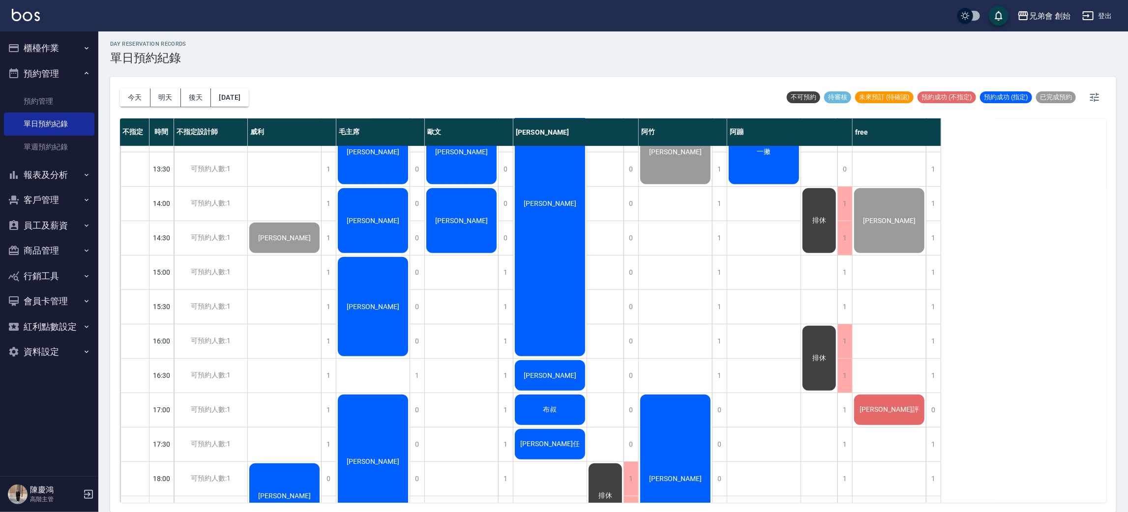
drag, startPoint x: 704, startPoint y: 330, endPoint x: 728, endPoint y: 353, distance: 33.4
click at [713, 339] on div "1 1 1 1 1 1 1 1 1 1 1 1 1 1 1 1 0 0 0 0 0 0 0 1 1 1 1 1 1 楊 賴亭均 林正豪" at bounding box center [683, 341] width 89 height 998
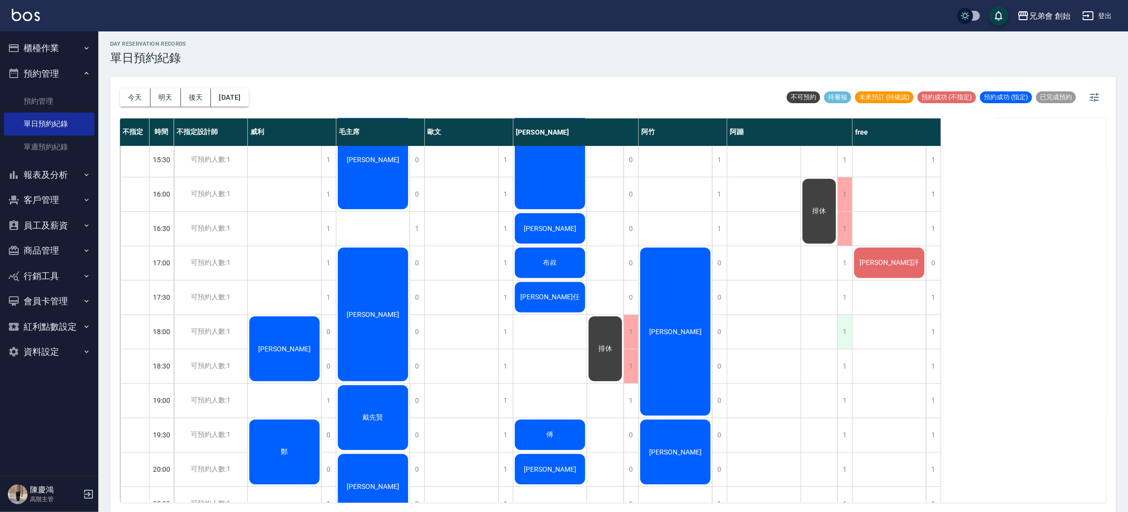
click at [846, 323] on div "1" at bounding box center [845, 332] width 15 height 34
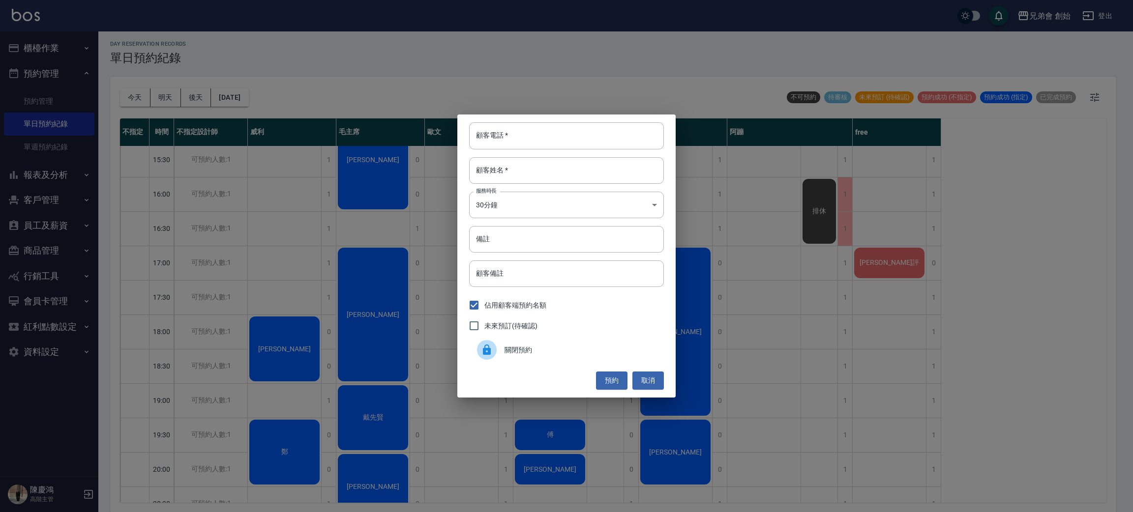
click at [681, 350] on div "顧客電話   * 顧客電話   * 顧客姓名   * 顧客姓名   * 服務時長 30分鐘 1 服務時長 備註 備註 顧客備註 顧客備註 佔用顧客端預約名額 …" at bounding box center [566, 256] width 1133 height 512
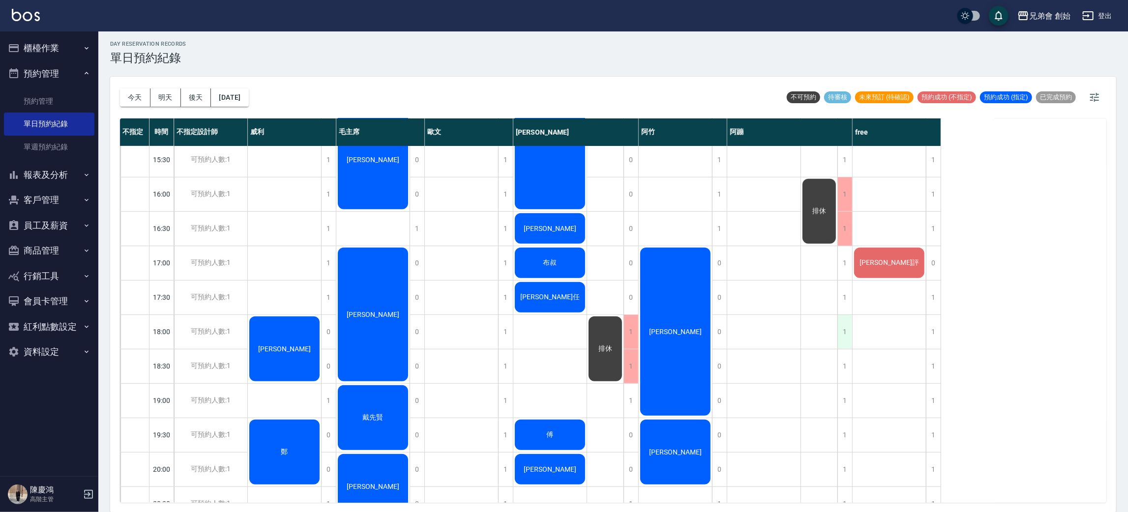
click at [849, 336] on div "1" at bounding box center [845, 332] width 15 height 34
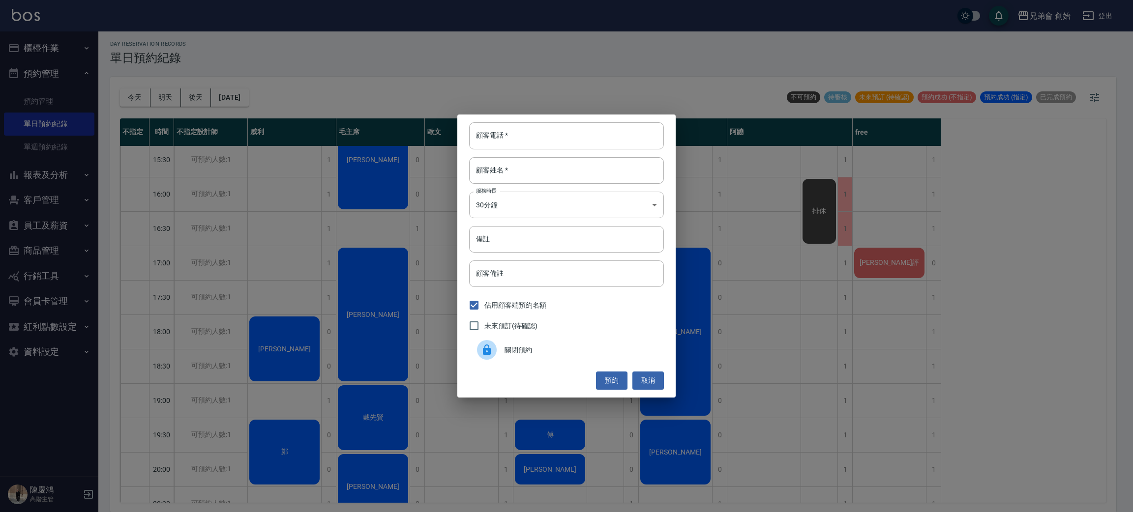
click at [641, 342] on div "關閉預約" at bounding box center [566, 350] width 195 height 28
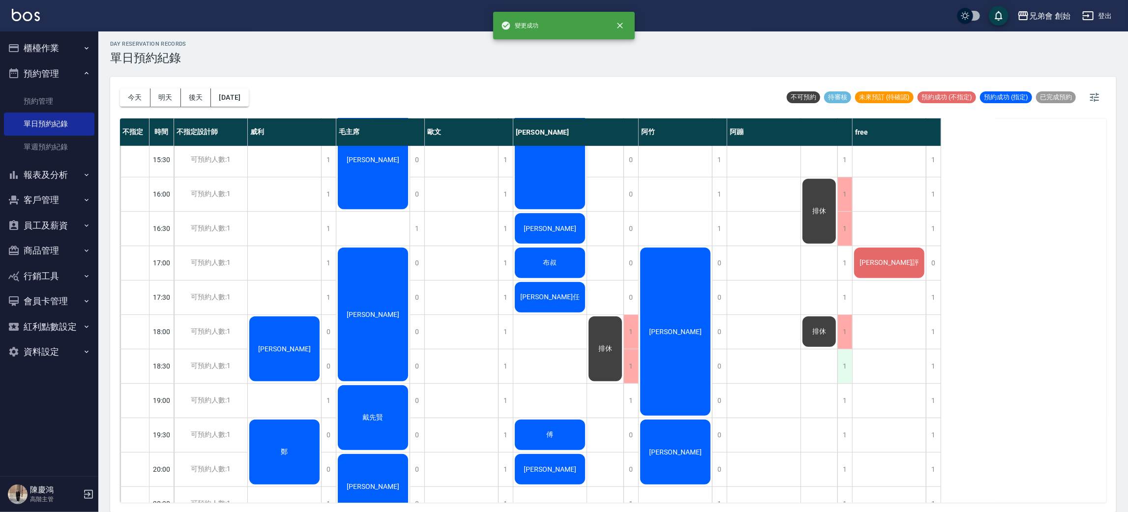
click at [849, 370] on div "1" at bounding box center [845, 367] width 15 height 34
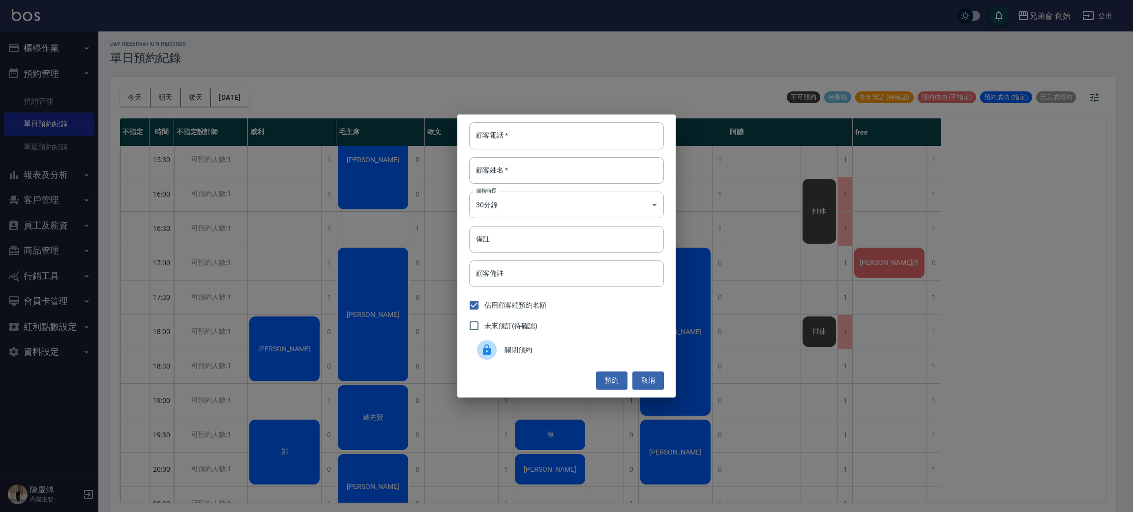
click at [621, 357] on div "關閉預約" at bounding box center [566, 350] width 195 height 28
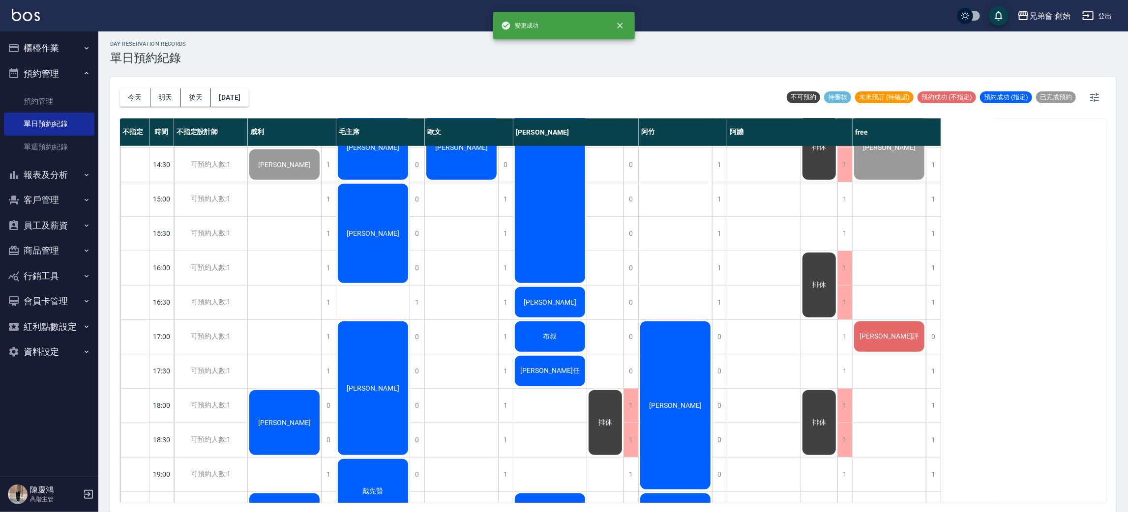
scroll to position [304, 0]
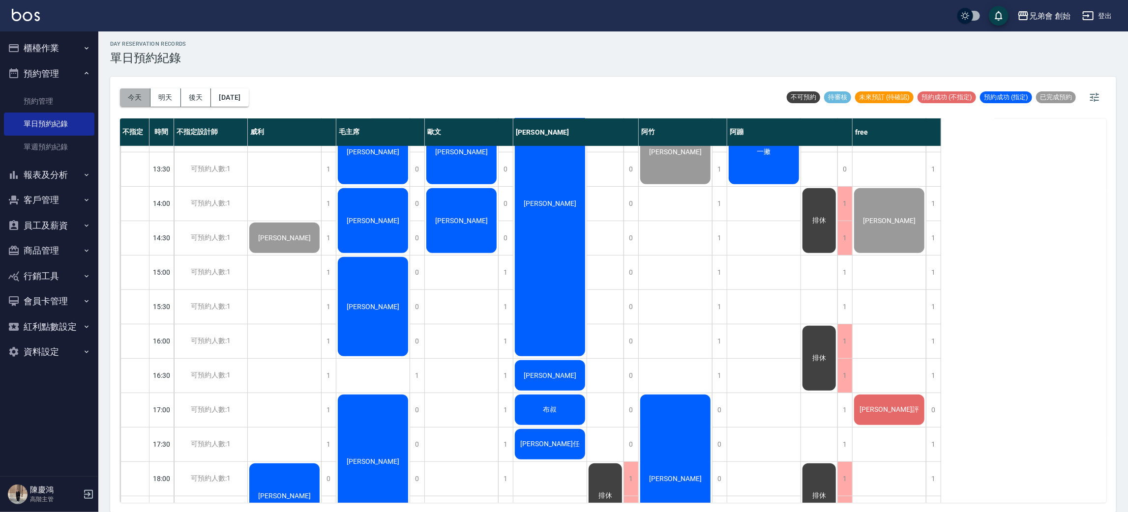
click at [132, 99] on button "今天" at bounding box center [135, 98] width 30 height 18
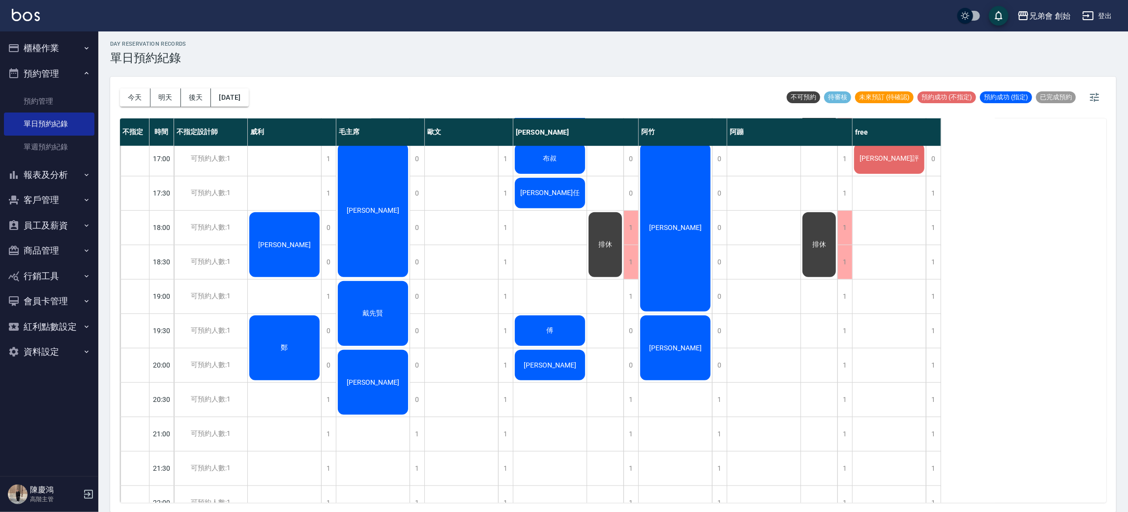
scroll to position [555, 0]
click at [633, 297] on div "1" at bounding box center [631, 297] width 15 height 34
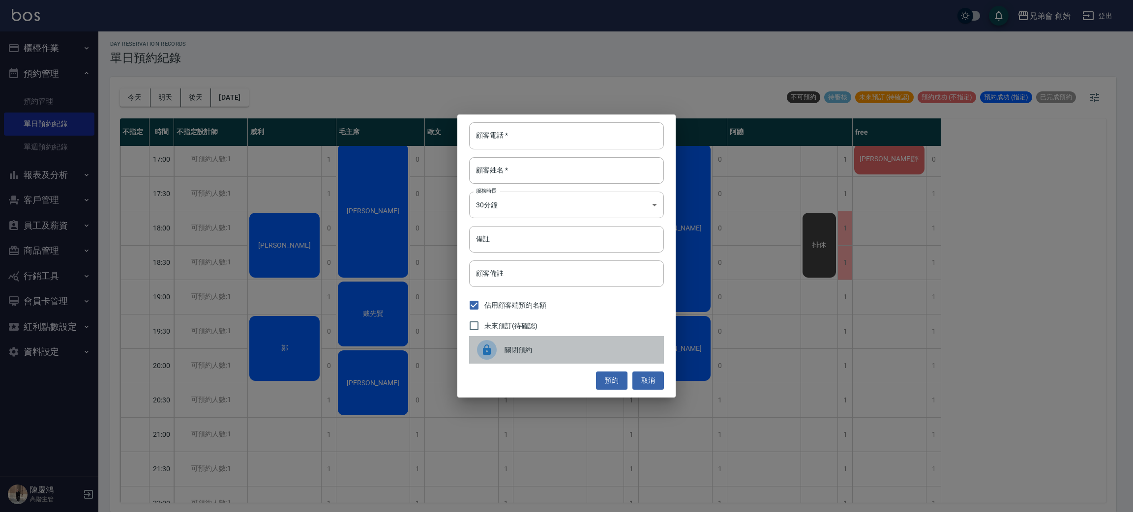
click at [505, 354] on span "關閉預約" at bounding box center [580, 350] width 151 height 10
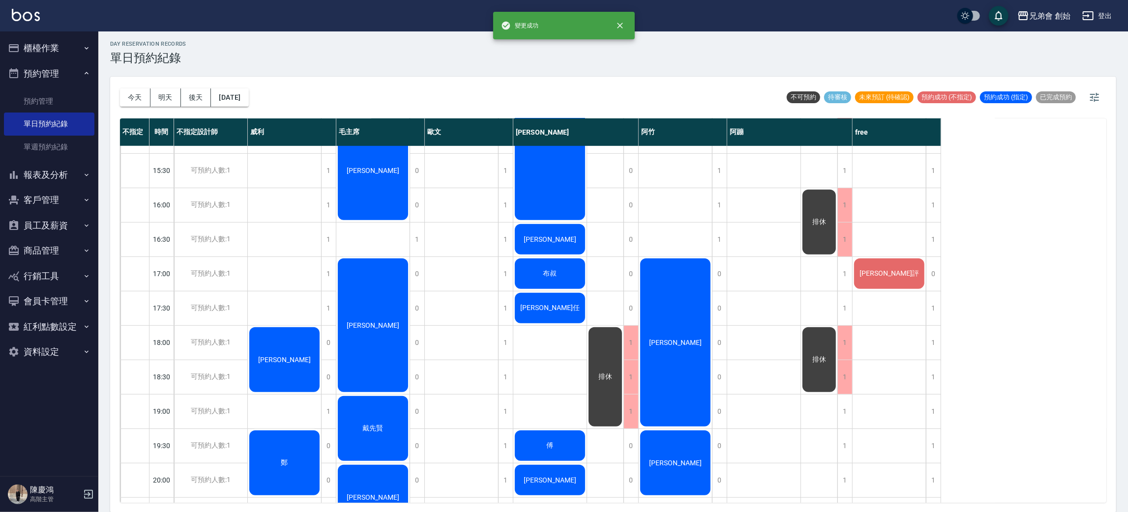
scroll to position [446, 0]
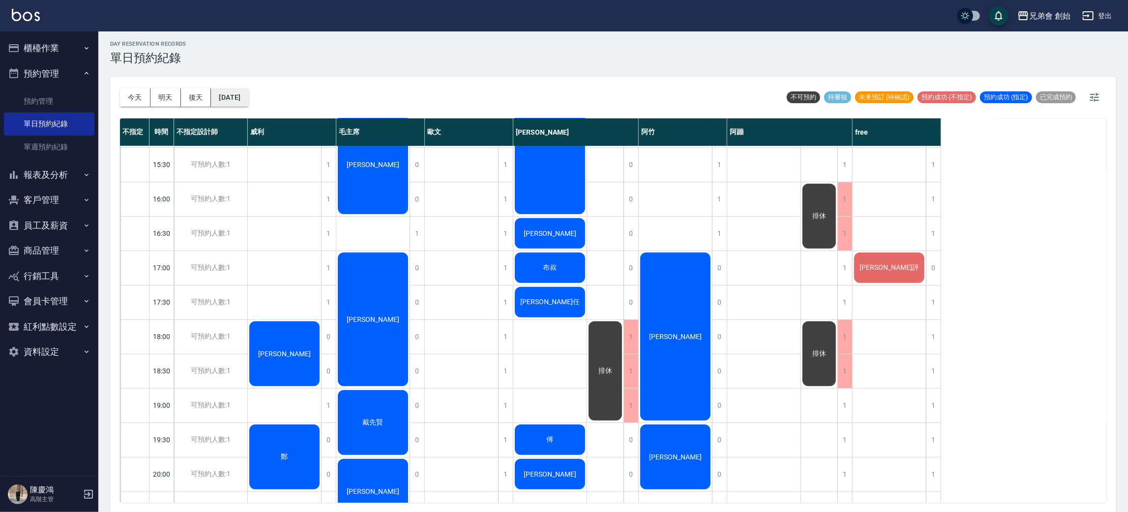
click at [248, 96] on button "[DATE]" at bounding box center [229, 98] width 37 height 18
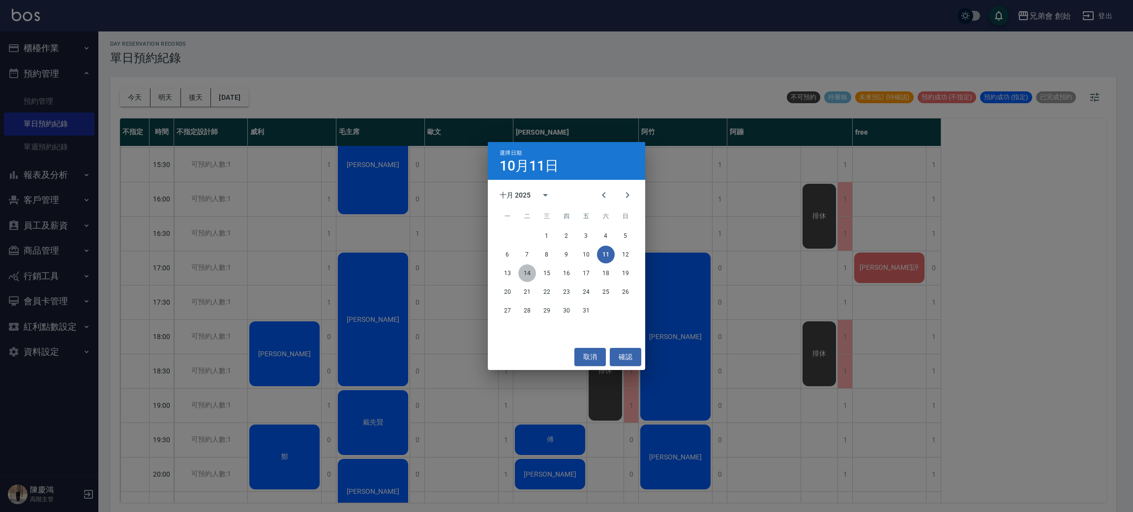
click at [530, 271] on button "14" at bounding box center [527, 274] width 18 height 18
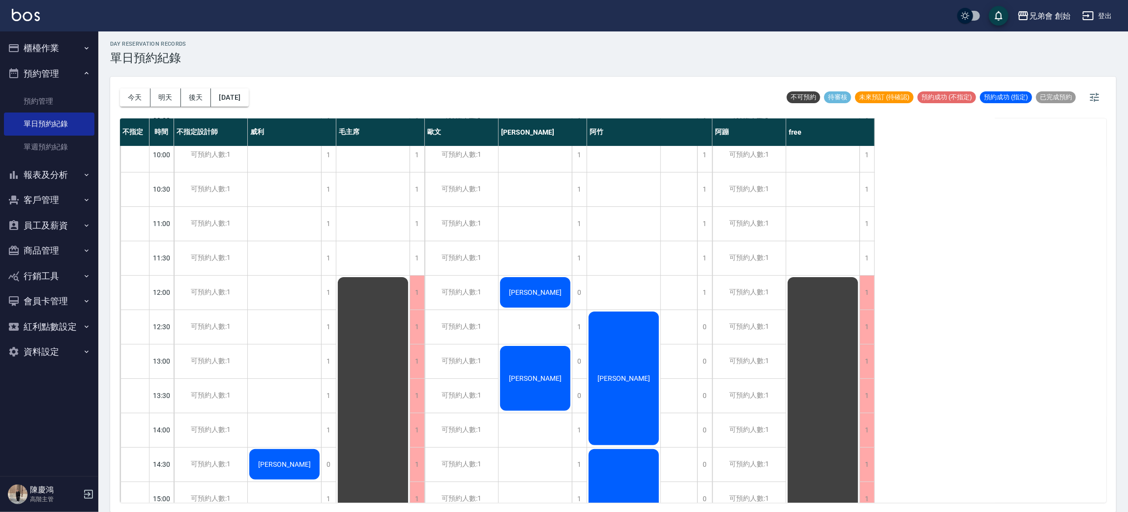
scroll to position [594, 0]
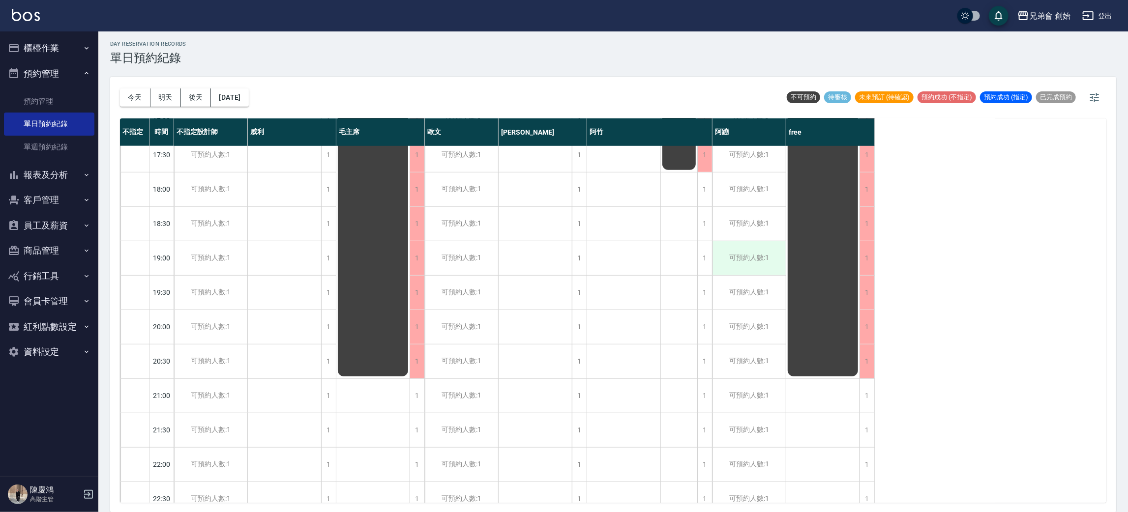
click at [742, 264] on div "可預約人數:1" at bounding box center [749, 258] width 73 height 34
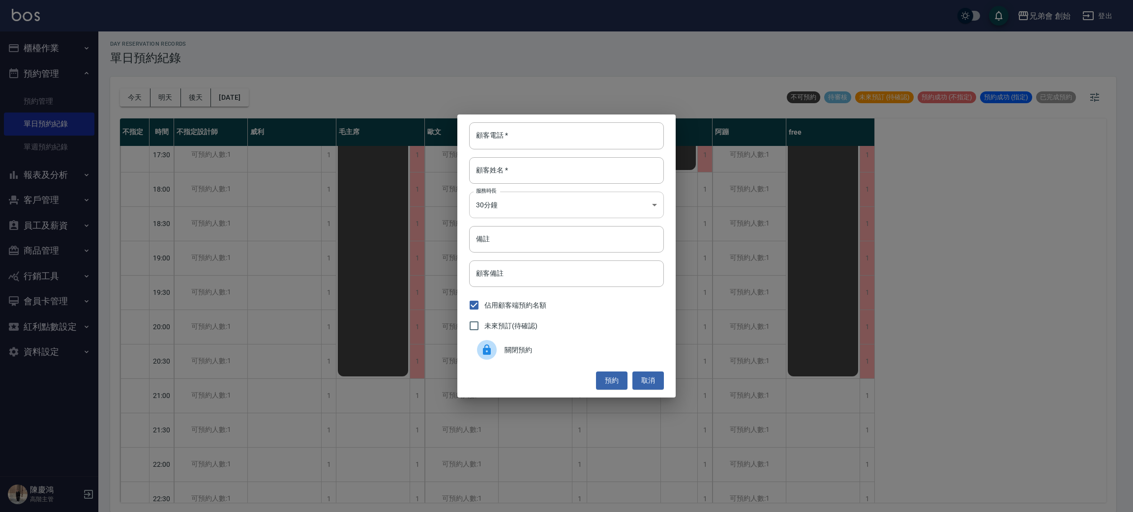
click at [646, 200] on body "兄弟會 創始 登出 櫃檯作業 打帳單 帳單列表 掛單列表 座位開單 營業儀表板 現金收支登錄 高階收支登錄 材料自購登錄 每日結帳 排班表 現場電腦打卡 掃碼…" at bounding box center [566, 255] width 1133 height 515
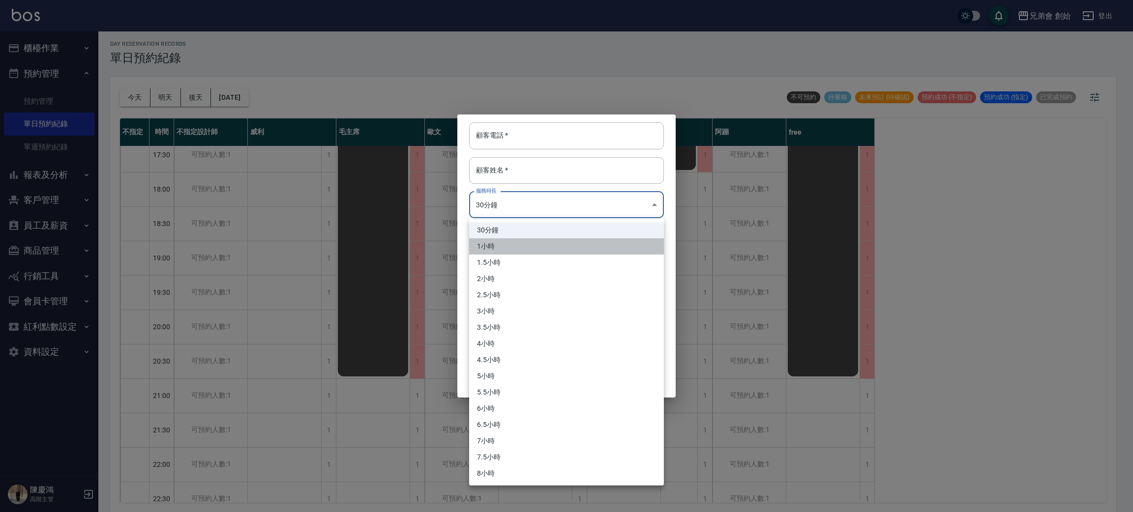
click at [574, 241] on li "1小時" at bounding box center [566, 247] width 195 height 16
type input "2"
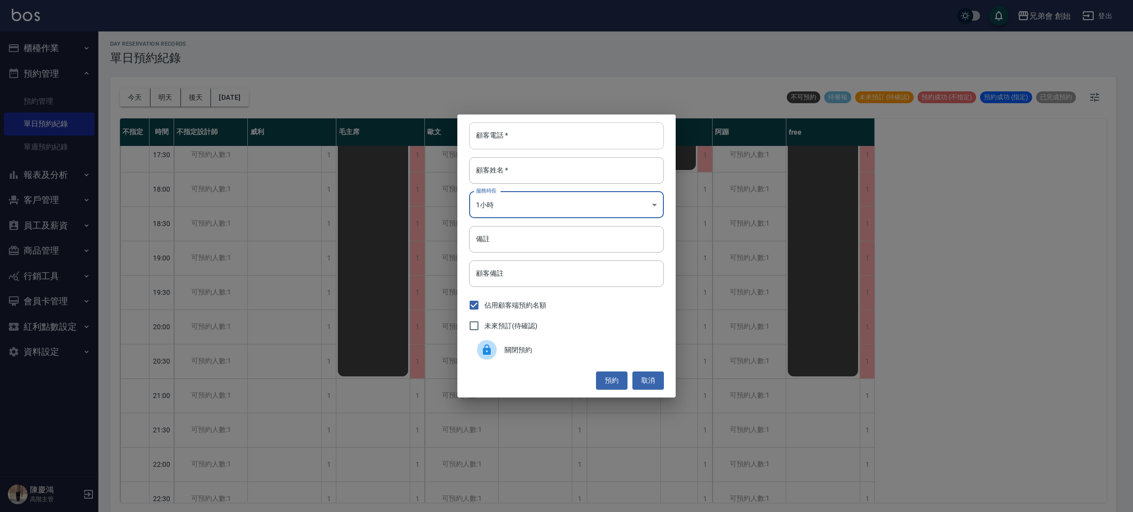
click at [559, 131] on input "顧客電話   *" at bounding box center [566, 135] width 195 height 27
type input "0"
click at [676, 73] on div "顧客電話   * 0 顧客電話   * 顧客姓名   * 顧客姓名   * 服務時長 1小時 2 服務時長 備註 備註 顧客備註 顧客備註 佔用顧客端預約名額…" at bounding box center [566, 256] width 1133 height 512
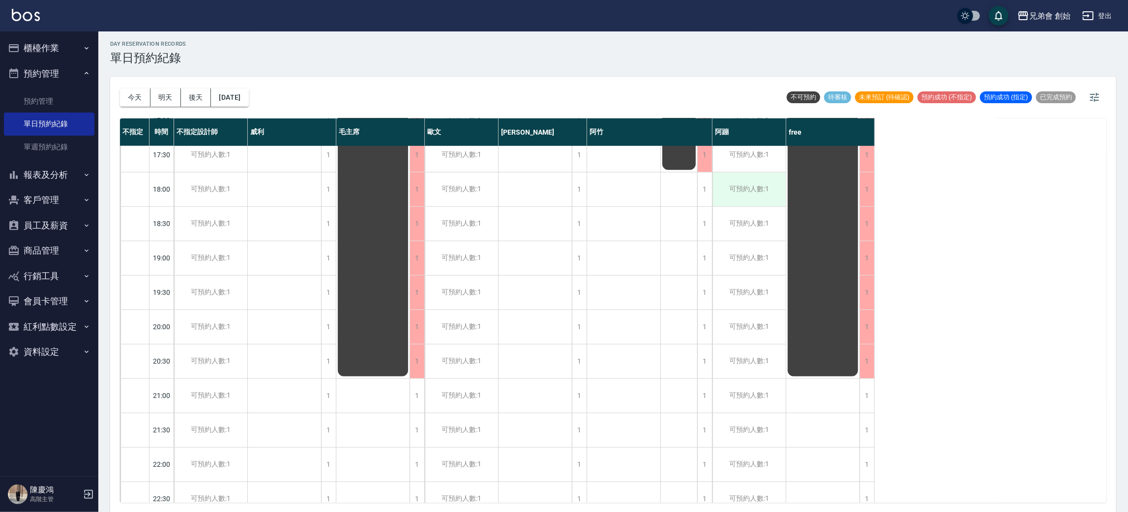
drag, startPoint x: 734, startPoint y: 130, endPoint x: 727, endPoint y: 176, distance: 46.7
click at [734, 130] on div "阿蹦" at bounding box center [750, 133] width 74 height 28
click at [763, 259] on div "可預約人數:1" at bounding box center [749, 258] width 73 height 34
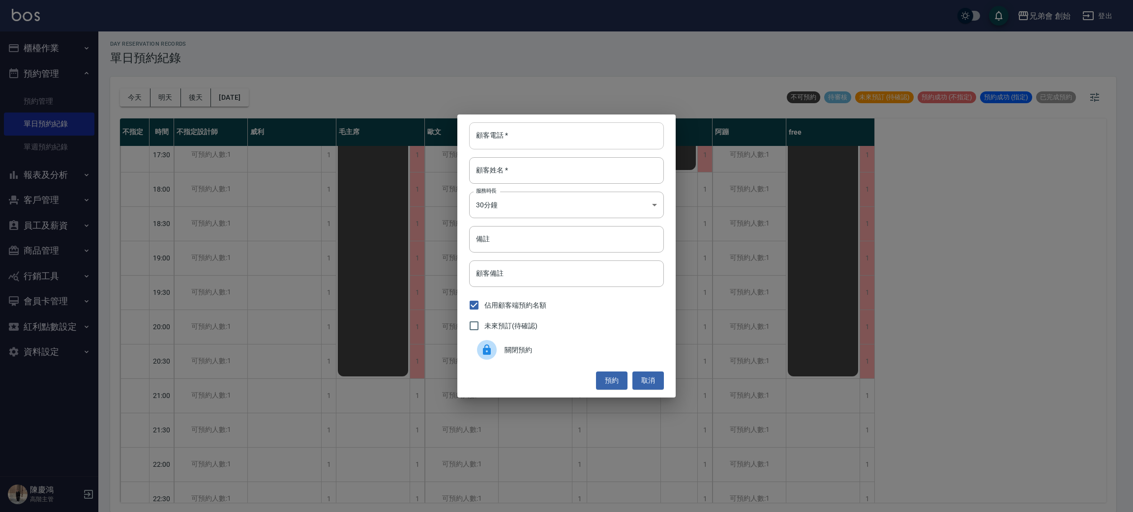
click at [528, 129] on input "顧客電話   *" at bounding box center [566, 135] width 195 height 27
type input "0925470810"
click at [556, 182] on input "顧客姓名   *" at bounding box center [566, 170] width 195 height 27
click at [510, 207] on body "兄弟會 創始 登出 櫃檯作業 打帳單 帳單列表 掛單列表 座位開單 營業儀表板 現金收支登錄 高階收支登錄 材料自購登錄 每日結帳 排班表 現場電腦打卡 掃碼…" at bounding box center [566, 255] width 1133 height 515
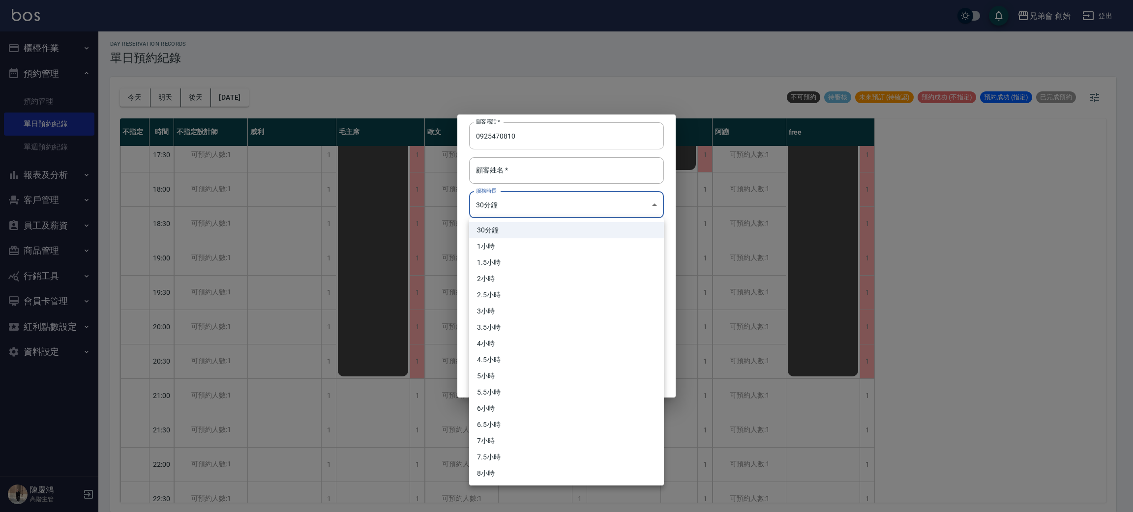
click at [515, 242] on li "1小時" at bounding box center [566, 247] width 195 height 16
type input "2"
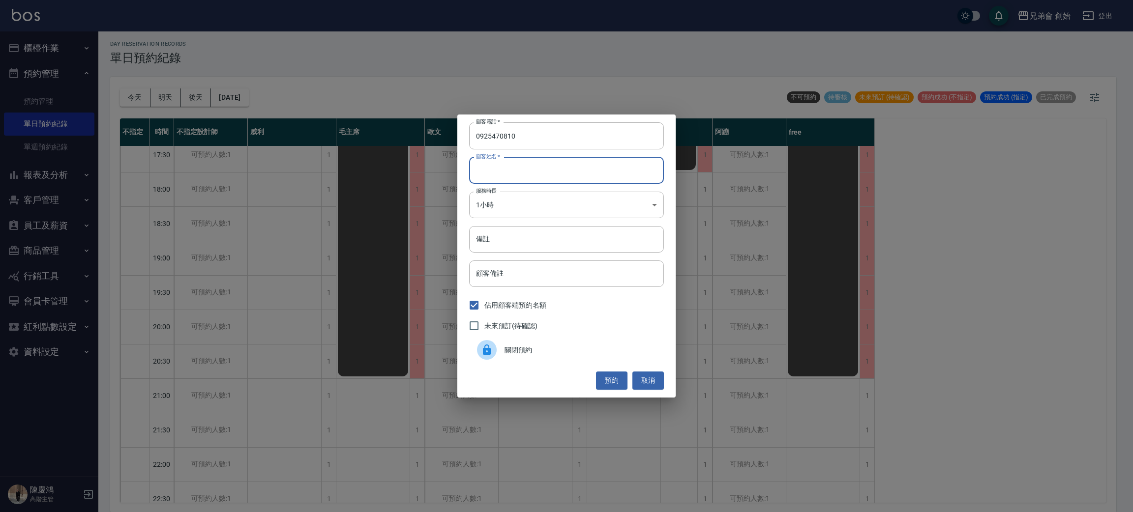
click at [495, 170] on input "顧客姓名   *" at bounding box center [566, 170] width 195 height 27
type input "張昇平"
click at [607, 380] on button "預約" at bounding box center [611, 381] width 31 height 18
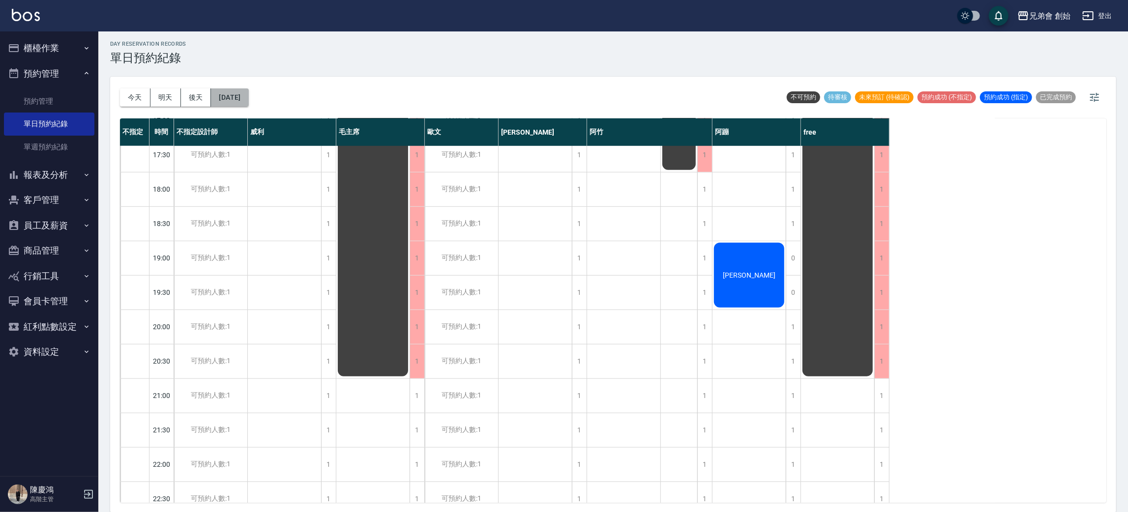
click at [235, 105] on button "2025/10/14" at bounding box center [229, 98] width 37 height 18
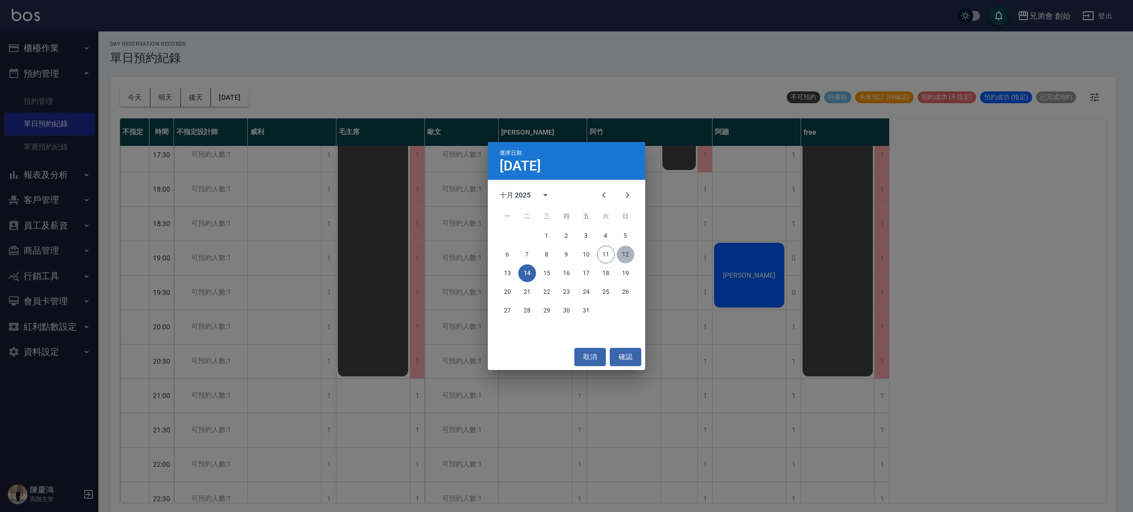
click at [632, 253] on button "12" at bounding box center [626, 255] width 18 height 18
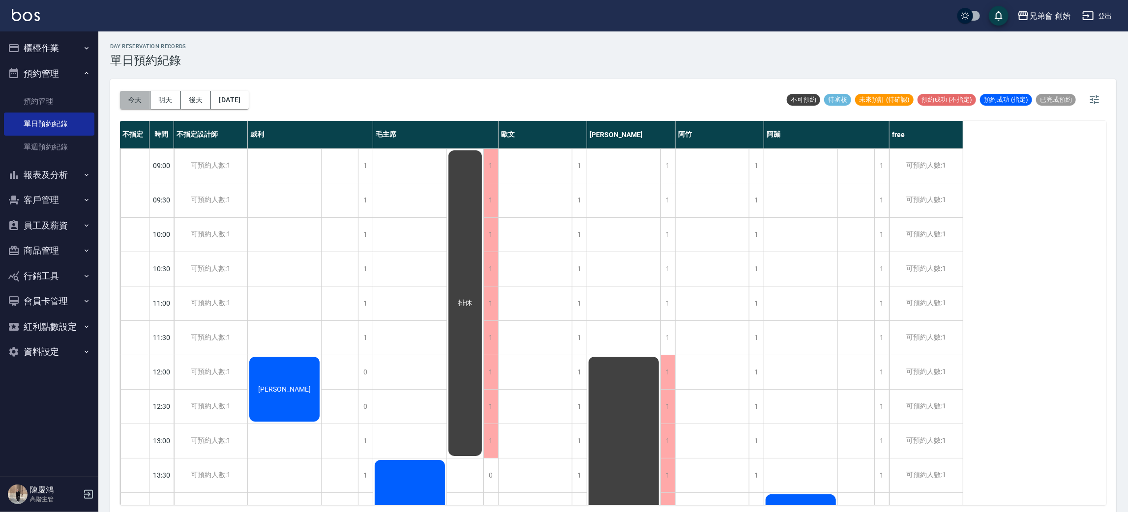
click at [122, 105] on button "今天" at bounding box center [135, 100] width 30 height 18
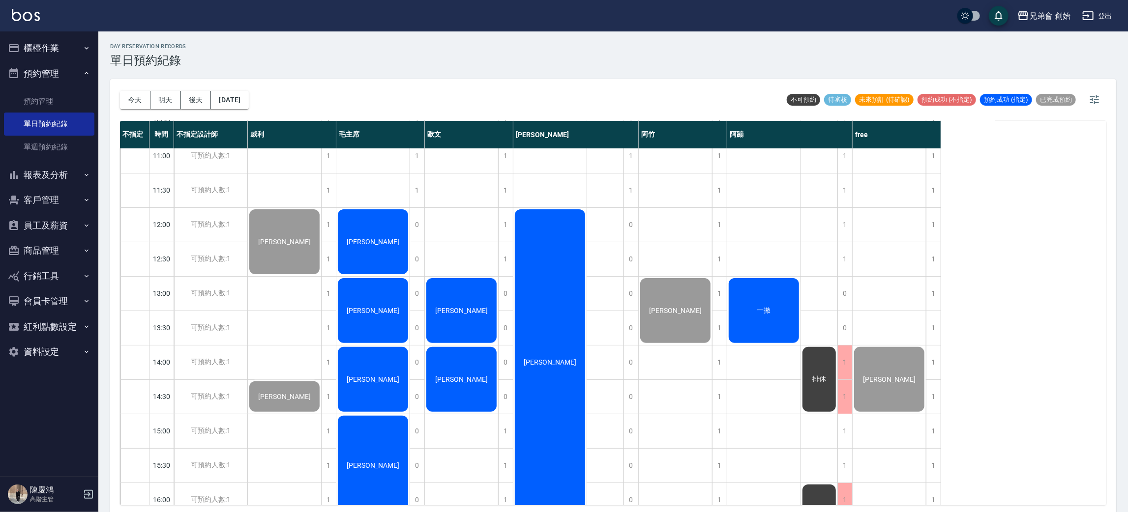
scroll to position [368, 0]
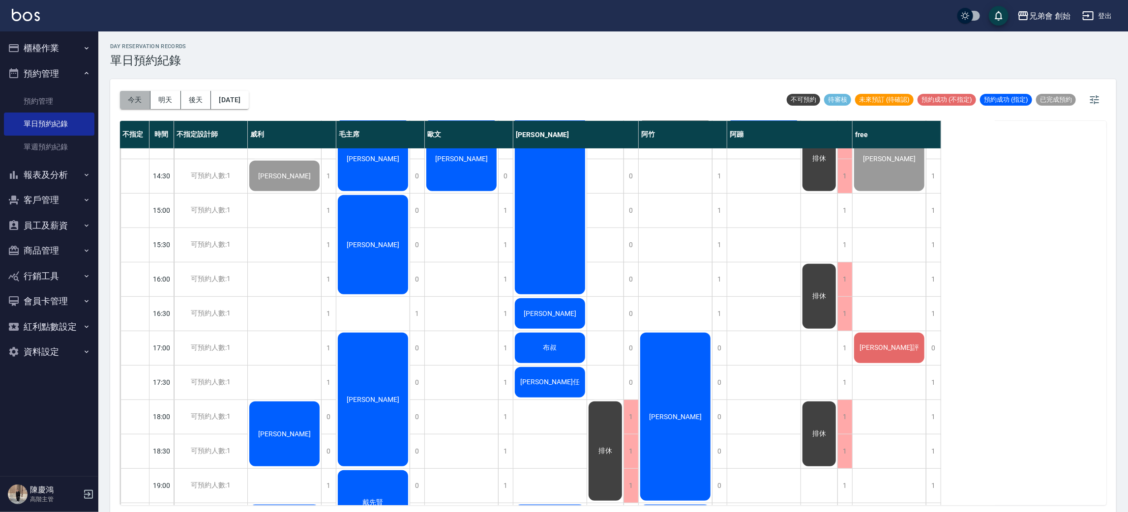
click at [132, 106] on button "今天" at bounding box center [135, 100] width 30 height 18
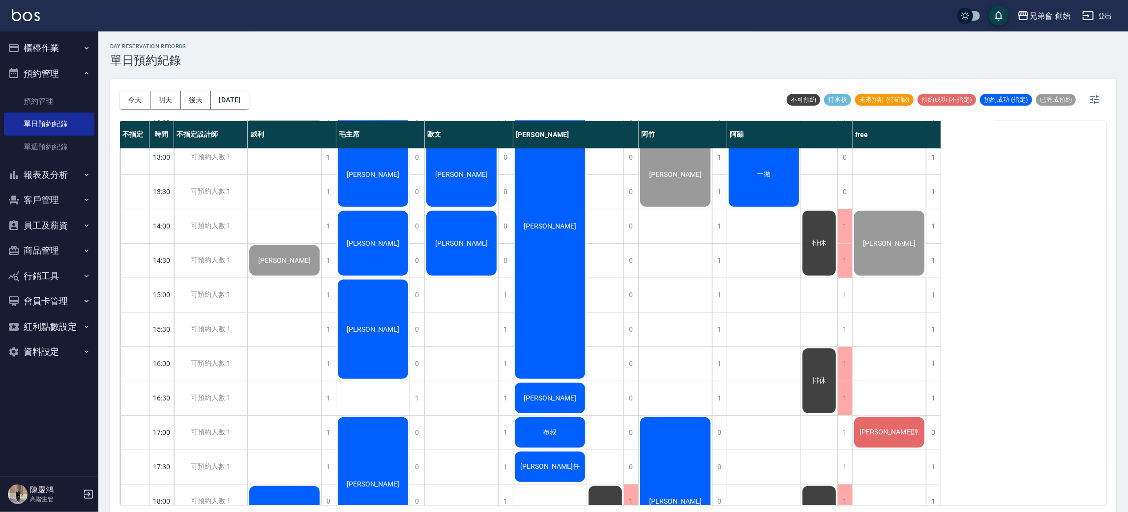
scroll to position [358, 0]
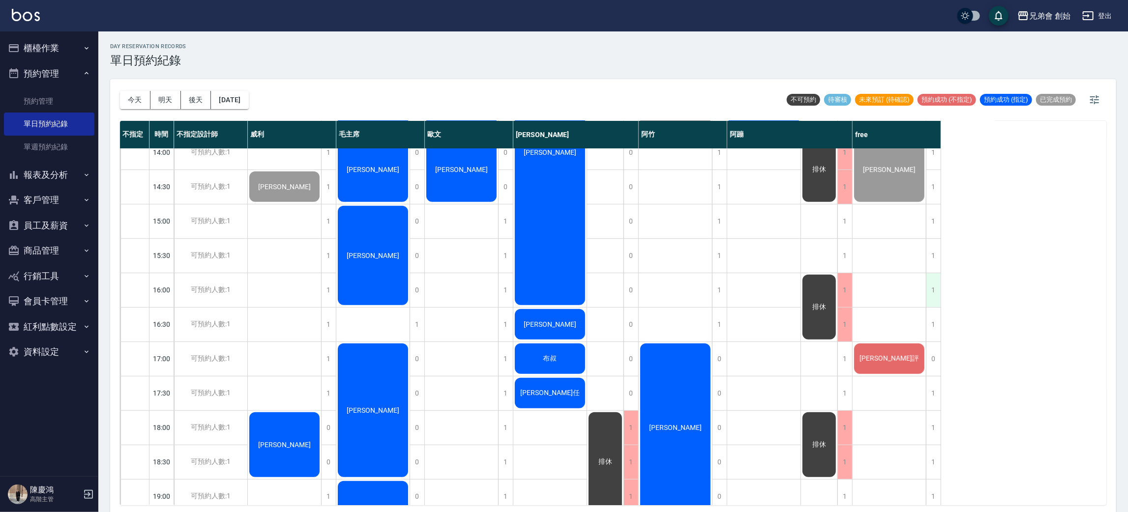
click at [933, 287] on div "1" at bounding box center [933, 290] width 15 height 34
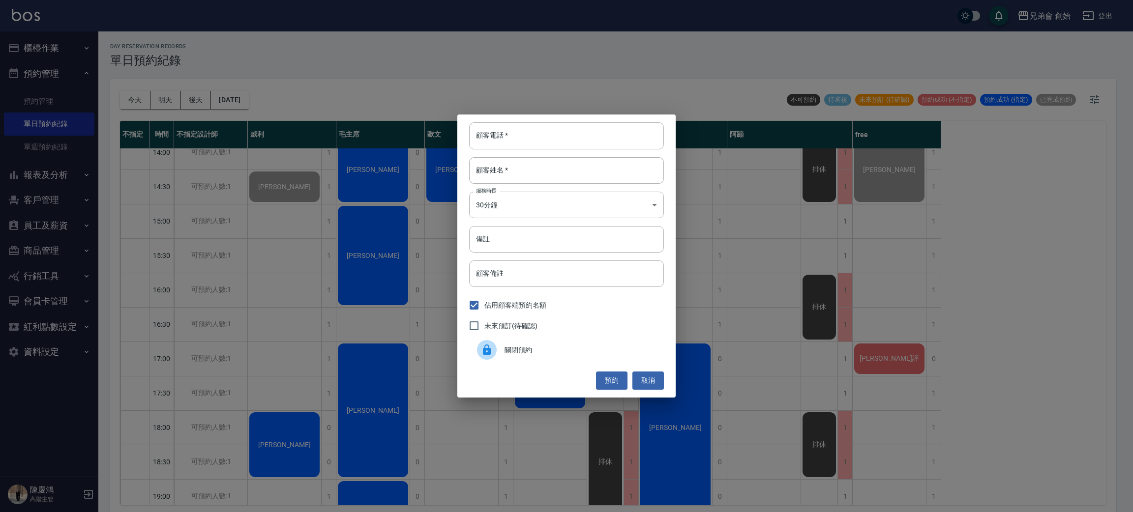
click at [607, 347] on span "關閉預約" at bounding box center [580, 350] width 151 height 10
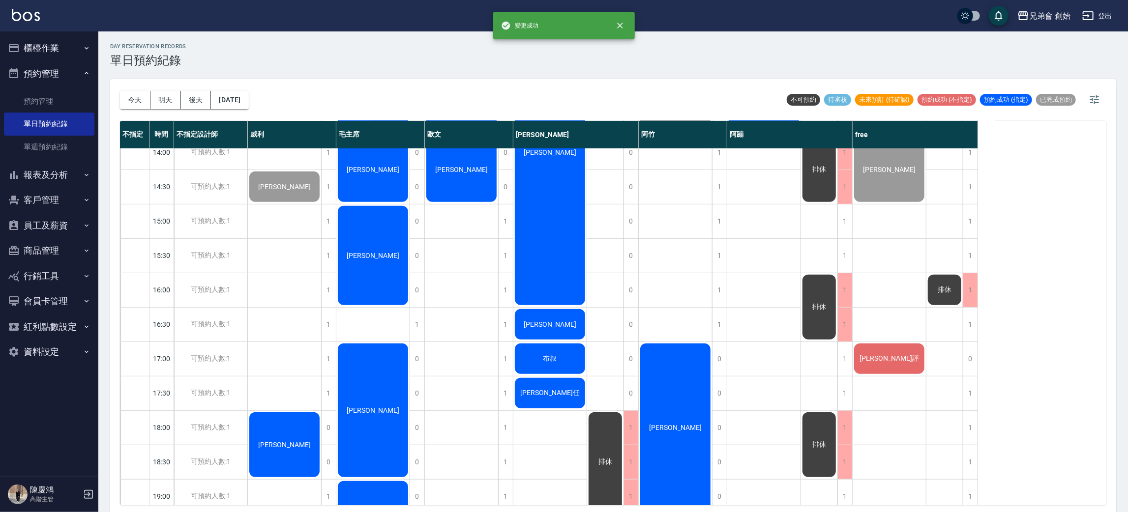
click at [960, 331] on div "排休" at bounding box center [945, 290] width 37 height 998
click at [968, 322] on div "1" at bounding box center [970, 325] width 15 height 34
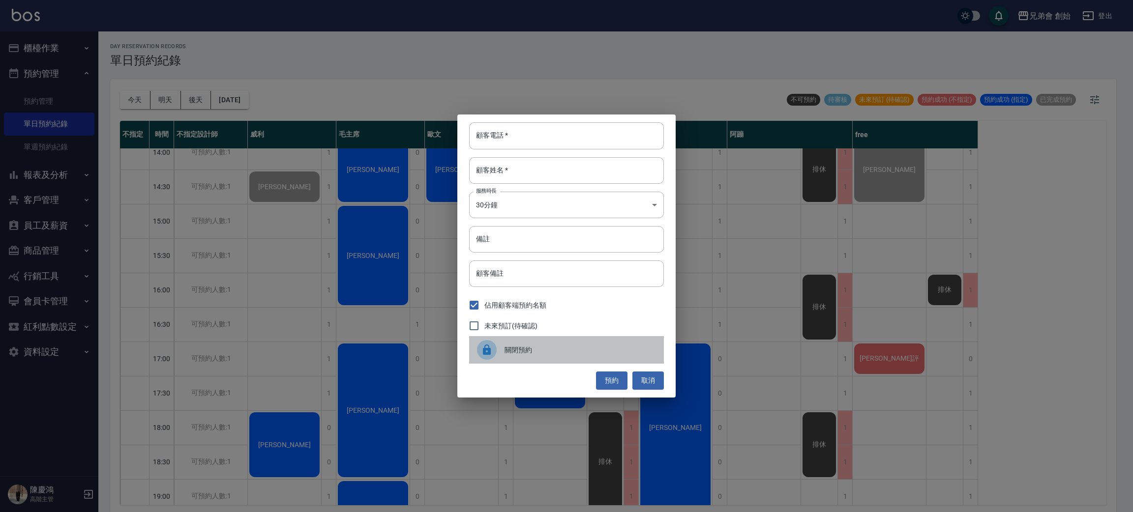
click at [568, 350] on span "關閉預約" at bounding box center [580, 350] width 151 height 10
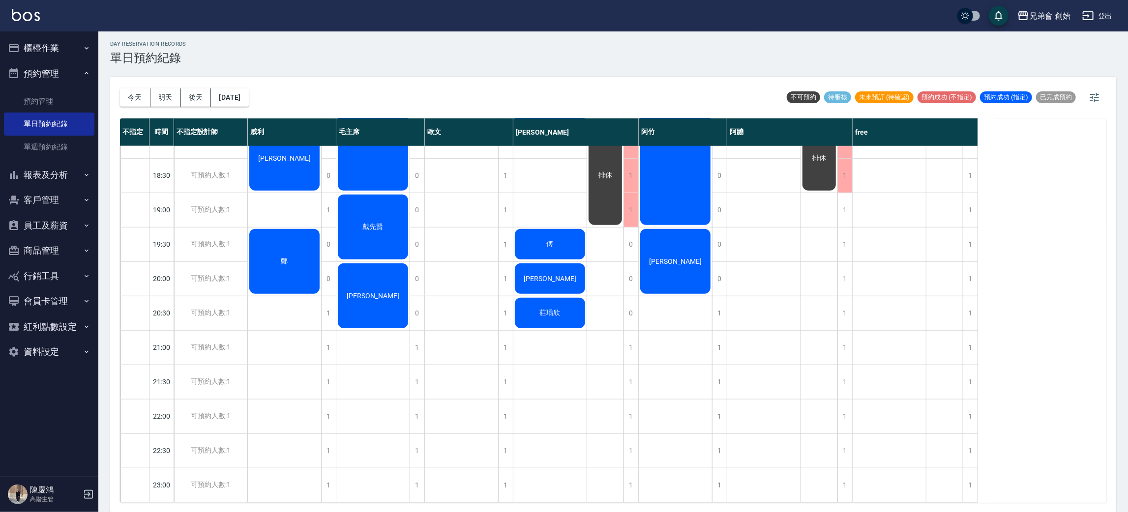
scroll to position [210, 0]
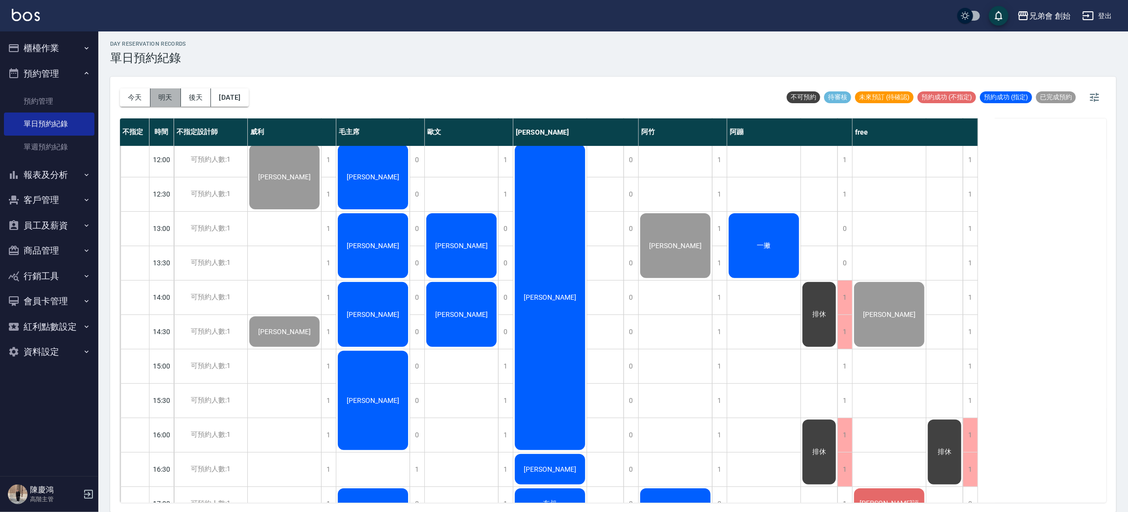
click at [164, 100] on button "明天" at bounding box center [165, 98] width 30 height 18
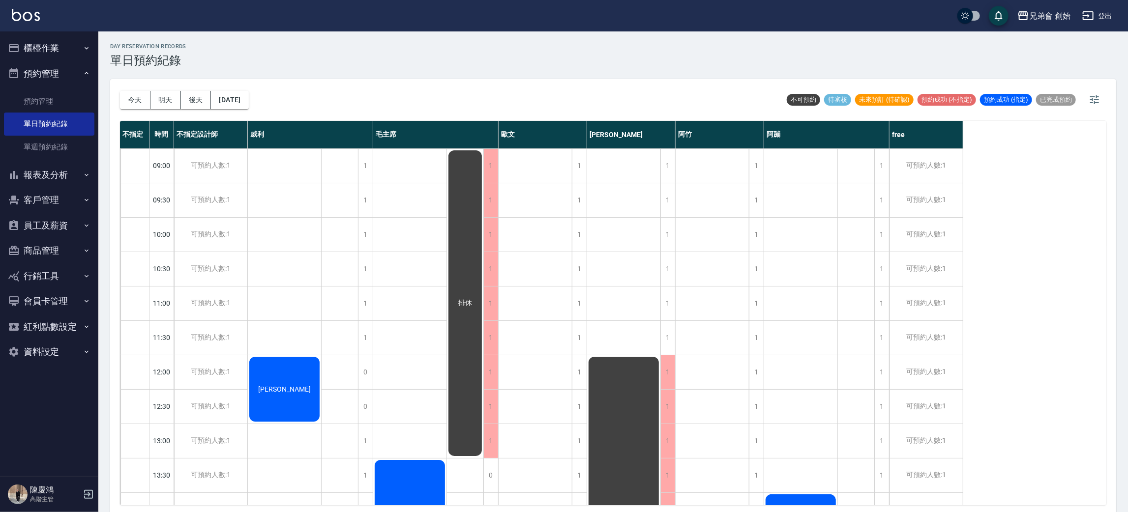
drag, startPoint x: 134, startPoint y: 96, endPoint x: 247, endPoint y: 146, distance: 123.7
click at [134, 96] on button "今天" at bounding box center [135, 100] width 30 height 18
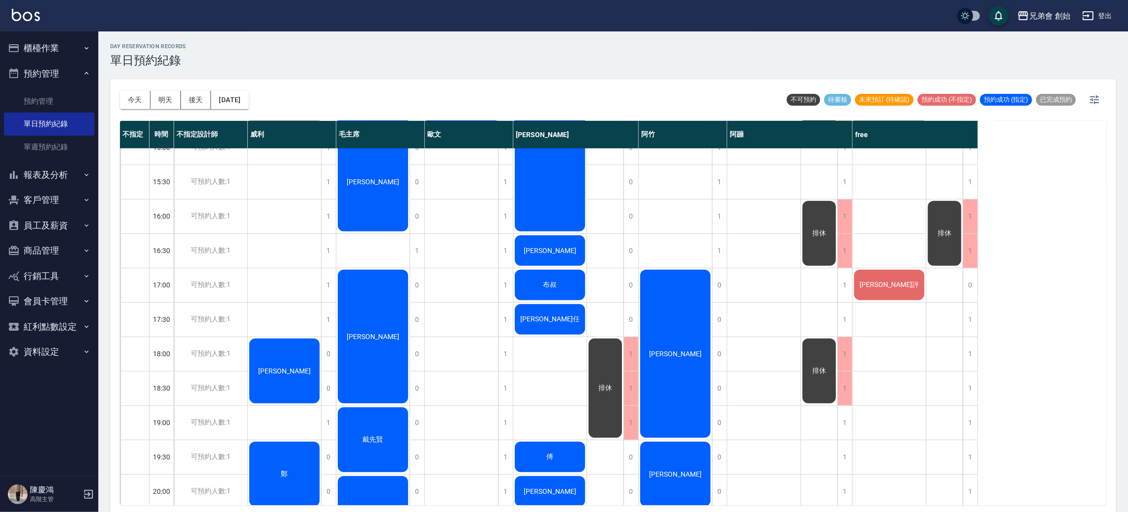
scroll to position [505, 0]
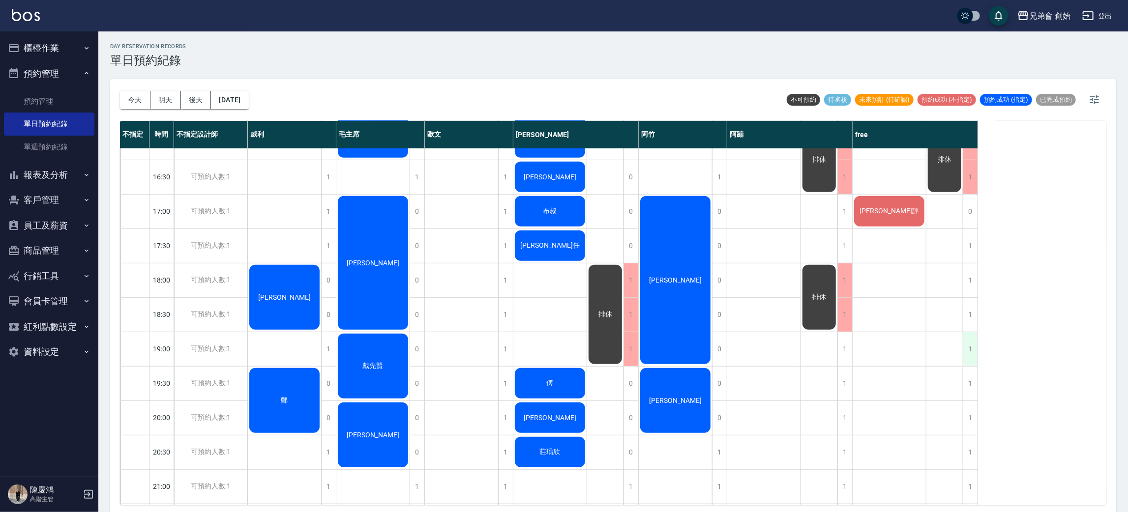
click at [972, 353] on div "1" at bounding box center [970, 349] width 15 height 34
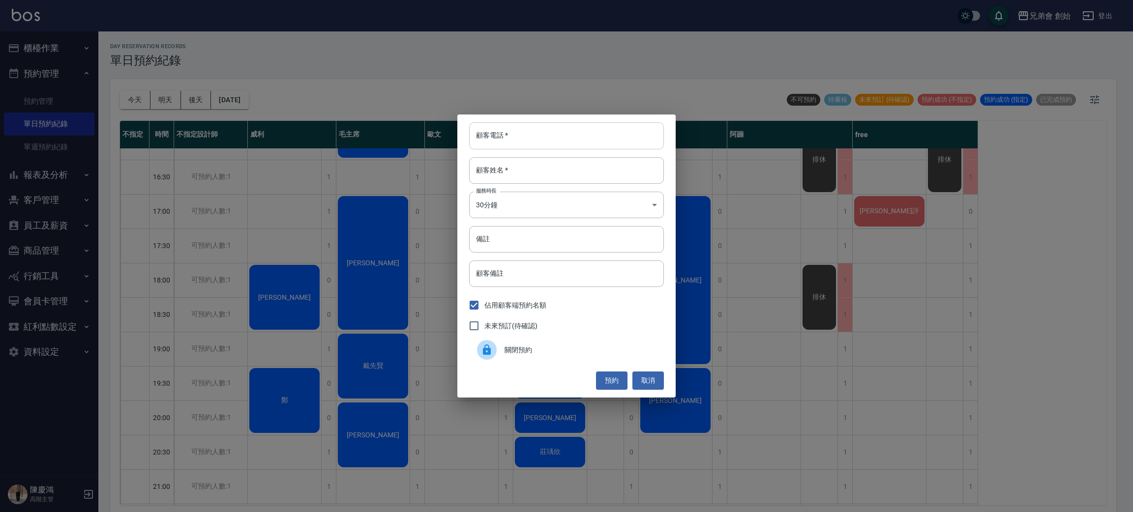
click at [520, 132] on input "顧客電話   *" at bounding box center [566, 135] width 195 height 27
drag, startPoint x: 259, startPoint y: 429, endPoint x: 318, endPoint y: 385, distance: 73.5
click at [268, 420] on div "顧客電話   * 顧客電話   * 顧客姓名   * 顧客姓名   * 服務時長 30分鐘 1 服務時長 備註 備註 顧客備註 顧客備註 佔用顧客端預約名額 …" at bounding box center [566, 256] width 1133 height 512
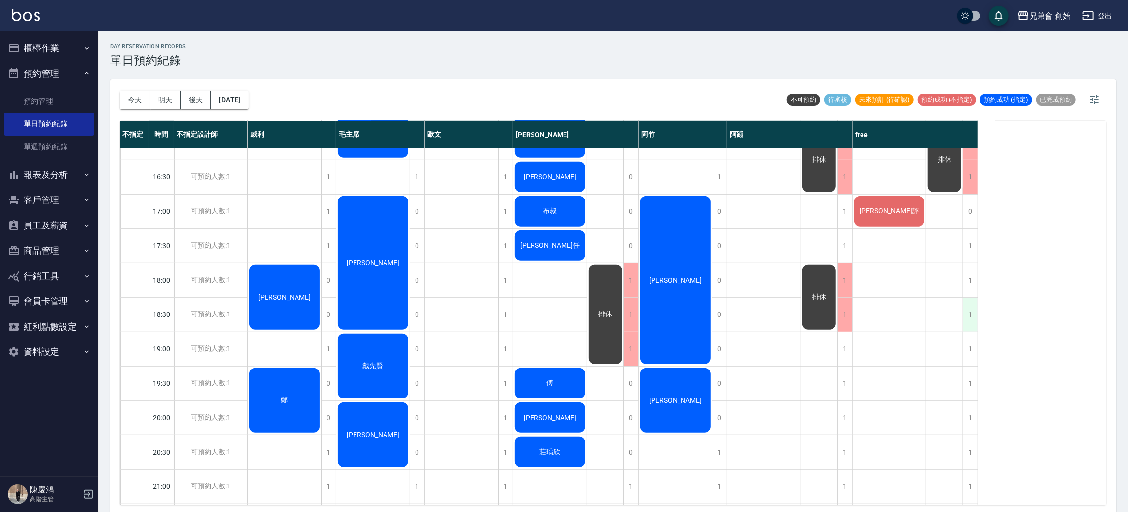
click at [968, 314] on div "1" at bounding box center [970, 315] width 15 height 34
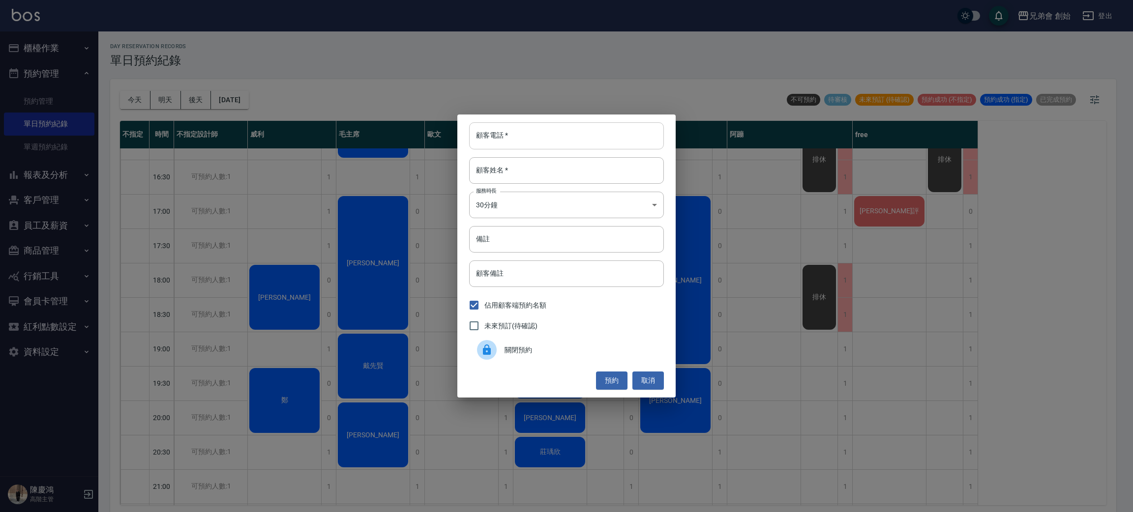
click at [558, 131] on input "顧客電話   *" at bounding box center [566, 135] width 195 height 27
type input "0966985338"
click at [503, 173] on div "顧客姓名   * 顧客姓名   *" at bounding box center [566, 170] width 195 height 27
type input "[PERSON_NAME]"
click at [522, 197] on body "兄弟會 創始 登出 櫃檯作業 打帳單 帳單列表 掛單列表 座位開單 營業儀表板 現金收支登錄 高階收支登錄 材料自購登錄 每日結帳 排班表 現場電腦打卡 掃碼…" at bounding box center [566, 257] width 1133 height 515
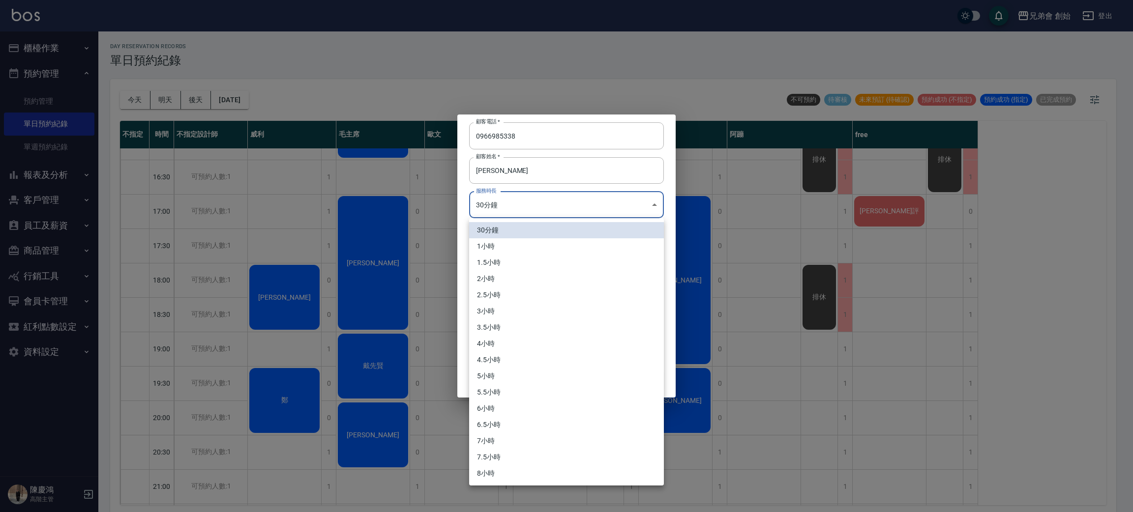
click at [524, 247] on li "1小時" at bounding box center [566, 247] width 195 height 16
type input "2"
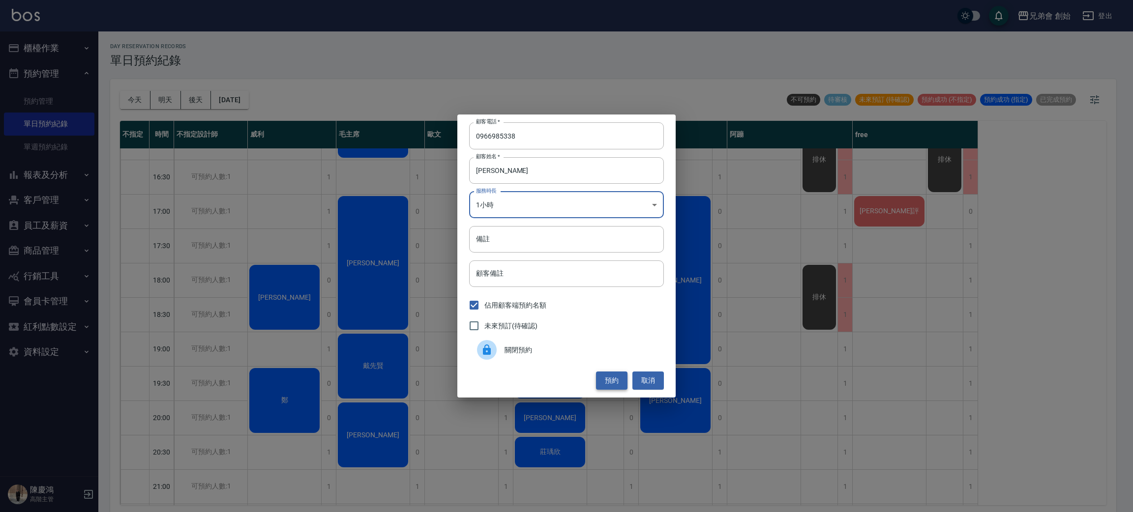
click at [609, 379] on button "預約" at bounding box center [611, 381] width 31 height 18
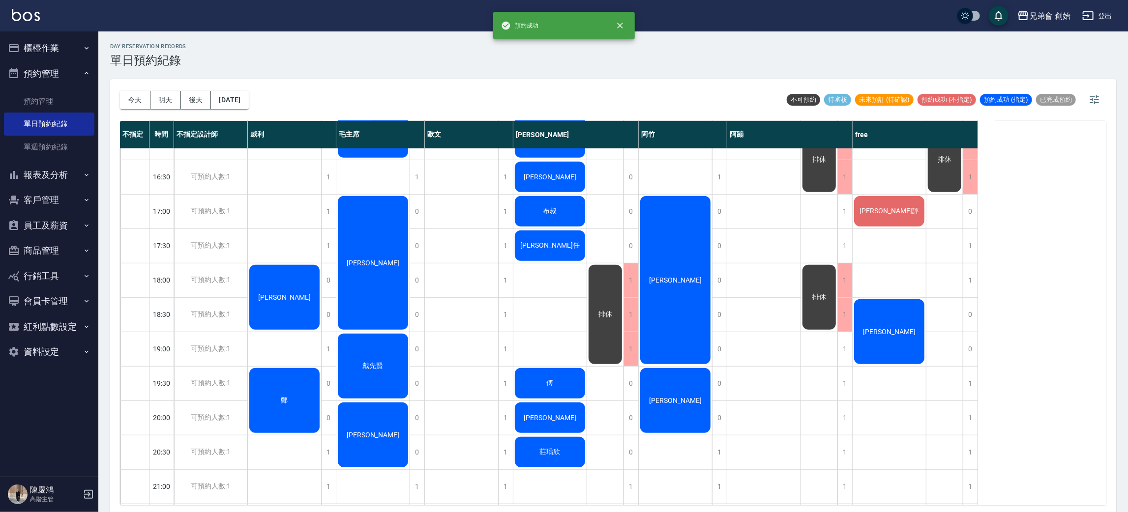
drag, startPoint x: 864, startPoint y: 340, endPoint x: 864, endPoint y: 333, distance: 7.4
click at [864, 333] on div "[PERSON_NAME]" at bounding box center [889, 332] width 73 height 68
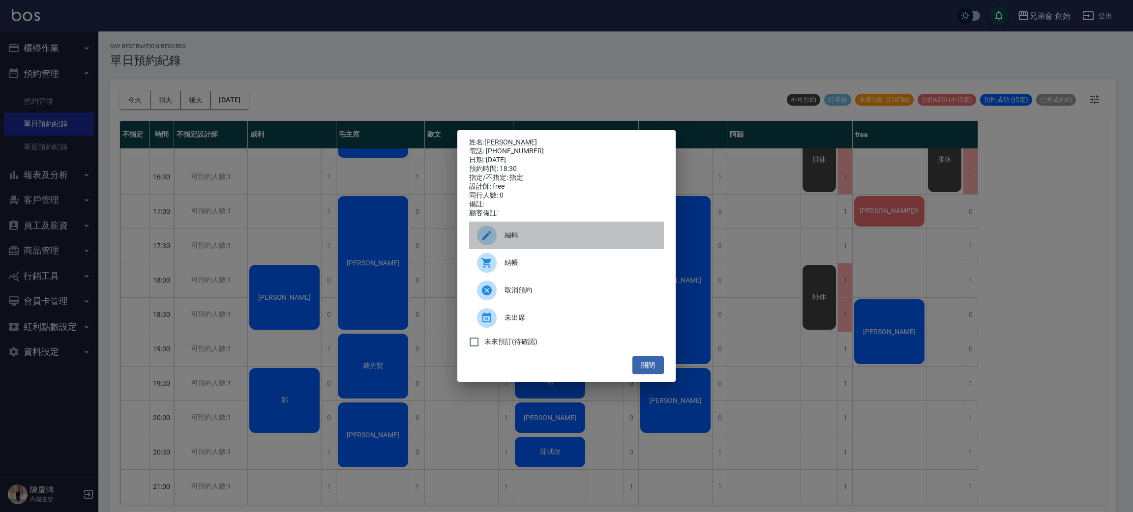
click at [525, 247] on div "編輯" at bounding box center [566, 236] width 195 height 28
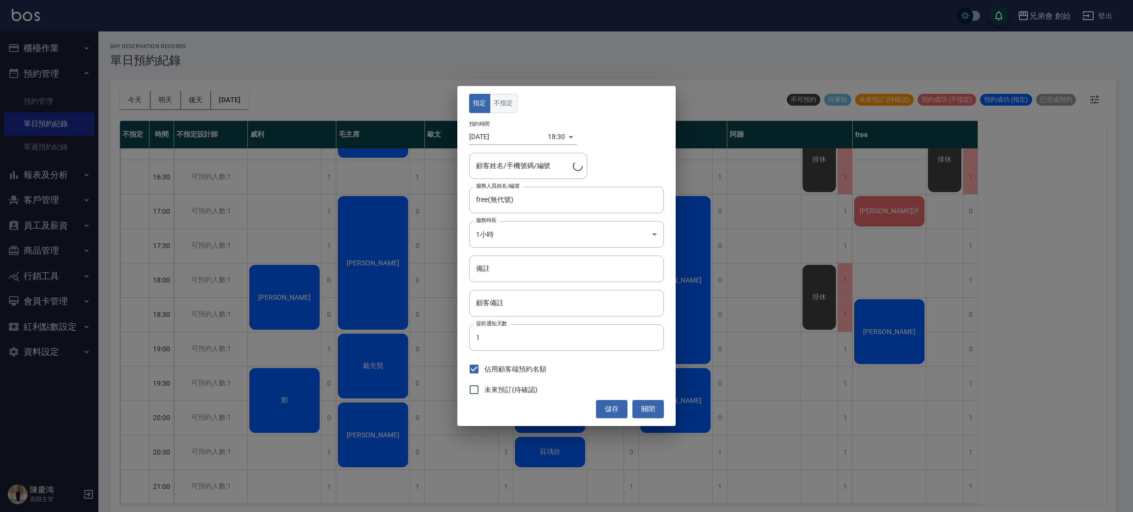
type input "謝安怡/0966985338"
click at [492, 97] on button "不指定" at bounding box center [504, 103] width 28 height 19
click at [606, 412] on button "儲存" at bounding box center [611, 409] width 31 height 18
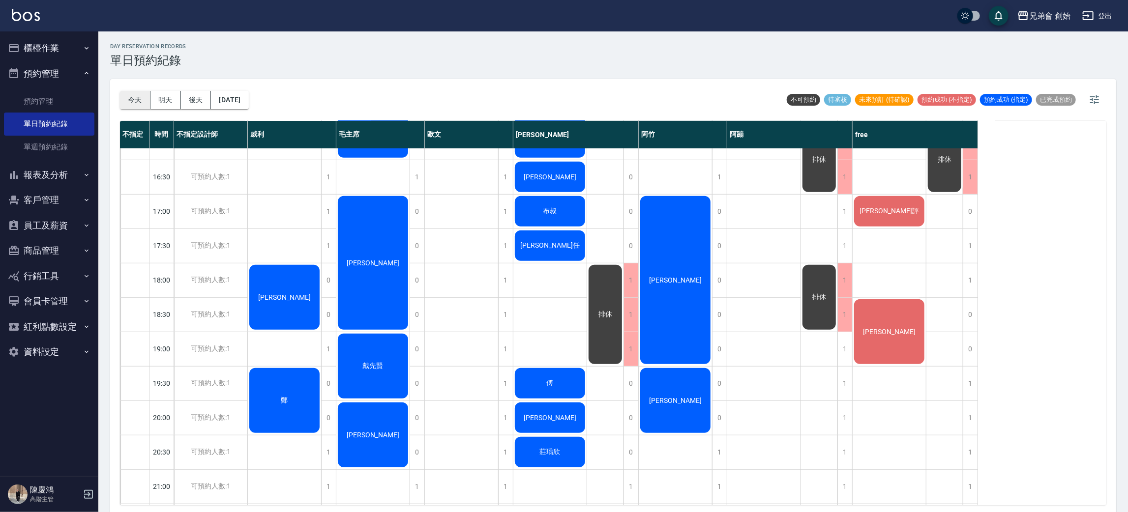
drag, startPoint x: 125, startPoint y: 97, endPoint x: 132, endPoint y: 100, distance: 7.5
click at [126, 99] on button "今天" at bounding box center [135, 100] width 30 height 18
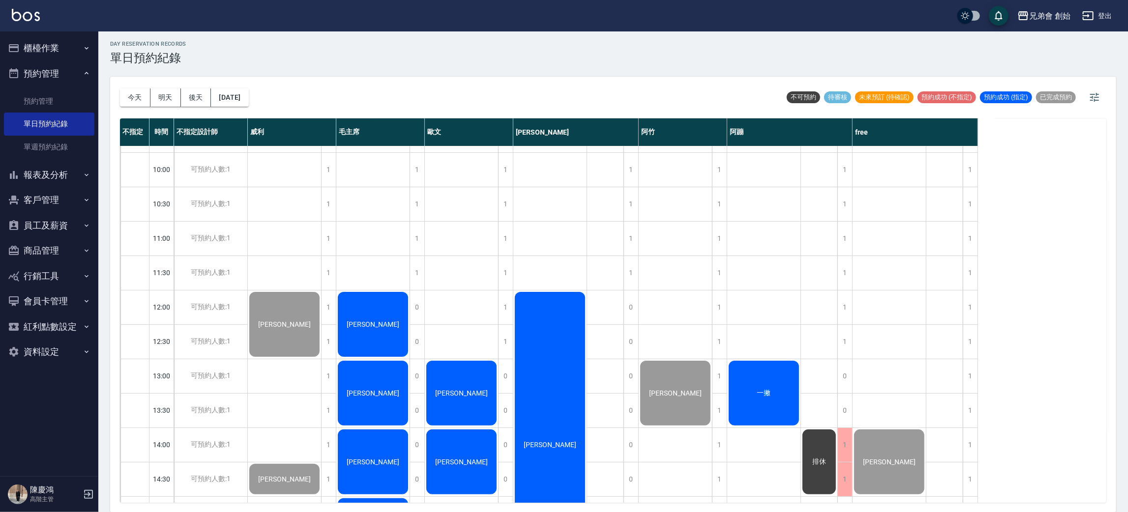
scroll to position [210, 0]
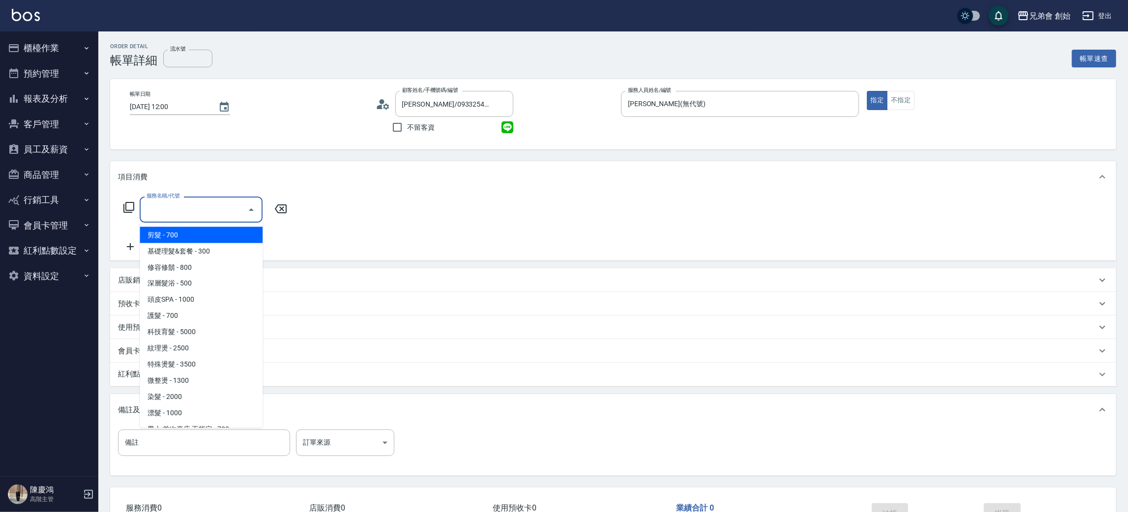
click at [216, 209] on input "服務名稱/代號" at bounding box center [193, 209] width 99 height 17
click at [219, 231] on span "剪髮 - 700" at bounding box center [201, 235] width 123 height 16
type input "剪髮(A01)"
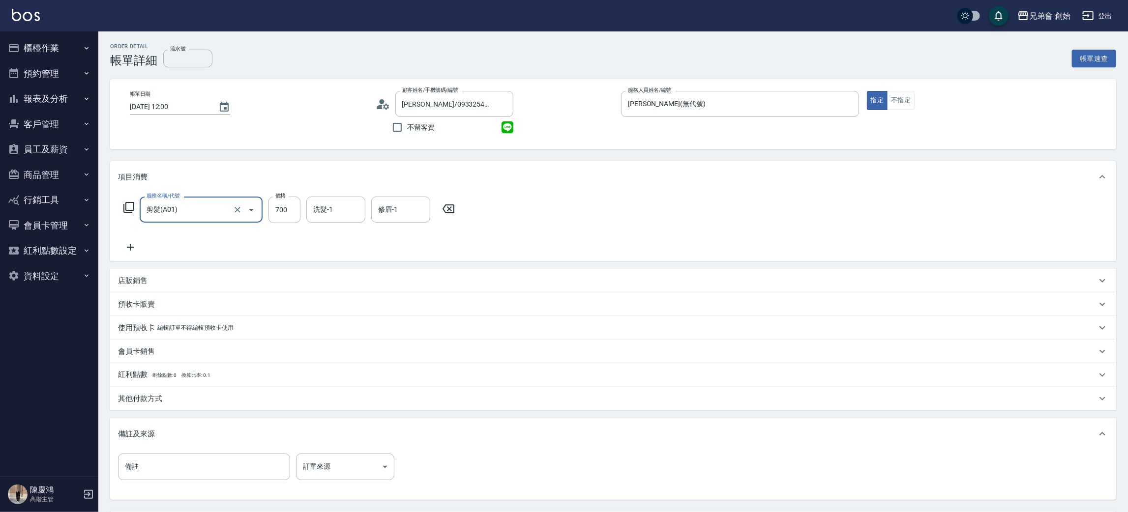
scroll to position [92, 0]
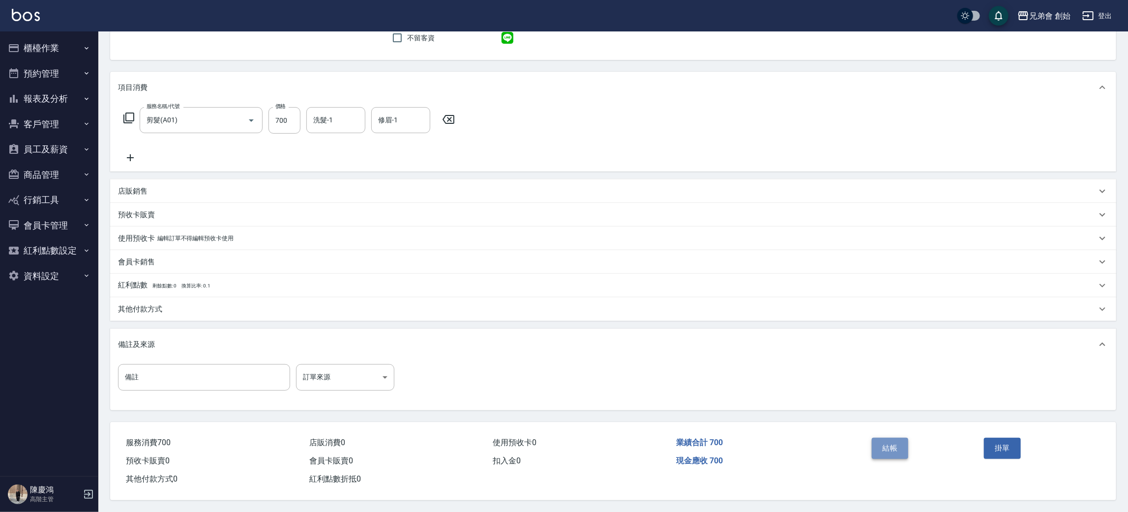
click at [891, 449] on button "結帳" at bounding box center [890, 448] width 37 height 21
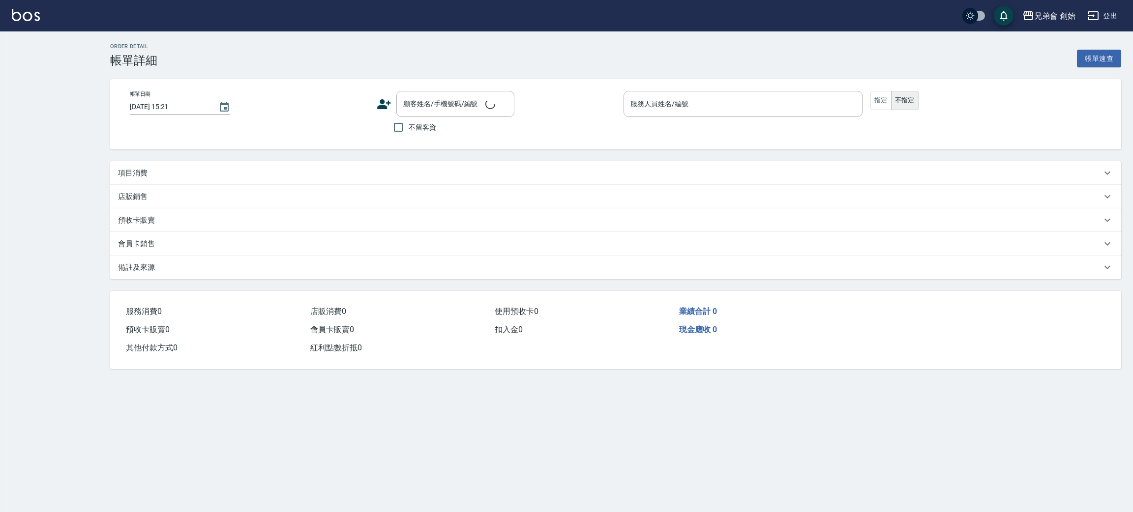
click at [225, 168] on div "項目消費" at bounding box center [610, 173] width 984 height 10
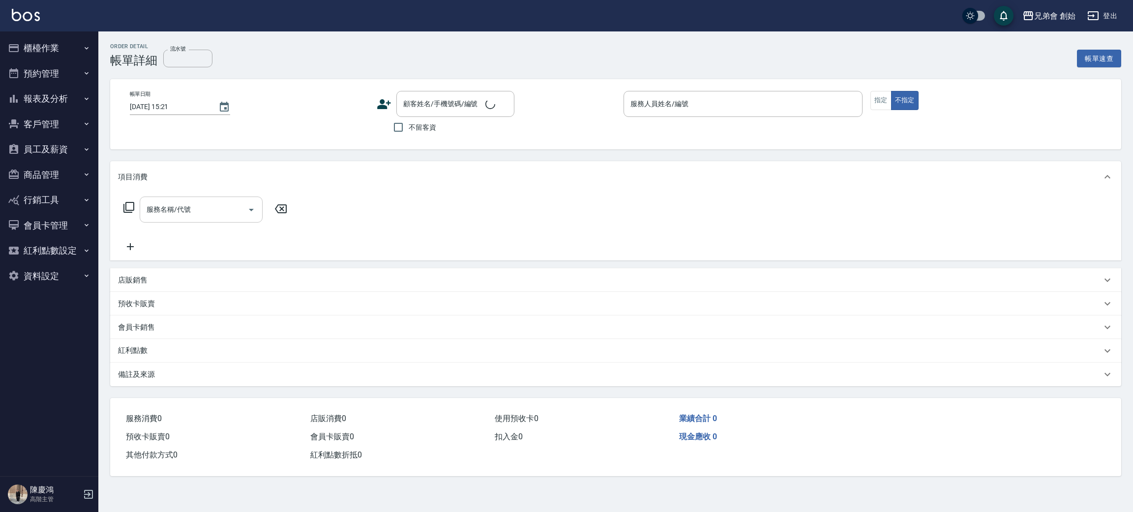
type input "[DATE] 14:30"
type input "[PERSON_NAME](無代號)"
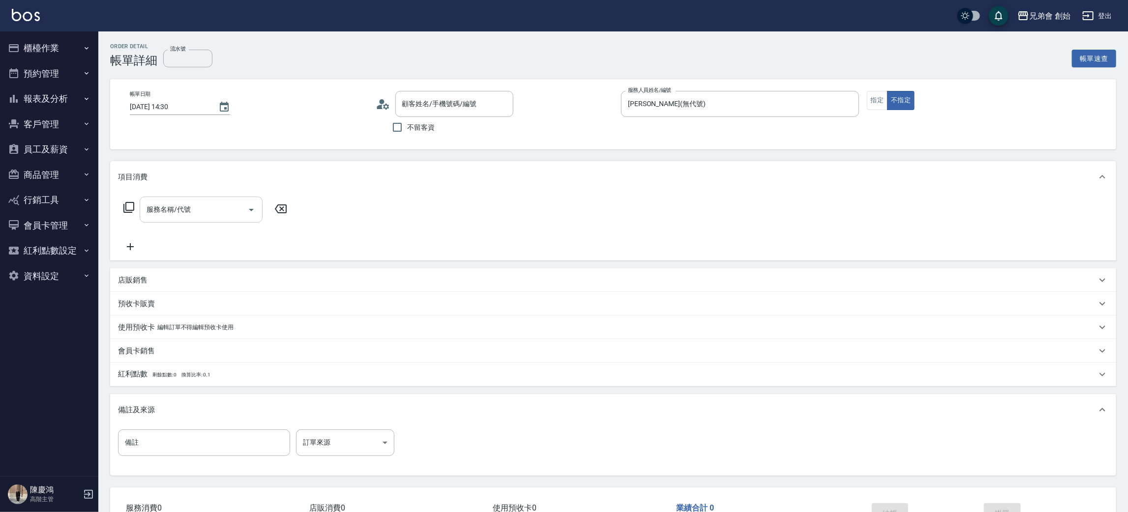
click at [179, 198] on div "服務名稱/代號" at bounding box center [201, 210] width 123 height 26
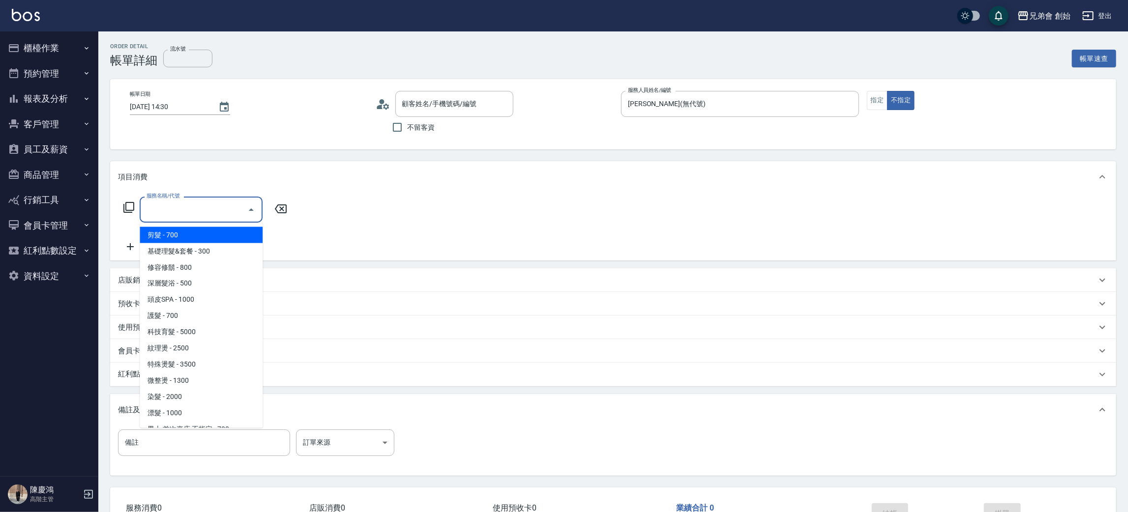
type input "[PERSON_NAME]/0912457364/"
click at [191, 253] on span "基礎理髮&套餐 - 300" at bounding box center [201, 251] width 123 height 16
type input "基礎理髮&套餐(A02)"
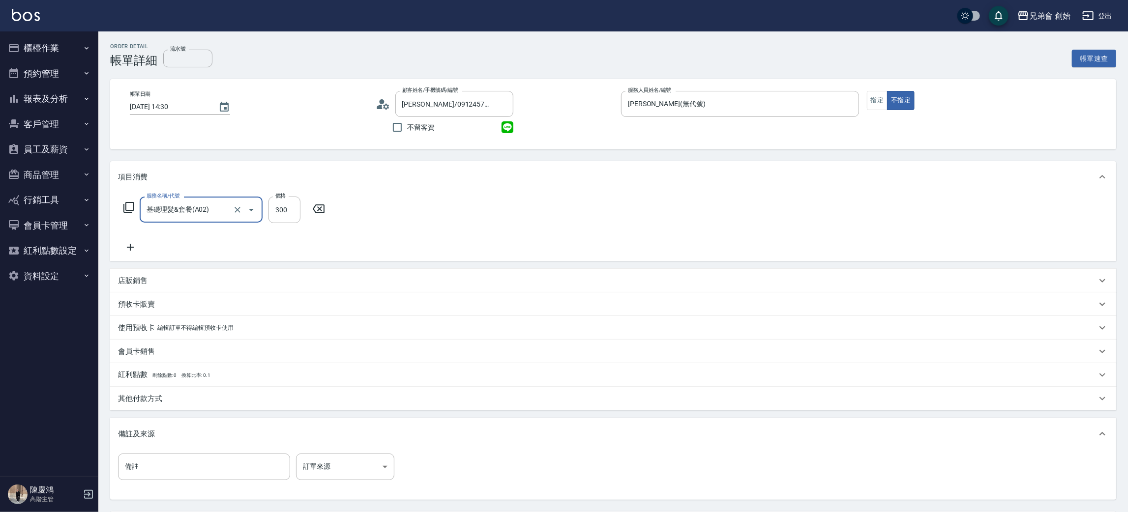
scroll to position [92, 0]
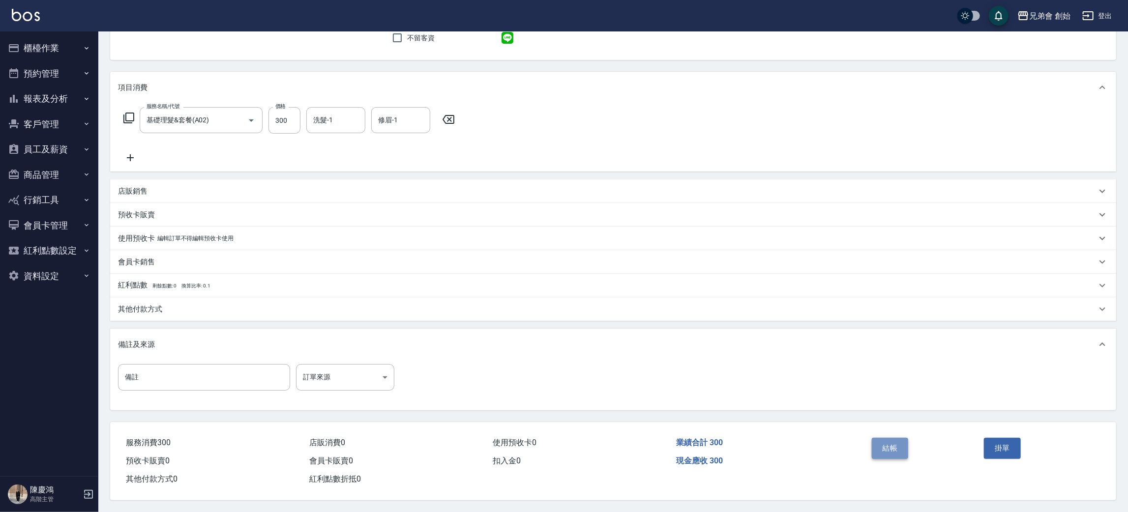
click at [905, 439] on button "結帳" at bounding box center [890, 448] width 37 height 21
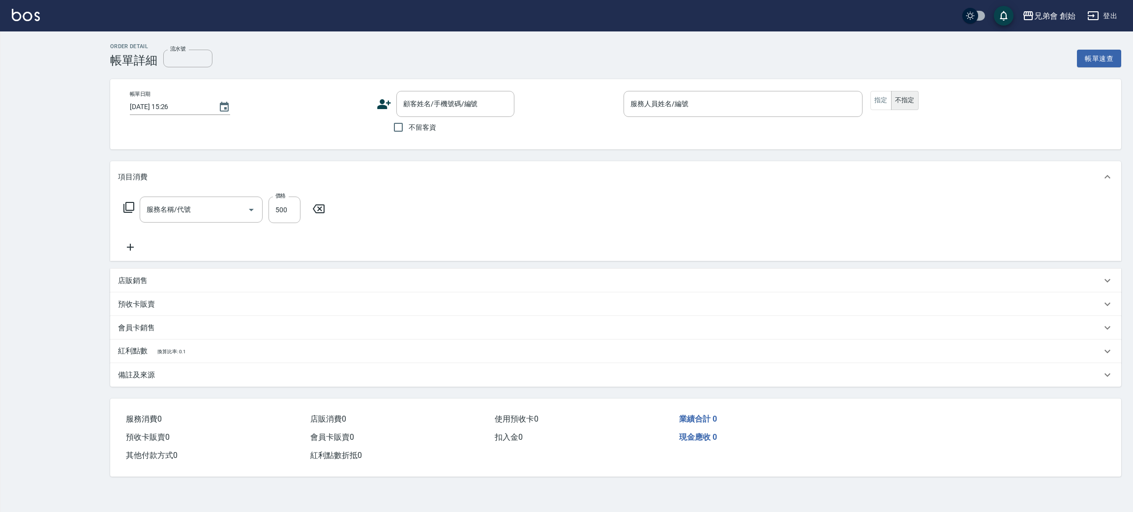
type input "[DATE] 13:00"
type input "阿竹 (無代號)"
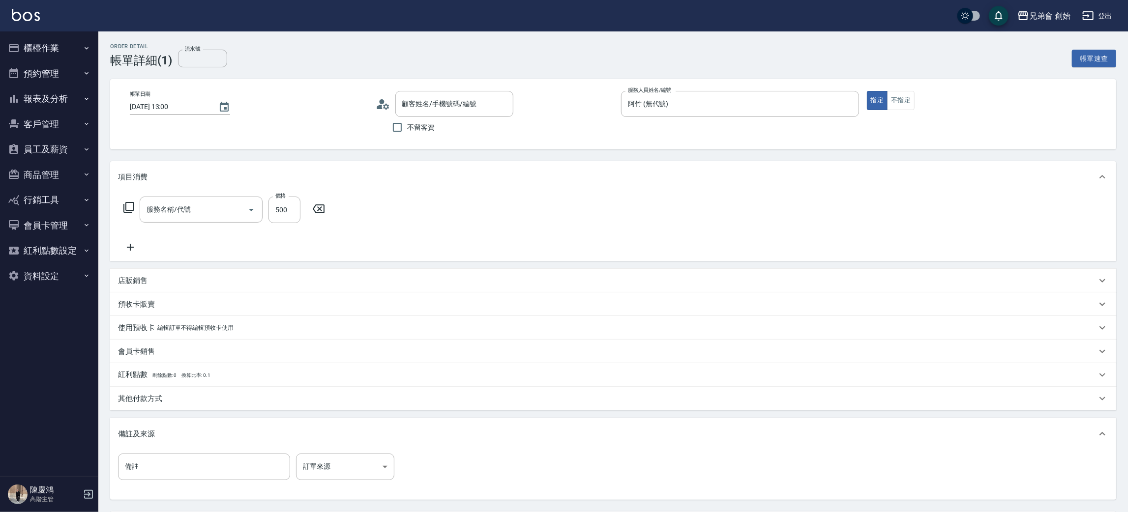
type input "[PERSON_NAME]/0937103273/null"
type input "剪髮(A01)"
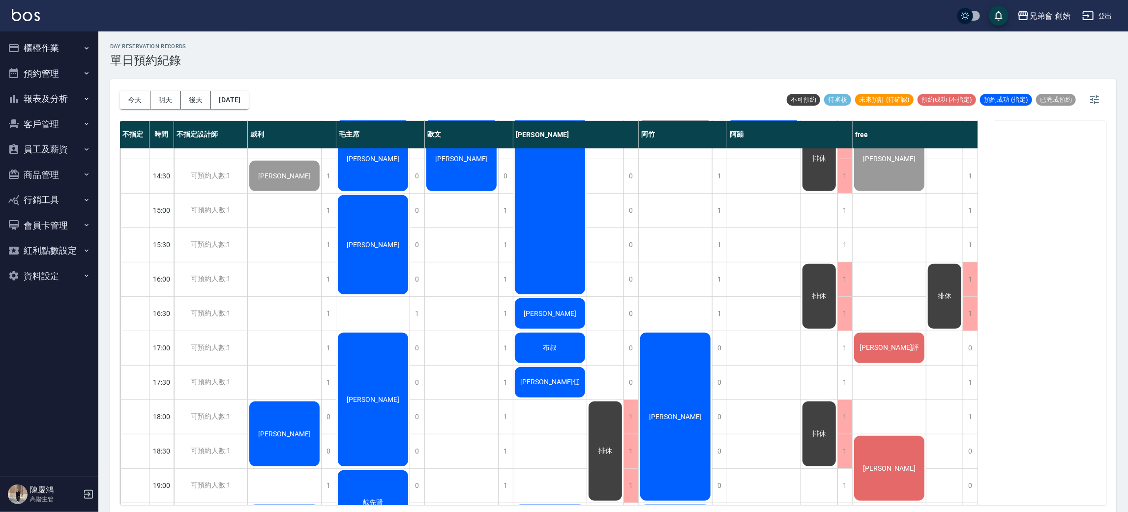
scroll to position [442, 0]
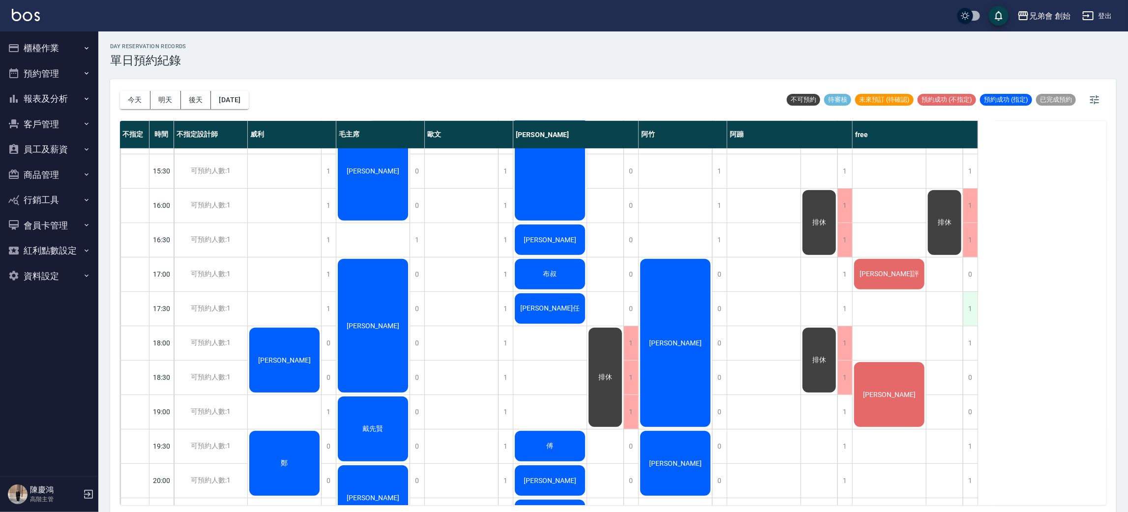
click at [970, 305] on div "1" at bounding box center [970, 309] width 15 height 34
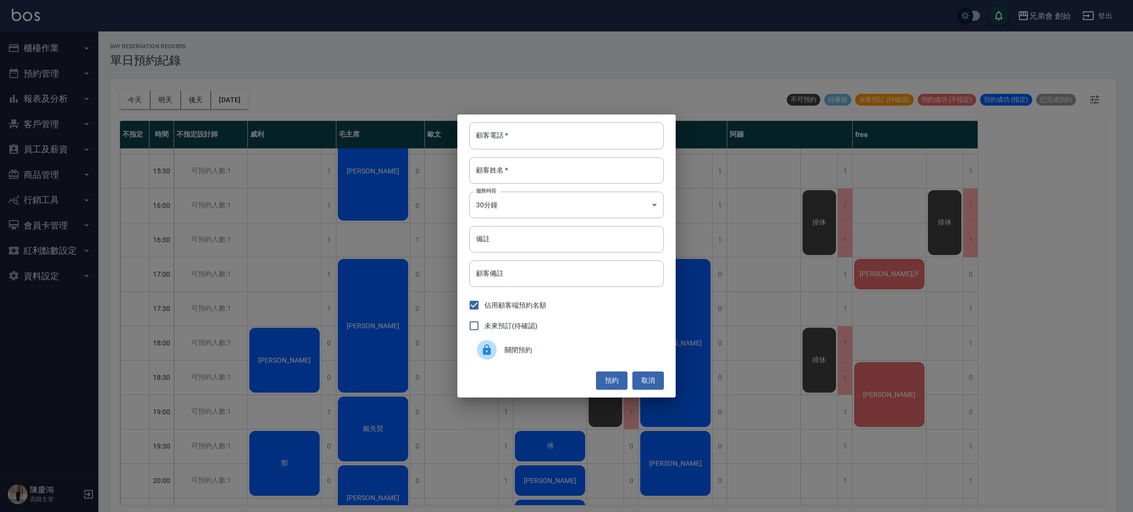
click at [593, 345] on span "關閉預約" at bounding box center [580, 350] width 151 height 10
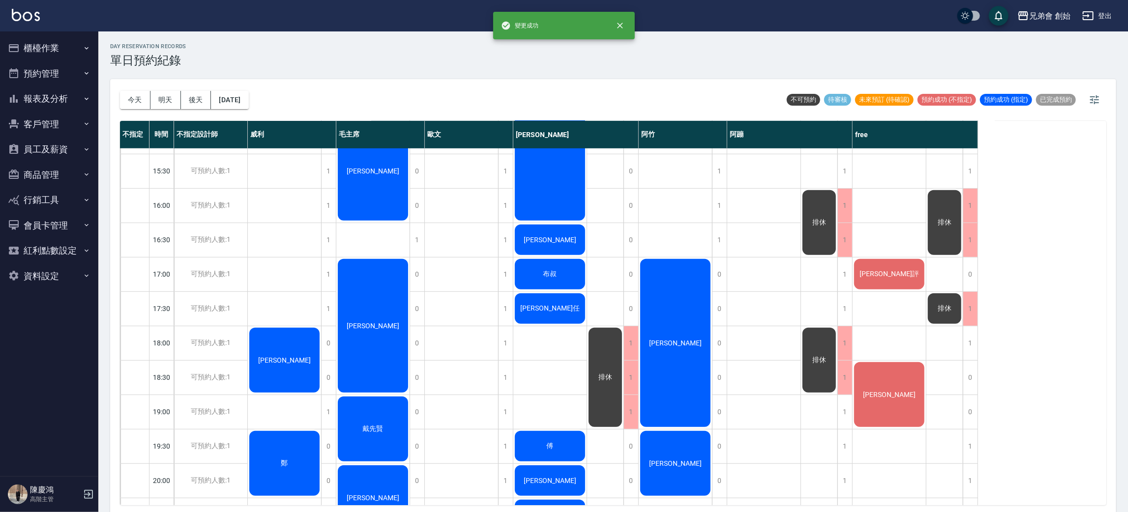
click at [972, 439] on div "1" at bounding box center [970, 447] width 15 height 34
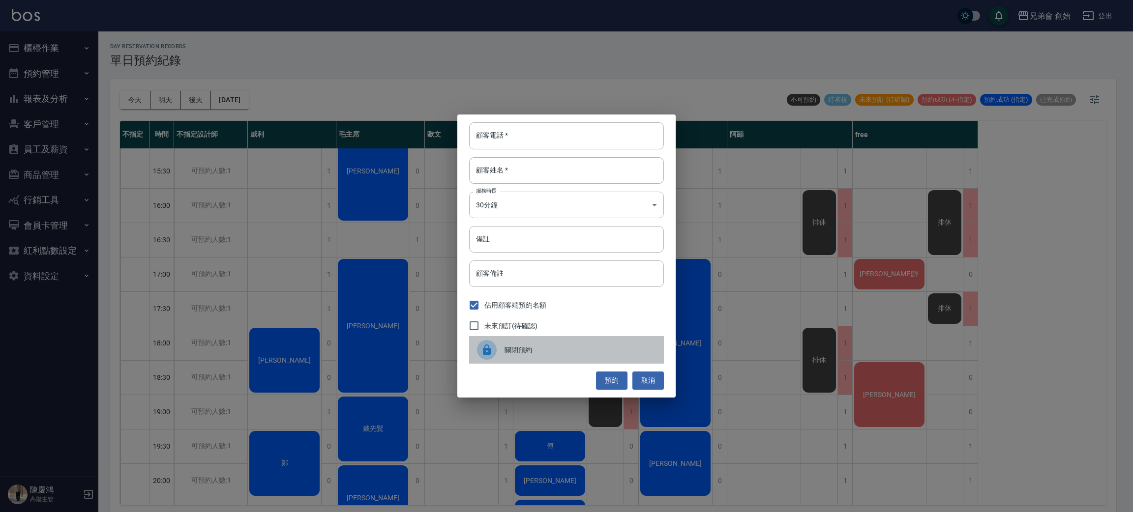
click at [542, 347] on span "關閉預約" at bounding box center [580, 350] width 151 height 10
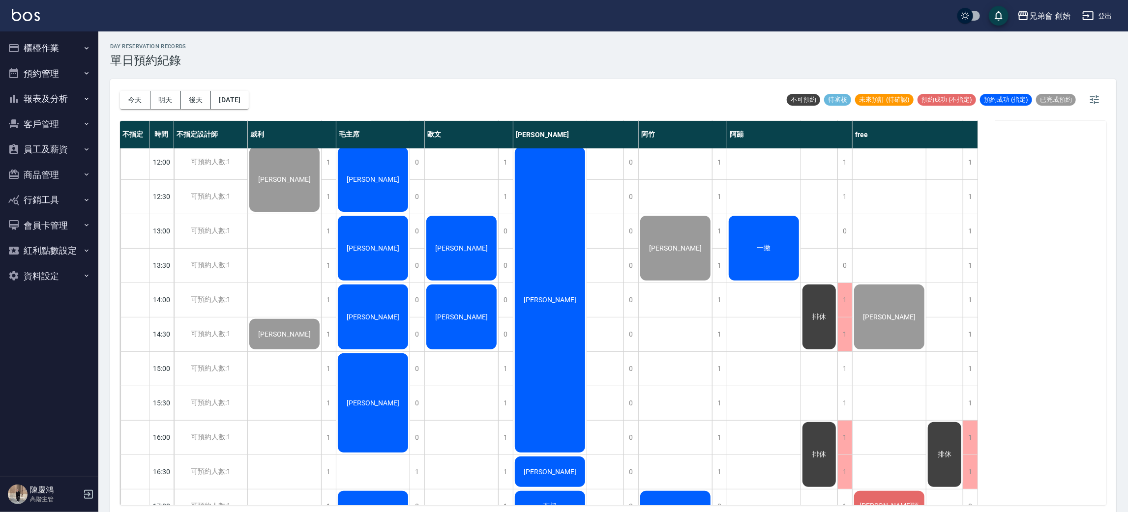
scroll to position [0, 0]
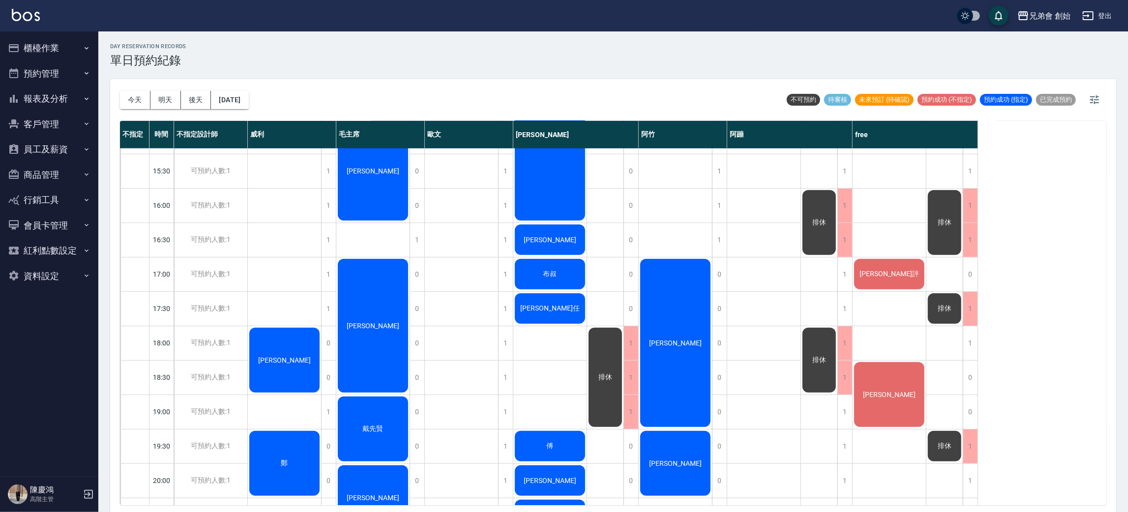
scroll to position [221, 0]
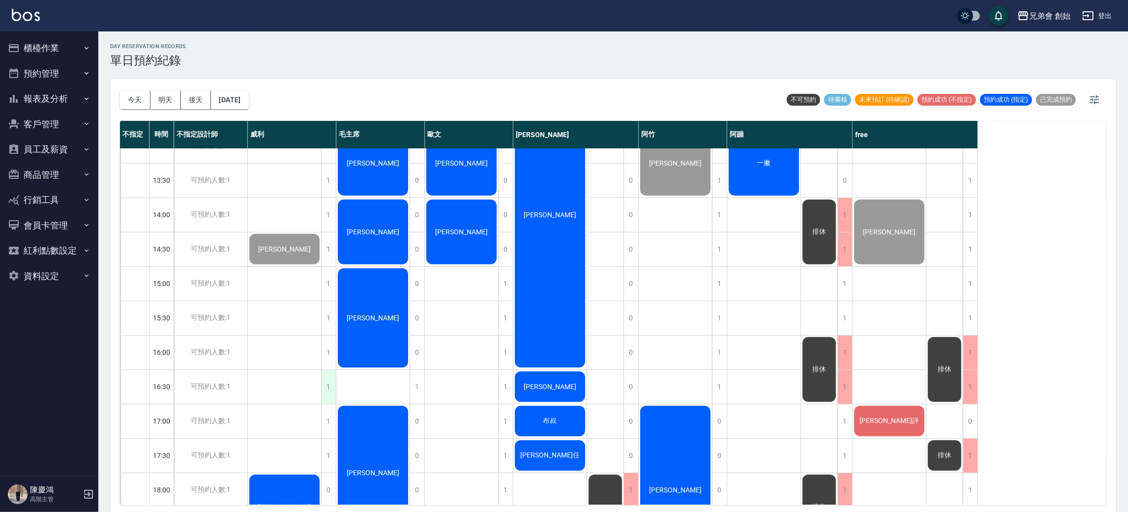
scroll to position [442, 0]
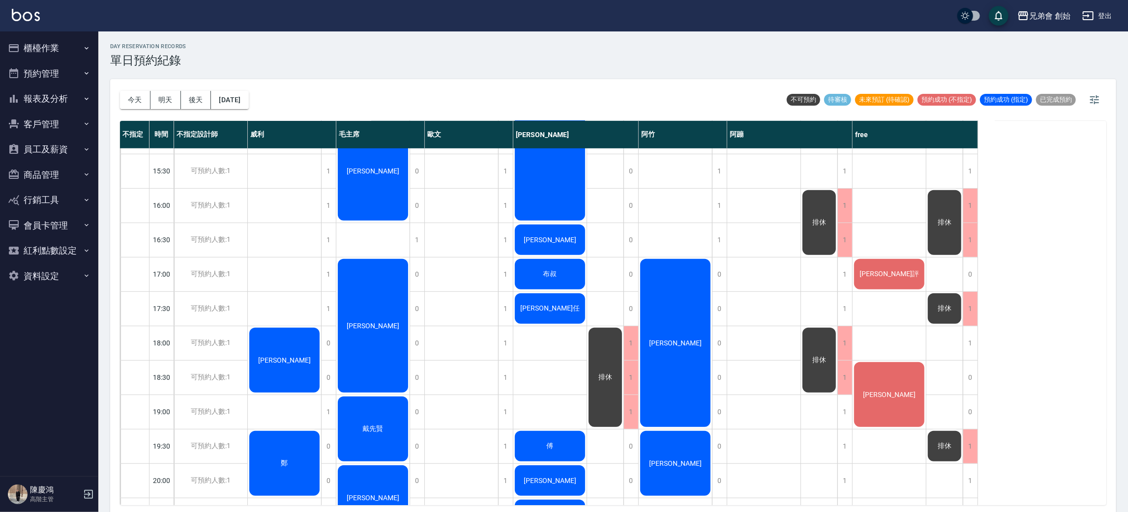
click at [287, 353] on div "[PERSON_NAME]" at bounding box center [284, 361] width 73 height 68
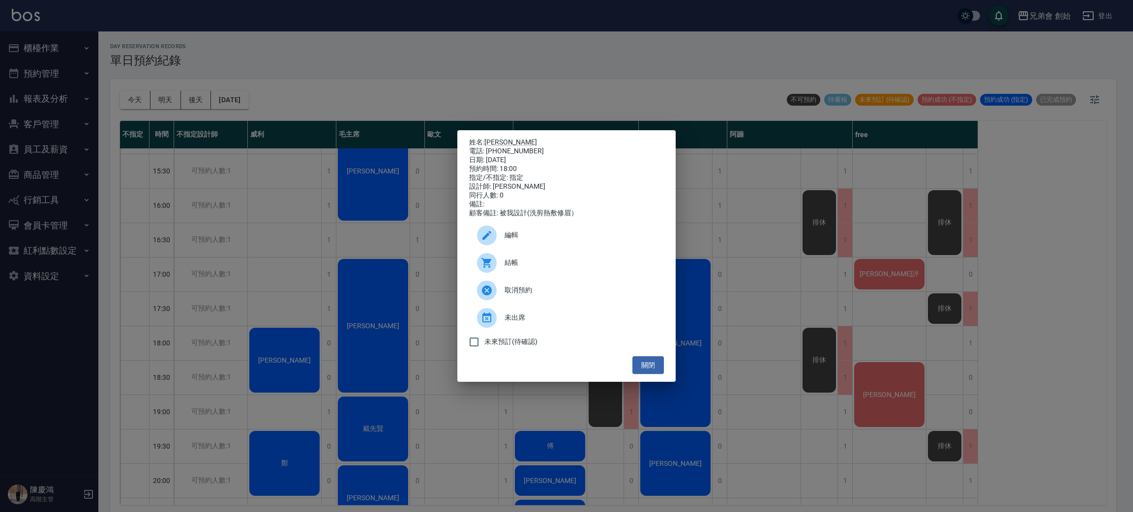
click at [190, 296] on div "姓名: [PERSON_NAME] 電話: [PHONE_NUMBER] 日期: [DATE] 預約時間: 18:00 指定/不指定: 指定 設計師: [PE…" at bounding box center [566, 256] width 1133 height 512
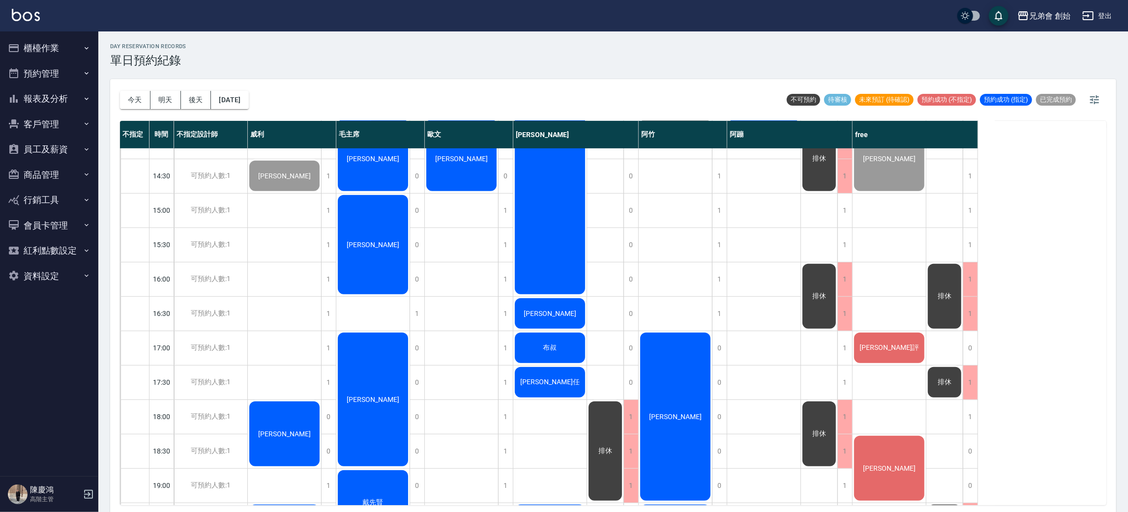
scroll to position [516, 0]
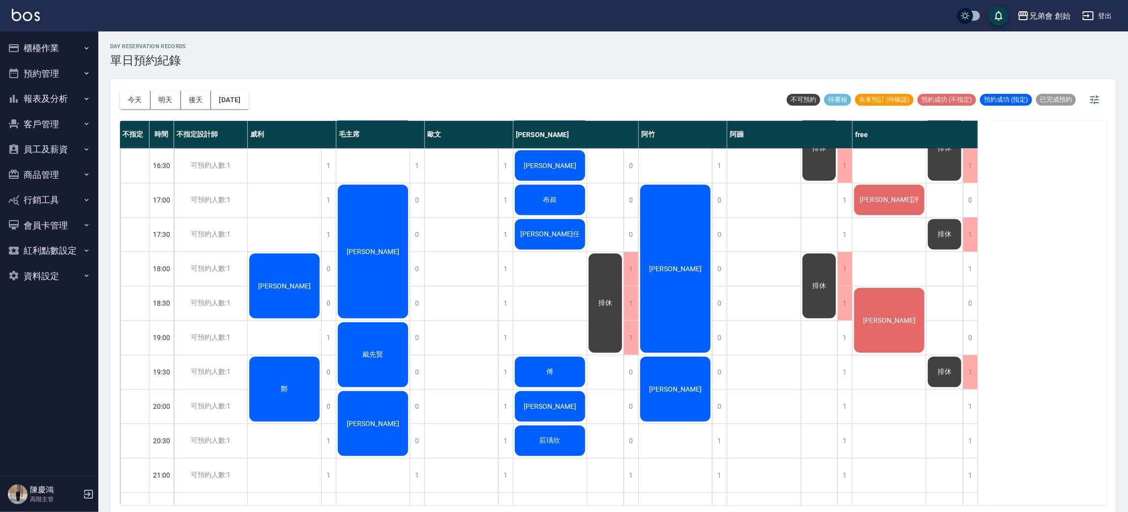
drag, startPoint x: 828, startPoint y: 339, endPoint x: 830, endPoint y: 353, distance: 13.8
click at [830, 345] on div "排休 排休 排休" at bounding box center [819, 131] width 37 height 998
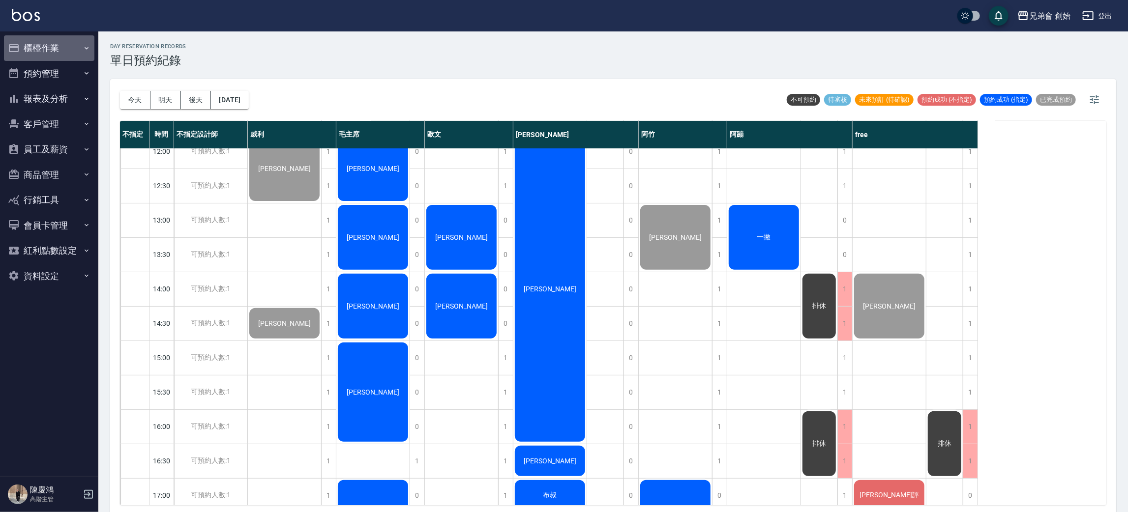
click at [44, 44] on button "櫃檯作業" at bounding box center [49, 48] width 90 height 26
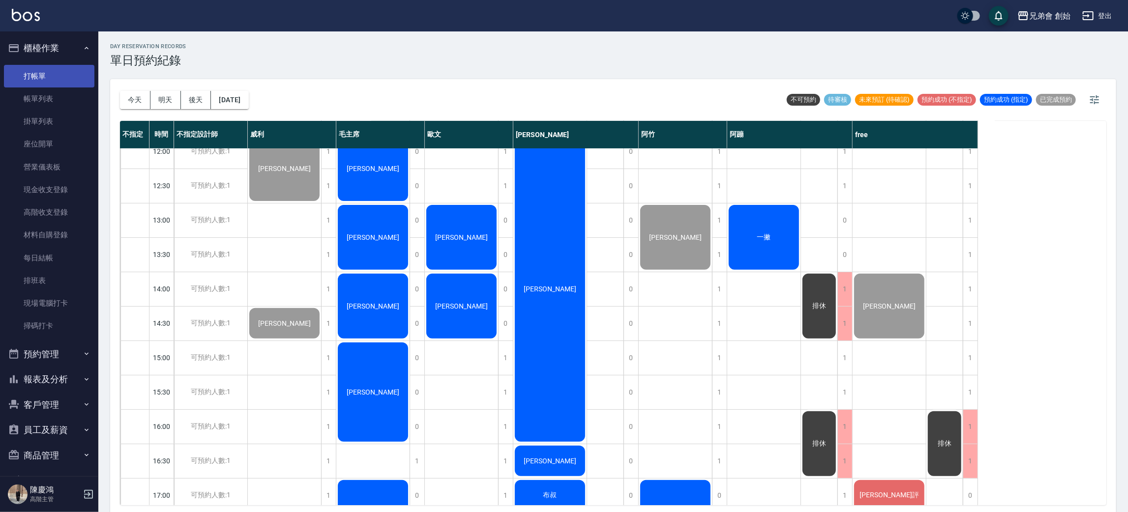
drag, startPoint x: 62, startPoint y: 84, endPoint x: 62, endPoint y: 72, distance: 11.8
click at [62, 82] on link "打帳單" at bounding box center [49, 76] width 90 height 23
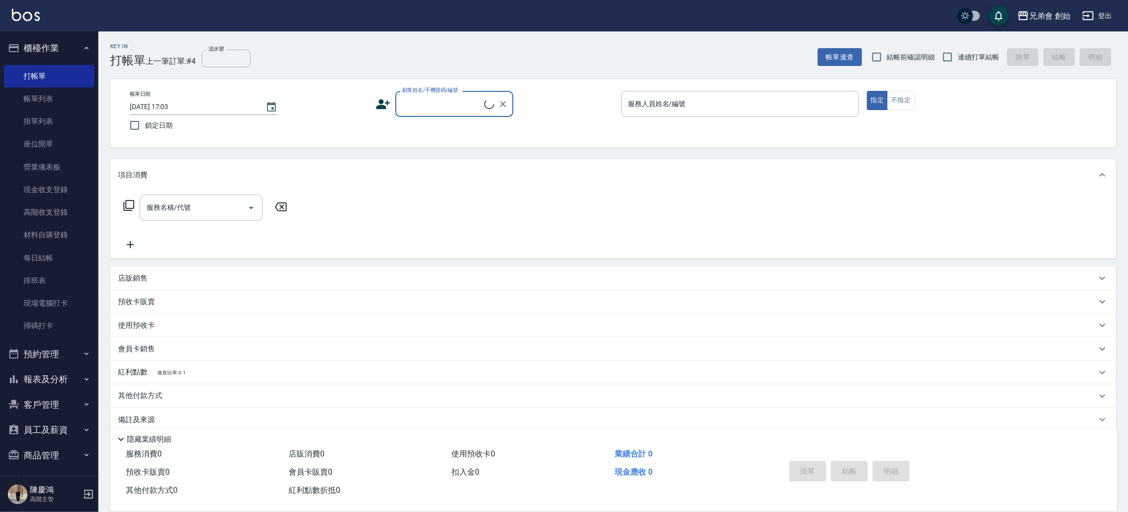
click at [448, 106] on input "顧客姓名/手機號碼/編號" at bounding box center [442, 103] width 85 height 17
click at [491, 123] on li "弘/0916750663/null" at bounding box center [454, 129] width 118 height 16
type input "弘/0916750663/null"
click at [695, 109] on input "服務人員姓名/編號" at bounding box center [740, 103] width 229 height 17
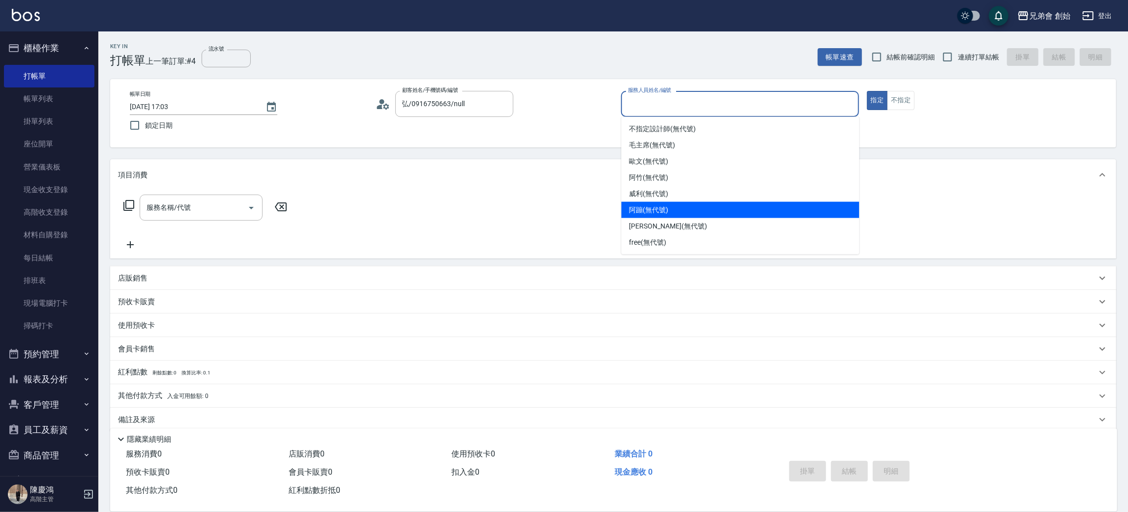
click at [701, 210] on div "阿蹦 (無代號)" at bounding box center [741, 210] width 238 height 16
type input "阿蹦(無代號)"
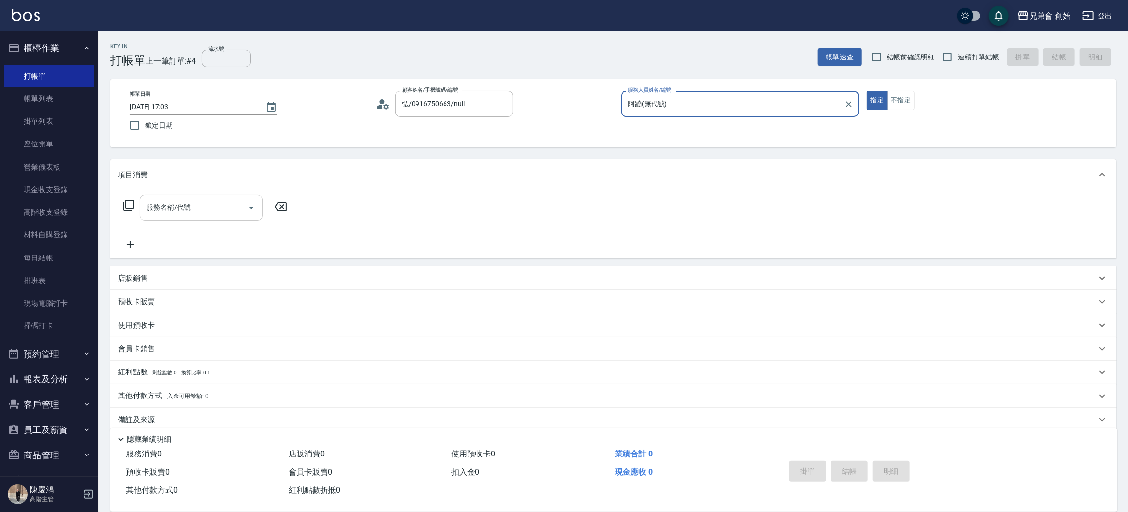
click at [203, 213] on input "服務名稱/代號" at bounding box center [193, 207] width 99 height 17
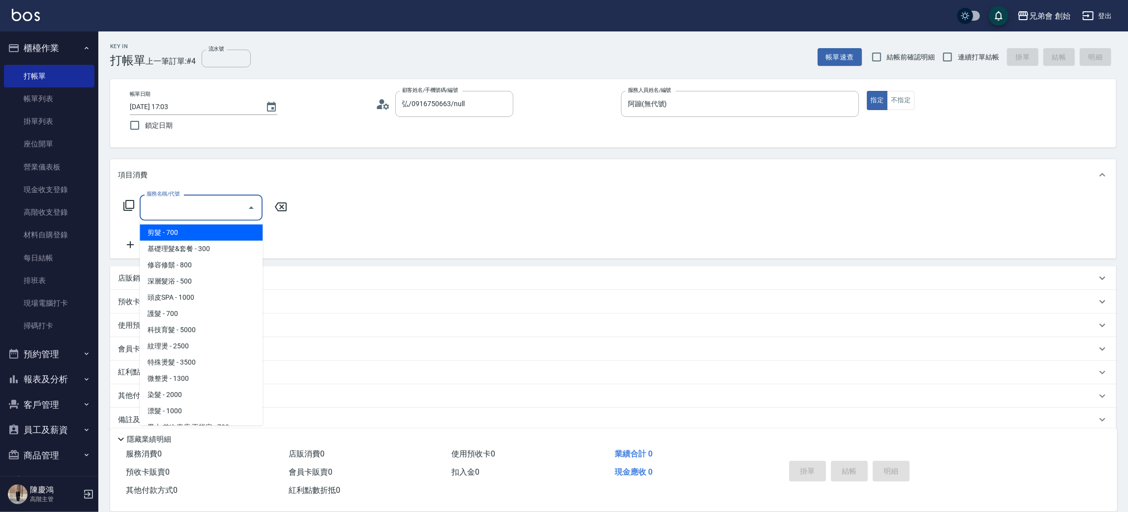
click at [204, 233] on span "剪髮 - 700" at bounding box center [201, 233] width 123 height 16
type input "剪髮(A01)"
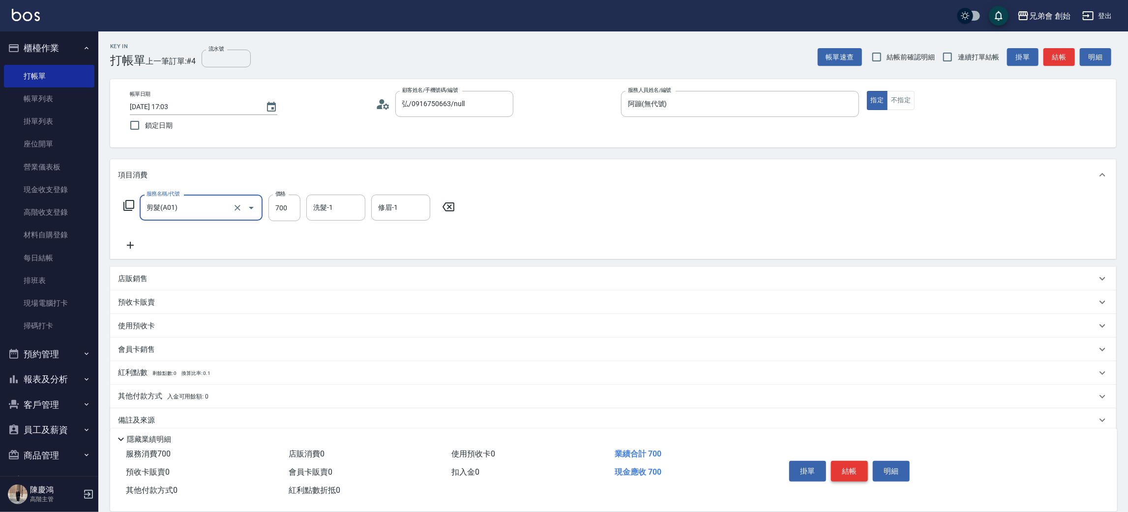
click at [855, 465] on button "結帳" at bounding box center [849, 471] width 37 height 21
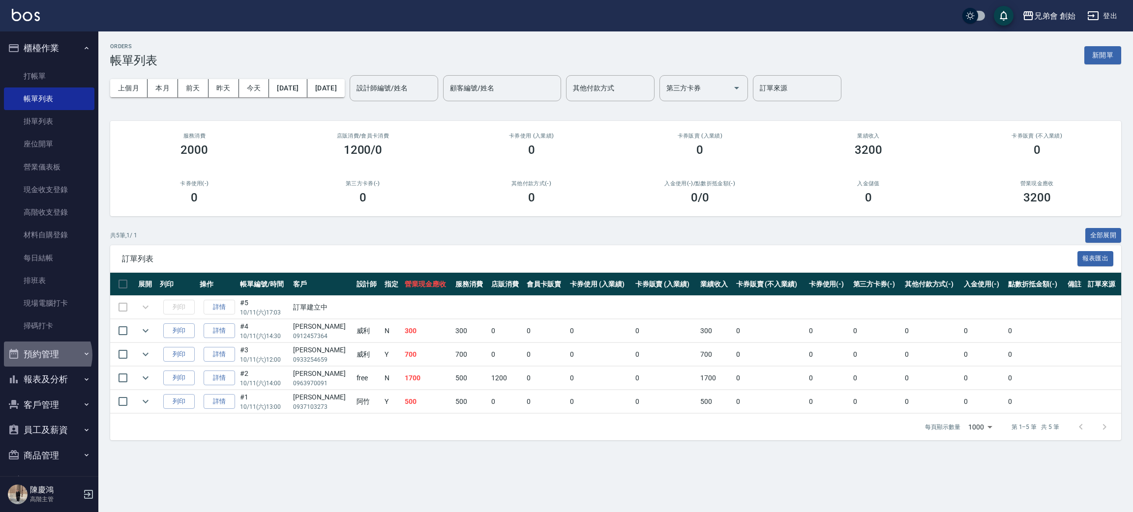
click at [46, 355] on button "預約管理" at bounding box center [49, 355] width 90 height 26
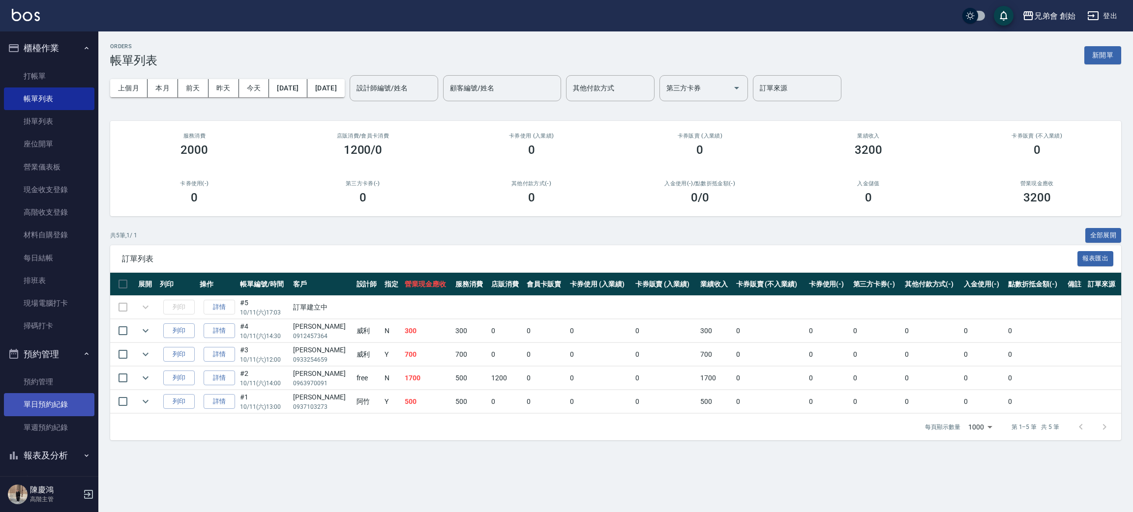
click at [69, 404] on link "單日預約紀錄" at bounding box center [49, 404] width 90 height 23
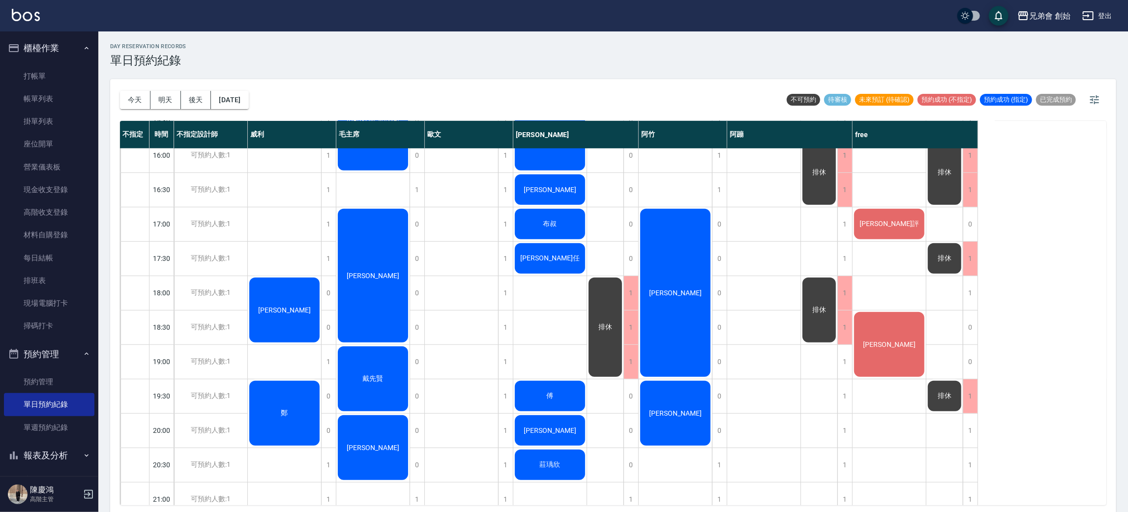
scroll to position [496, 0]
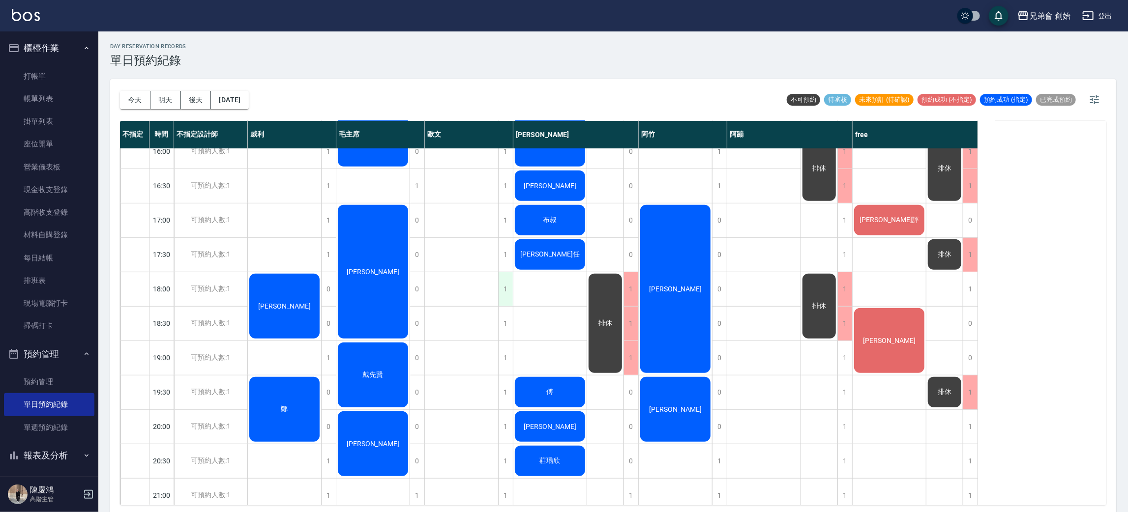
click at [507, 291] on div "1" at bounding box center [505, 289] width 15 height 34
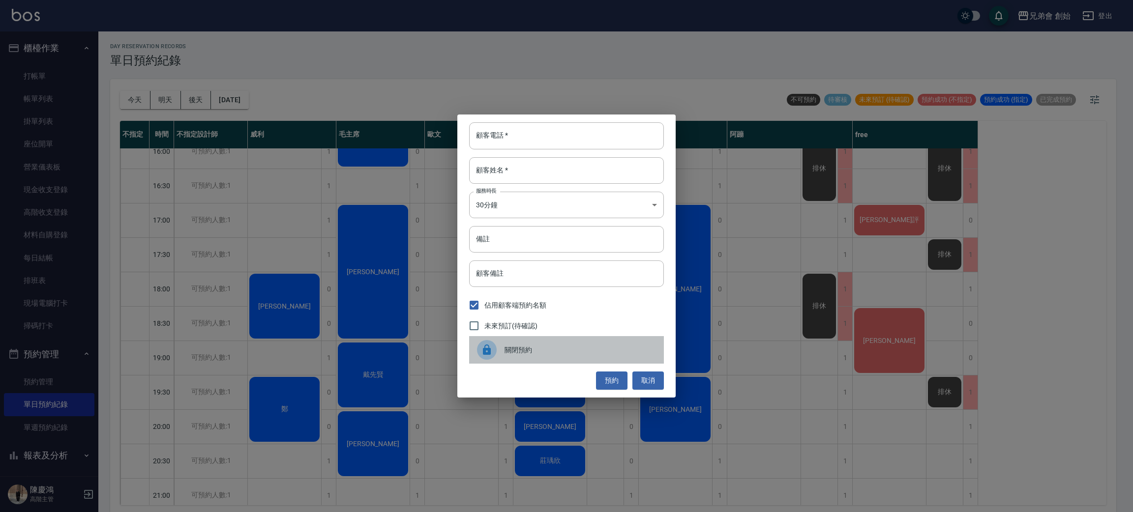
click at [598, 338] on div "關閉預約" at bounding box center [566, 350] width 195 height 28
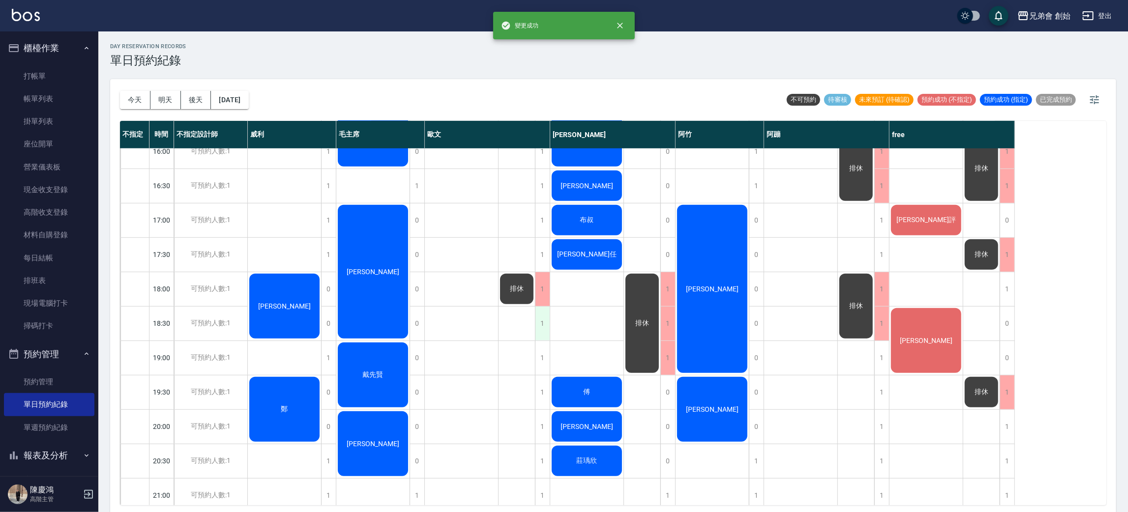
click at [538, 312] on div "1" at bounding box center [542, 324] width 15 height 34
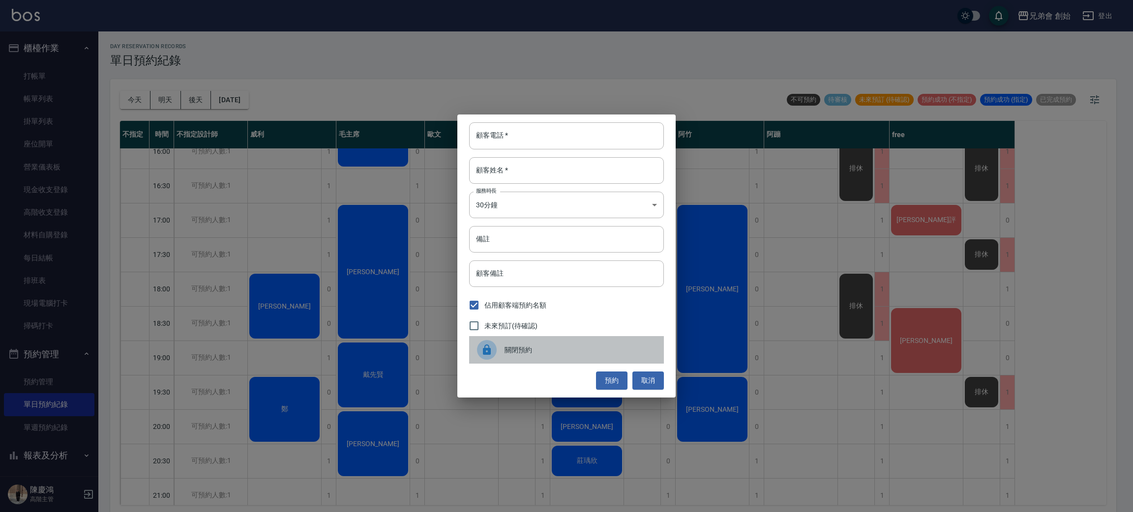
click at [563, 340] on div "關閉預約" at bounding box center [566, 350] width 195 height 28
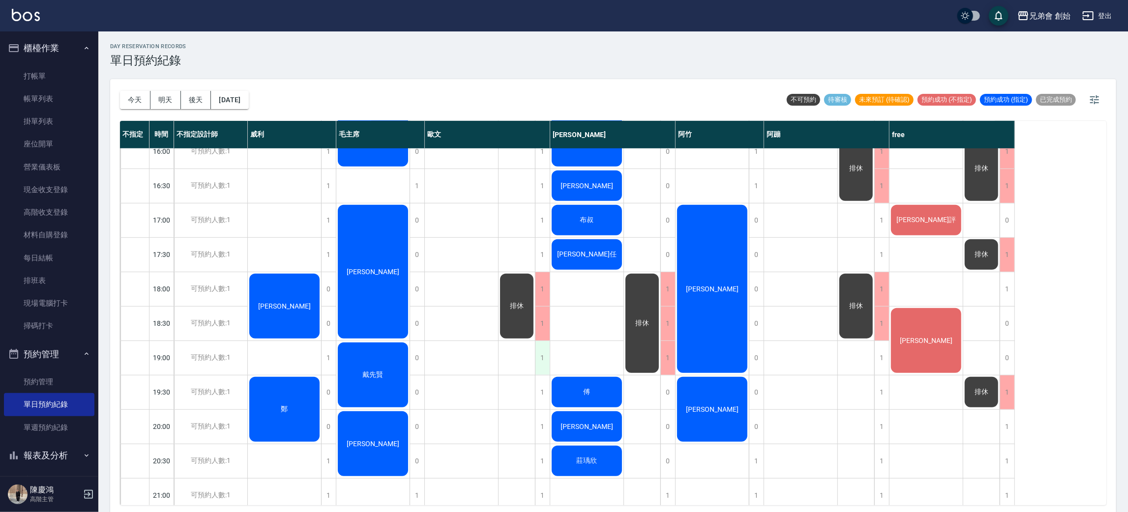
click at [549, 359] on div "1" at bounding box center [542, 358] width 15 height 34
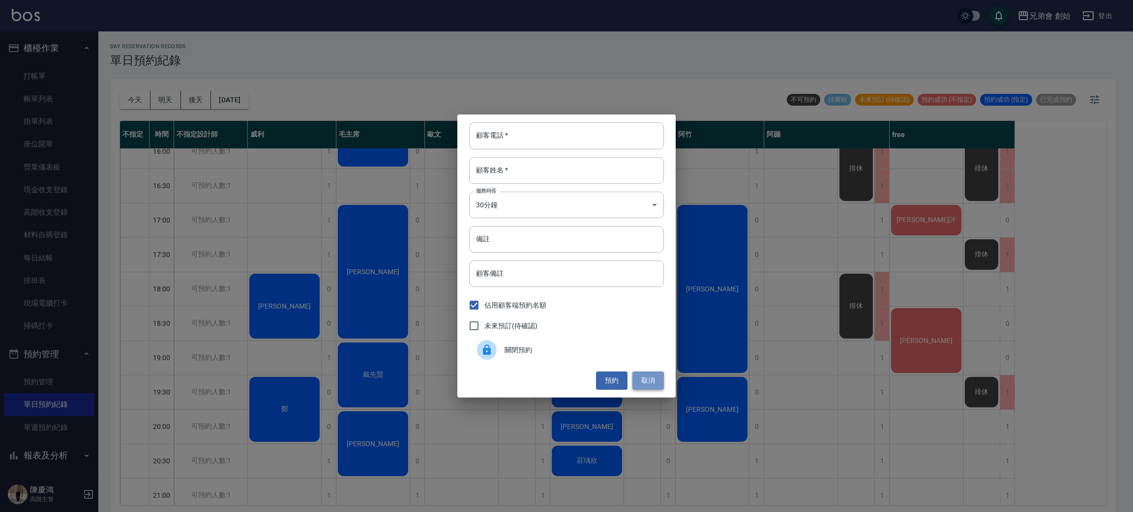
click at [649, 374] on button "取消" at bounding box center [647, 381] width 31 height 18
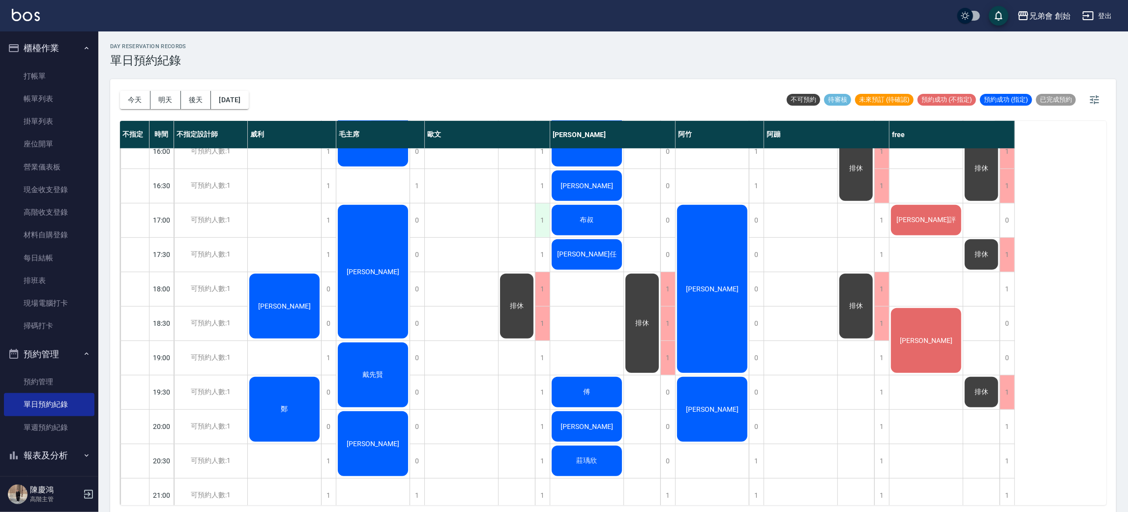
click at [539, 225] on div "1" at bounding box center [542, 221] width 15 height 34
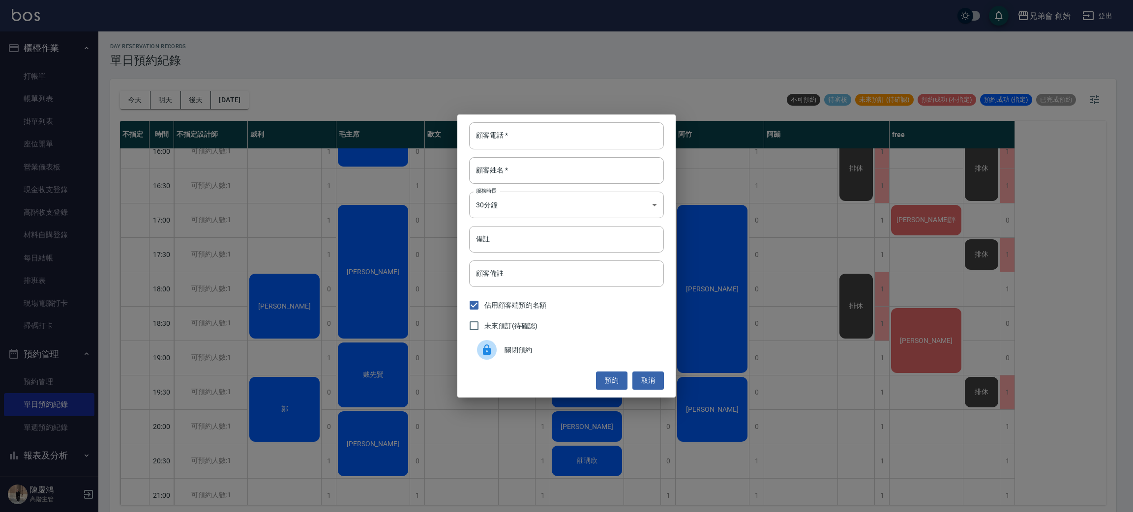
click at [530, 342] on div "關閉預約" at bounding box center [566, 350] width 195 height 28
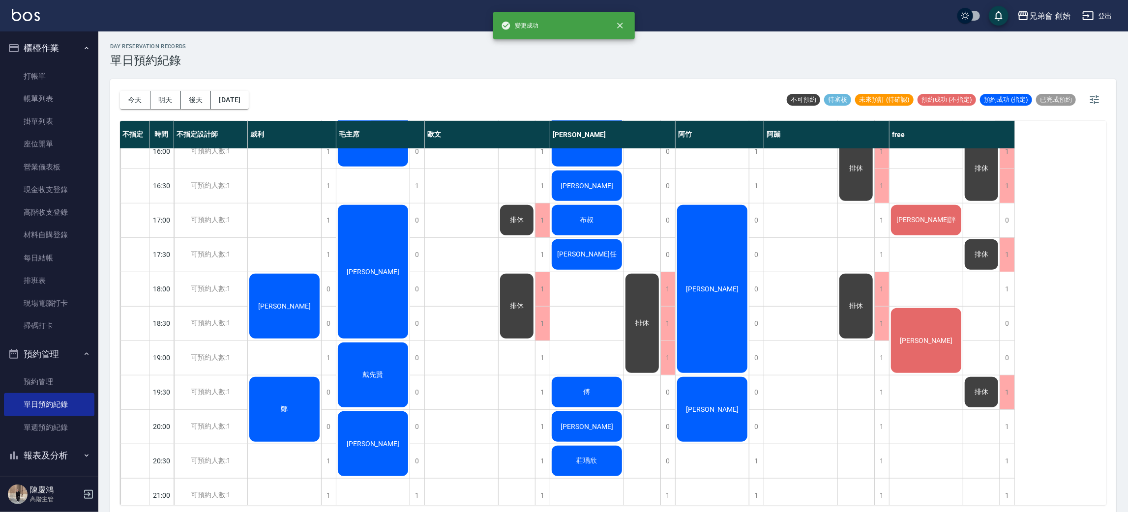
click at [542, 268] on div "1" at bounding box center [542, 255] width 15 height 34
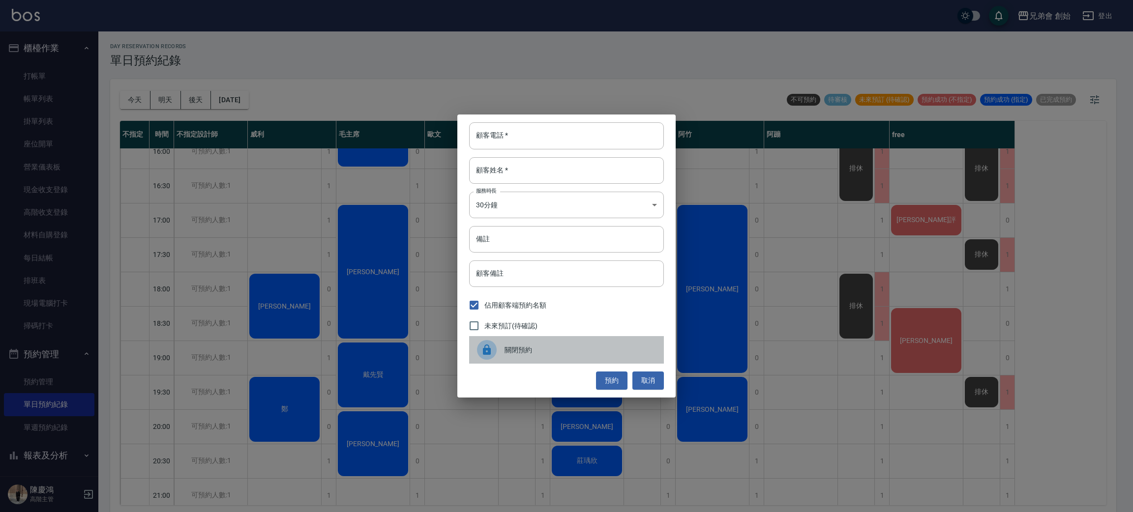
click at [540, 345] on span "關閉預約" at bounding box center [580, 350] width 151 height 10
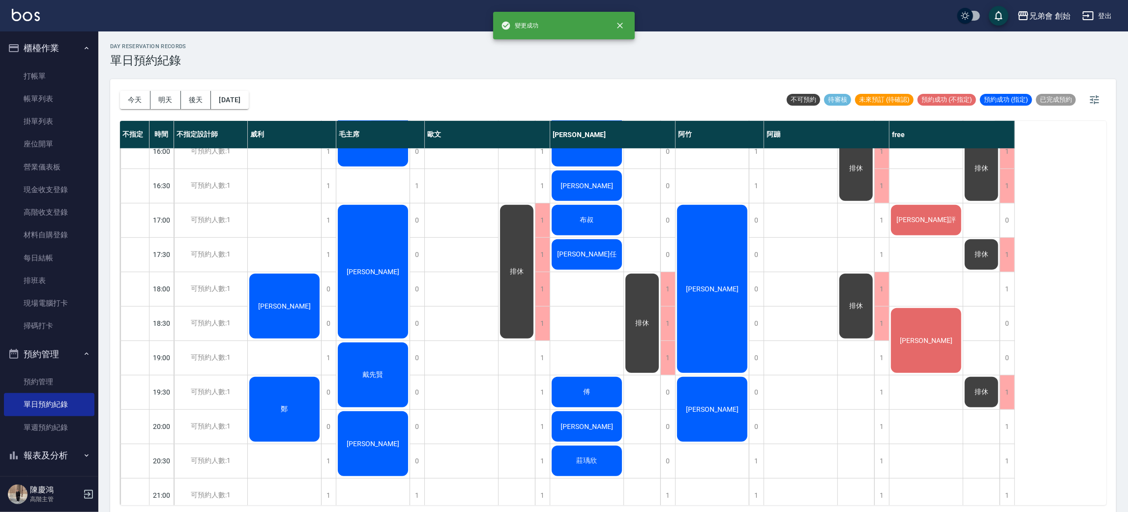
click at [464, 318] on div "[PERSON_NAME] [PERSON_NAME]" at bounding box center [462, 151] width 74 height 998
